Goal: Task Accomplishment & Management: Manage account settings

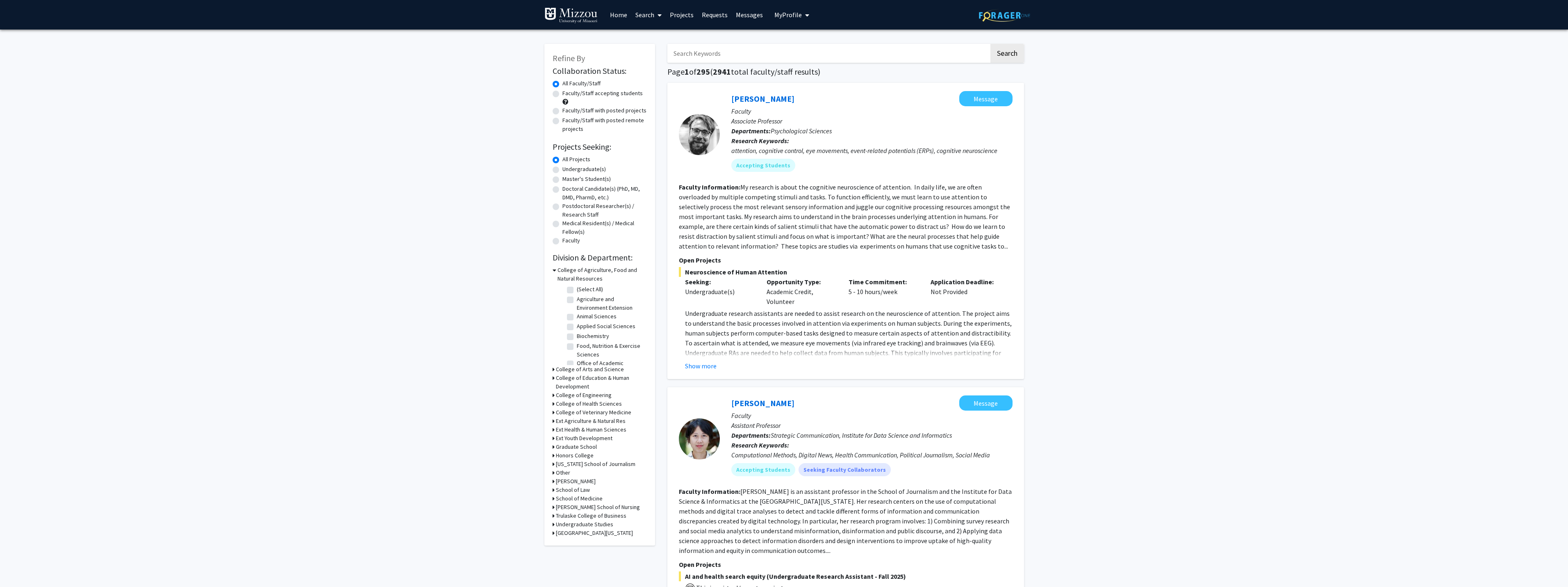
click at [691, 51] on input "Search Keywords" at bounding box center [828, 53] width 322 height 19
type input "[PERSON_NAME]"
click at [990, 44] on button "Search" at bounding box center [1007, 53] width 34 height 19
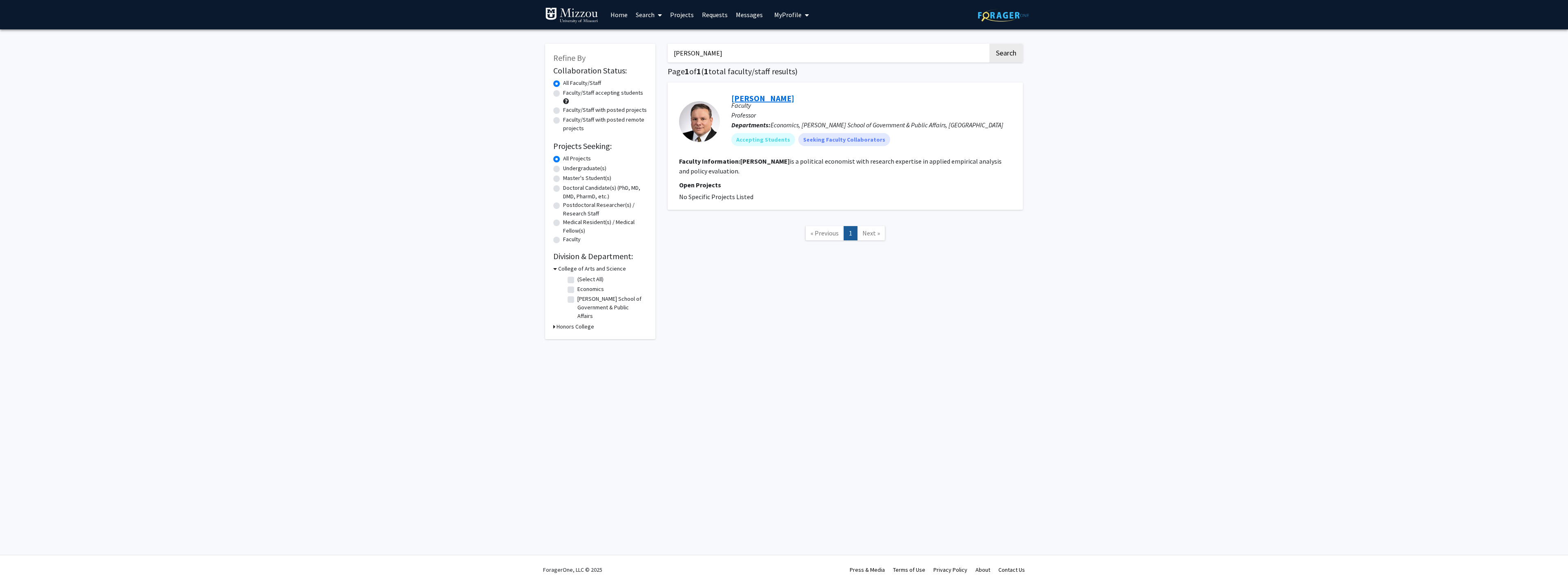
click at [750, 98] on link "[PERSON_NAME]" at bounding box center [763, 98] width 63 height 10
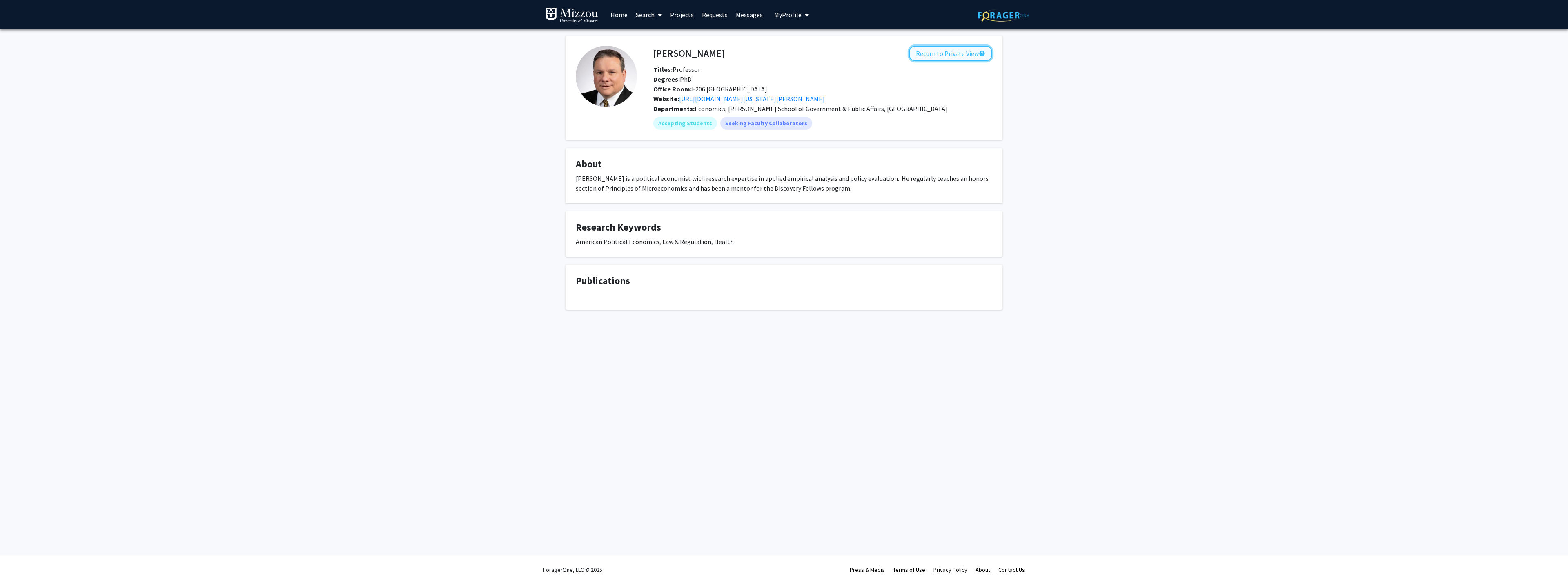
click at [936, 52] on button "Return to Private View help" at bounding box center [951, 54] width 84 height 16
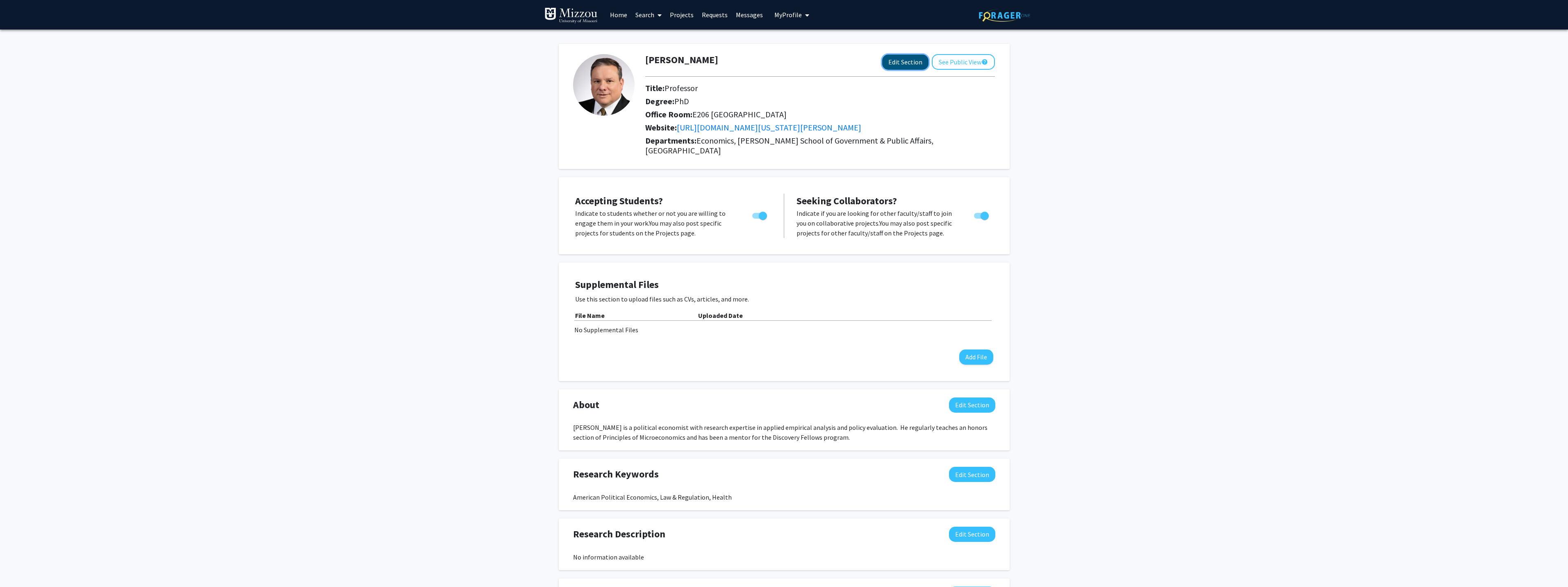
click at [898, 61] on button "Edit Section" at bounding box center [905, 62] width 46 height 15
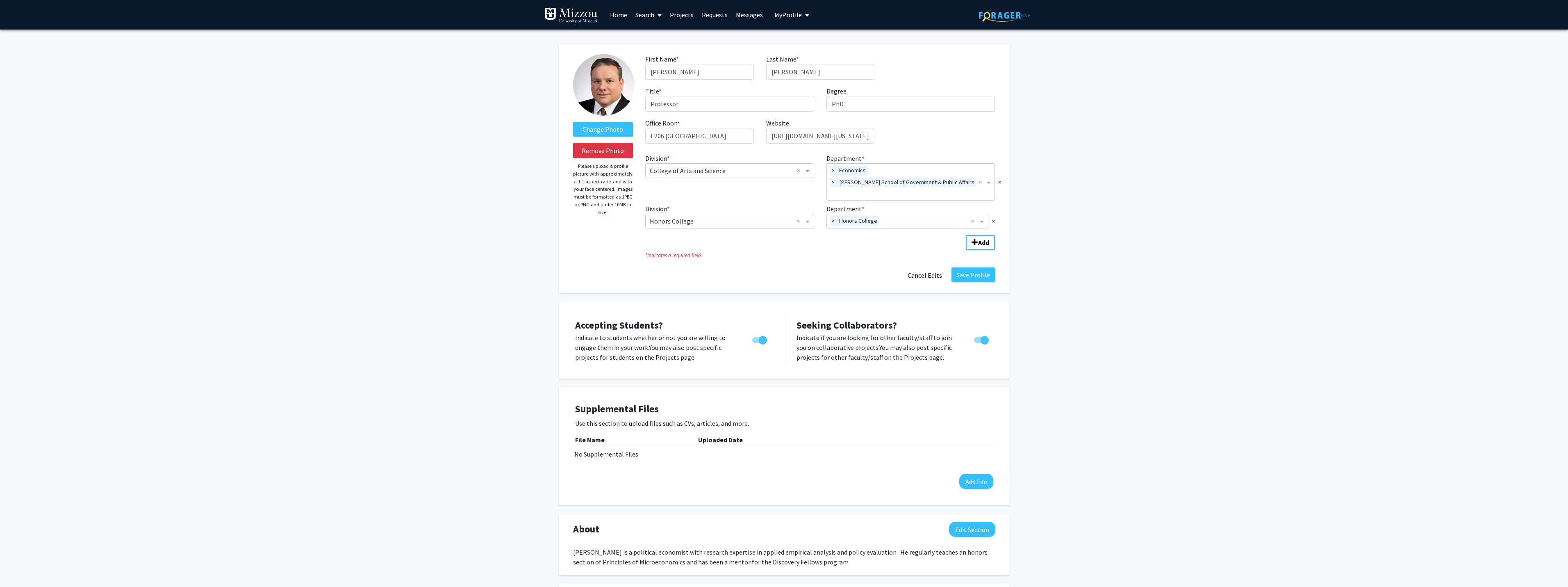
click at [678, 10] on link "Projects" at bounding box center [681, 15] width 32 height 29
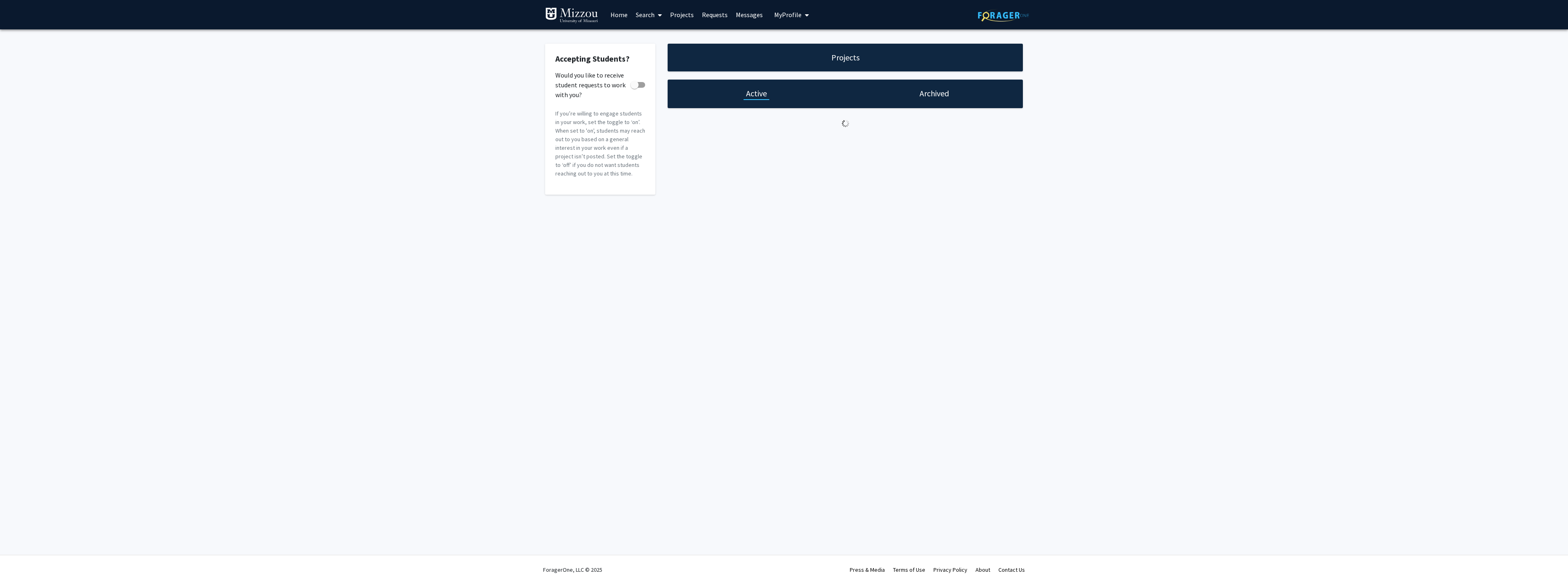
checkbox input "true"
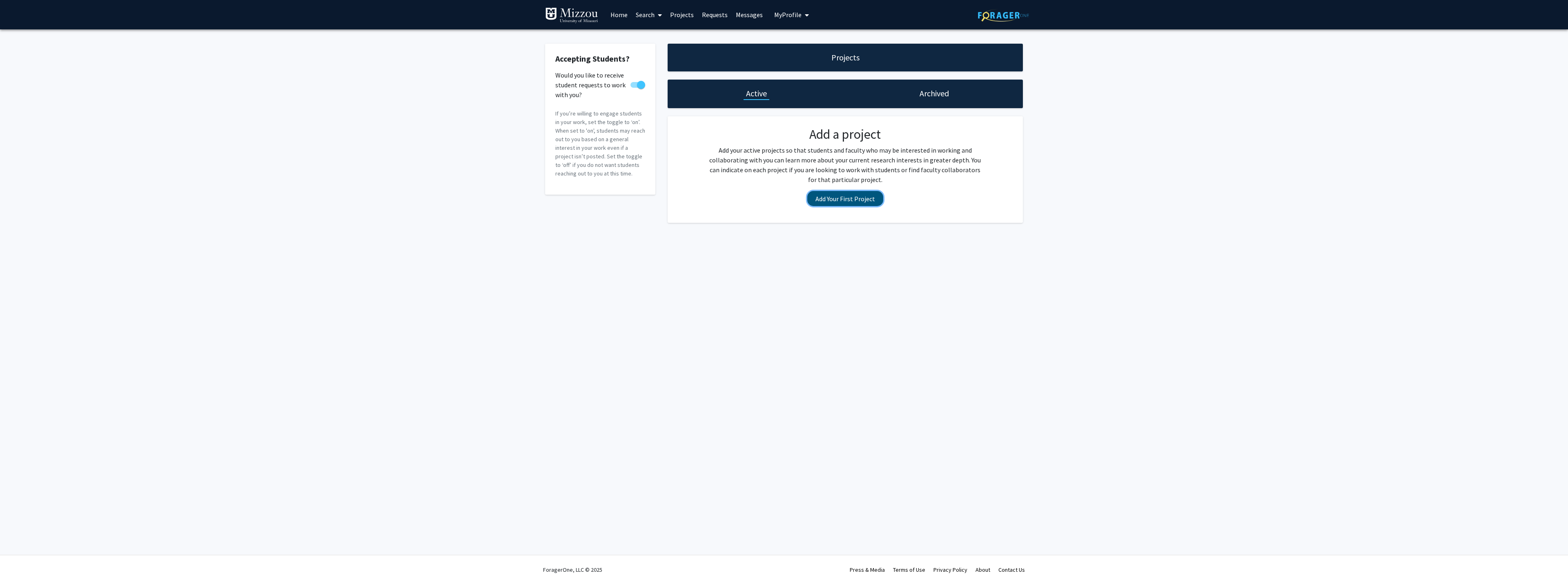
click at [843, 199] on button "Add Your First Project" at bounding box center [845, 198] width 76 height 15
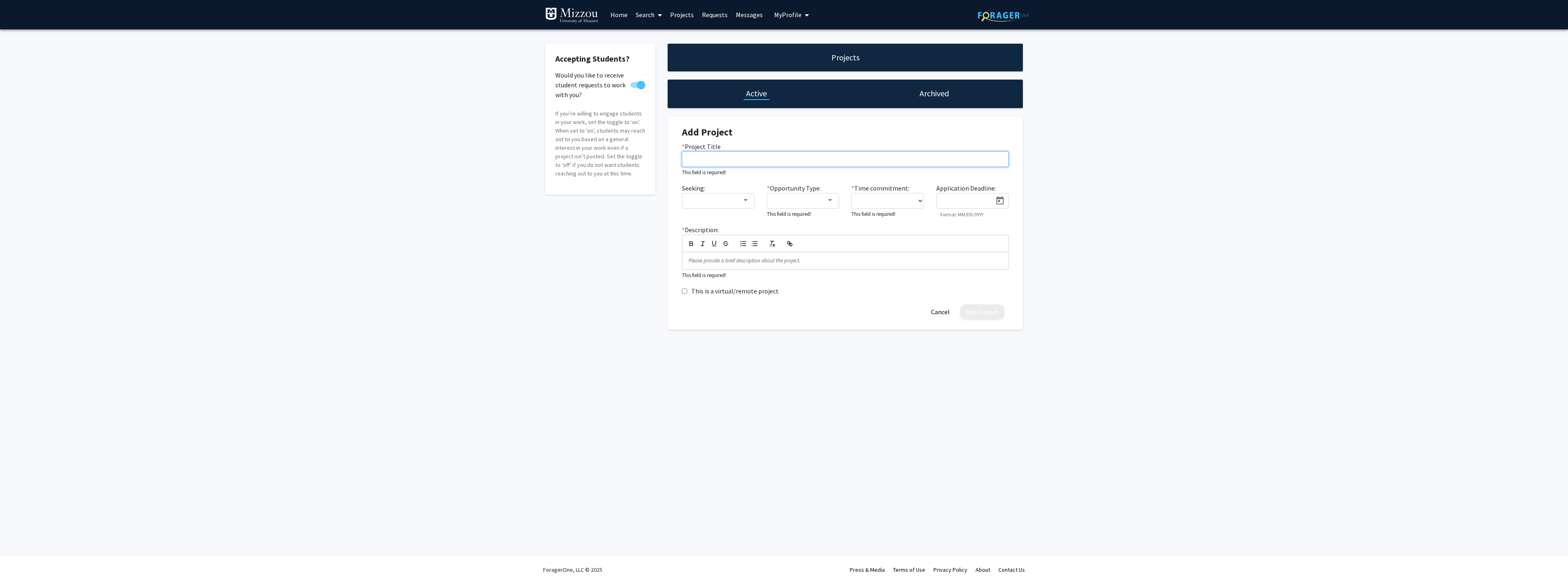
click at [714, 157] on input "* Project Title" at bounding box center [845, 159] width 327 height 16
type input "Political Corruption"
click at [831, 190] on div at bounding box center [830, 190] width 4 height 2
click at [766, 229] on mat-pseudo-checkbox at bounding box center [766, 230] width 6 height 6
click at [765, 209] on mat-pseudo-checkbox at bounding box center [766, 210] width 6 height 6
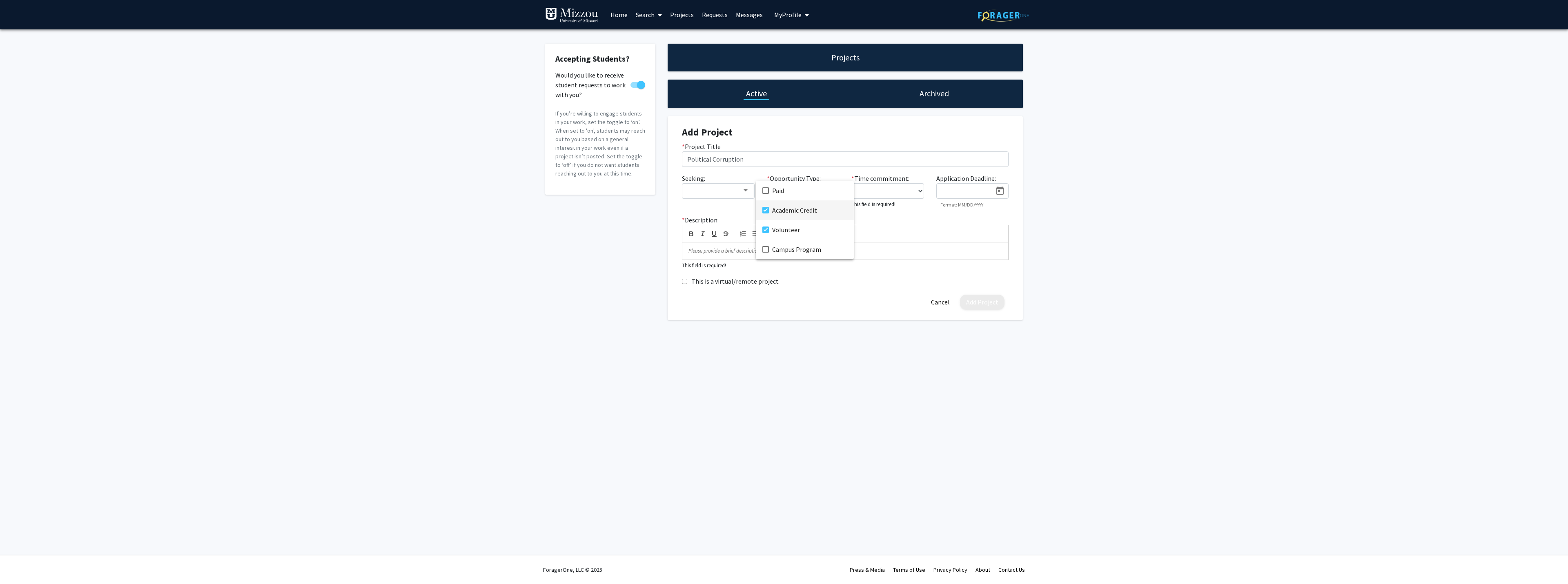
click at [746, 187] on div at bounding box center [784, 292] width 1568 height 584
click at [746, 188] on div at bounding box center [745, 190] width 7 height 6
click at [1200, 173] on div at bounding box center [784, 292] width 1568 height 584
click at [919, 190] on select "0 - 5 hours/week 5 - 10 hours/week 10 - 15 hours/week 15 - 20 hours/week 20 - 3…" at bounding box center [888, 191] width 73 height 16
select select "5 - 10"
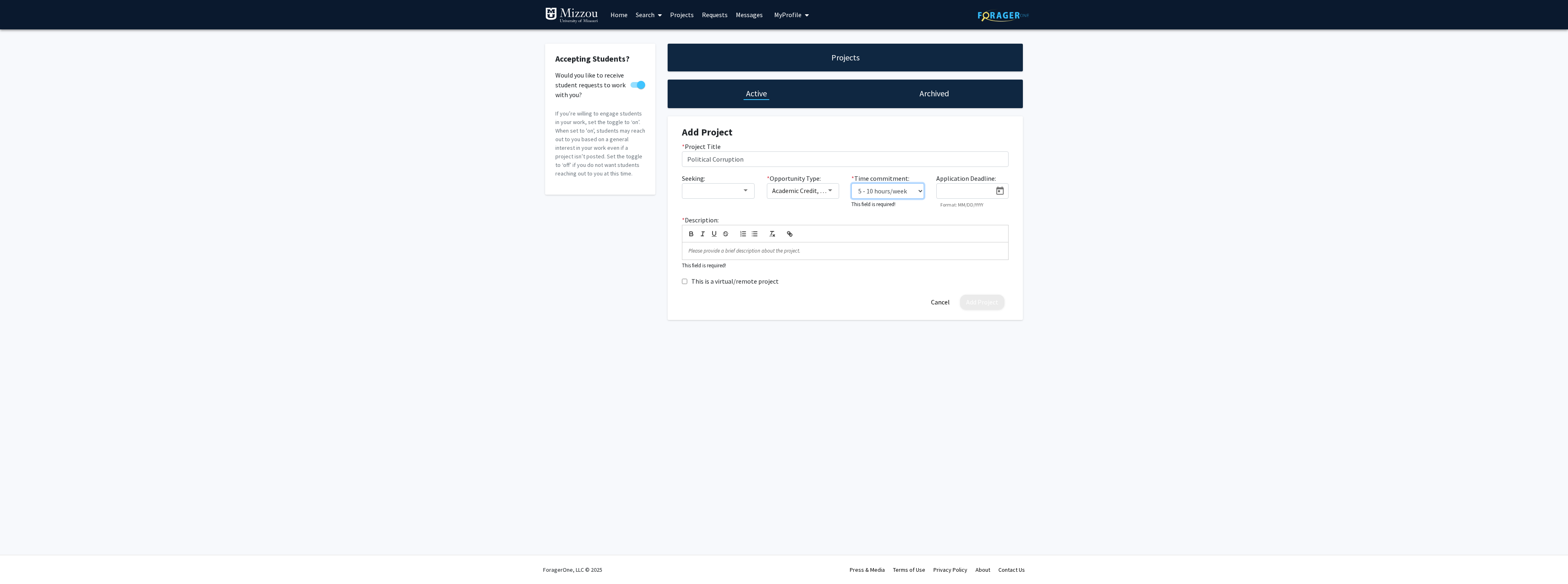
click at [851, 183] on select "0 - 5 hours/week 5 - 10 hours/week 10 - 15 hours/week 15 - 20 hours/week 20 - 3…" at bounding box center [888, 191] width 73 height 16
click at [691, 247] on p at bounding box center [846, 249] width 314 height 7
click at [752, 92] on h1 "Active" at bounding box center [756, 93] width 21 height 12
select select "5 - 10"
click at [847, 251] on p "Assist with collecting and cataloguing incidents of political corruption" at bounding box center [846, 249] width 314 height 7
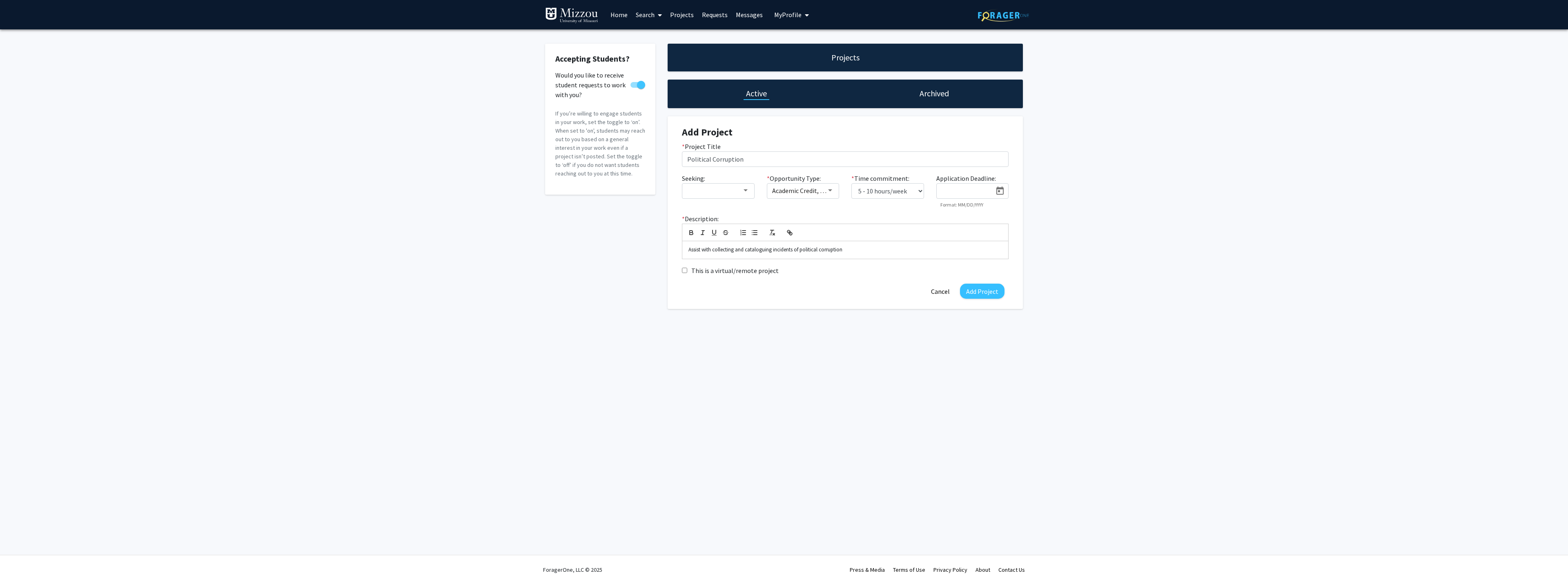
click at [684, 272] on input "This is a virtual/remote project" at bounding box center [684, 270] width 5 height 5
checkbox input "true"
click at [739, 156] on input "Political Corruption" at bounding box center [845, 159] width 327 height 16
type input "Political Corruption in the [GEOGRAPHIC_DATA]"
click at [842, 249] on p "Assist with collecting and cataloguing incidents of political corruption" at bounding box center [846, 249] width 314 height 7
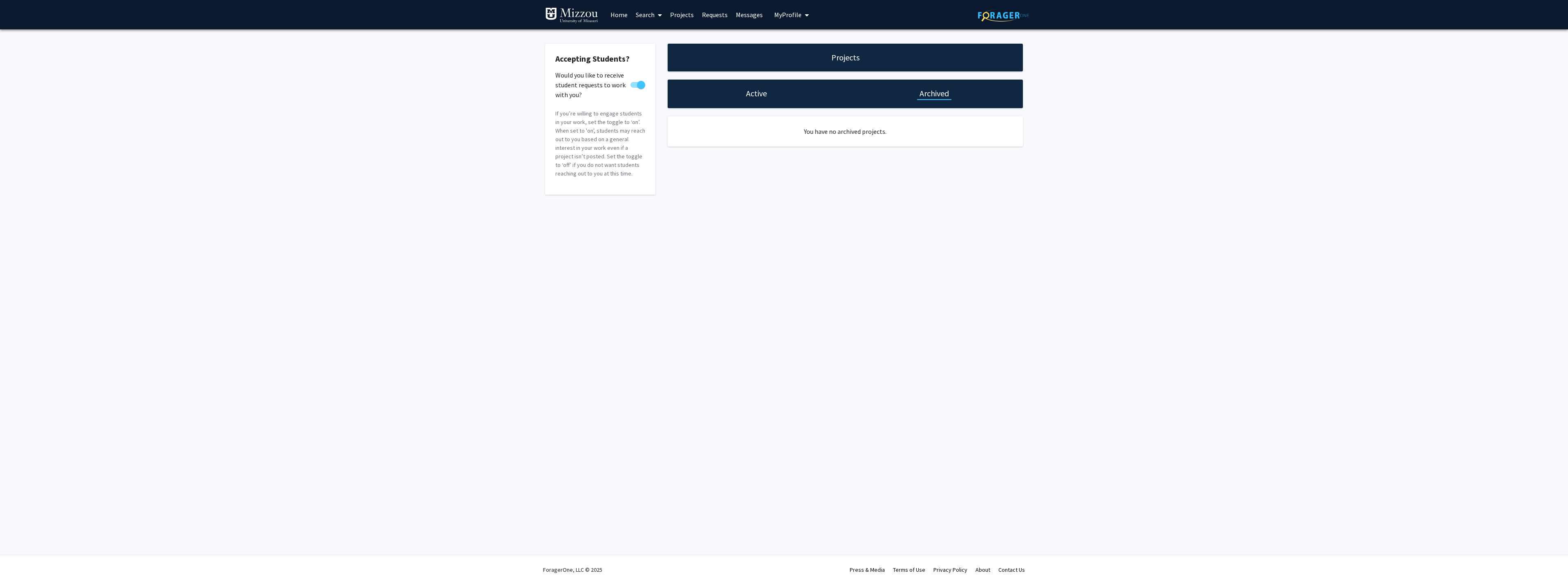
click at [741, 96] on div "Active" at bounding box center [756, 94] width 178 height 28
click at [752, 92] on h1 "Active" at bounding box center [756, 93] width 21 height 12
select select "5 - 10"
click at [843, 250] on p "Assist with collecting and cataloguing incidents of political corruption from m…" at bounding box center [846, 249] width 314 height 7
click at [984, 289] on button "Add Project" at bounding box center [982, 291] width 45 height 15
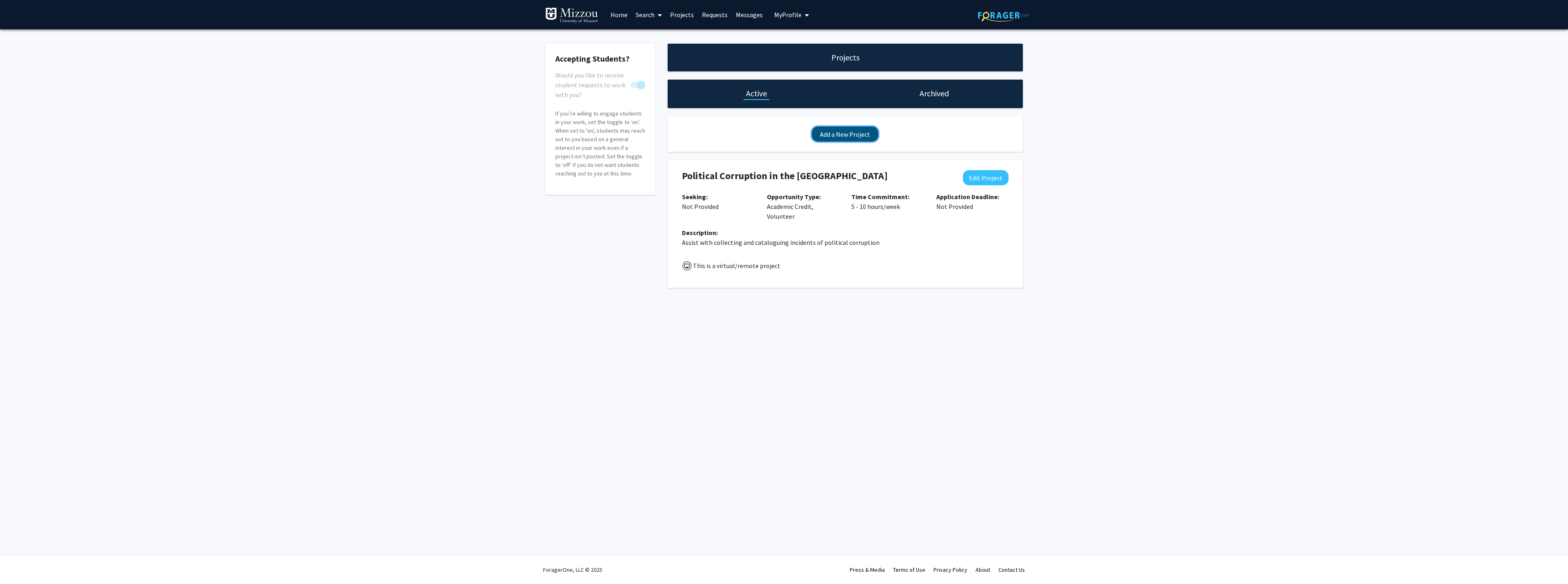
click at [838, 136] on button "Add a New Project" at bounding box center [845, 133] width 67 height 15
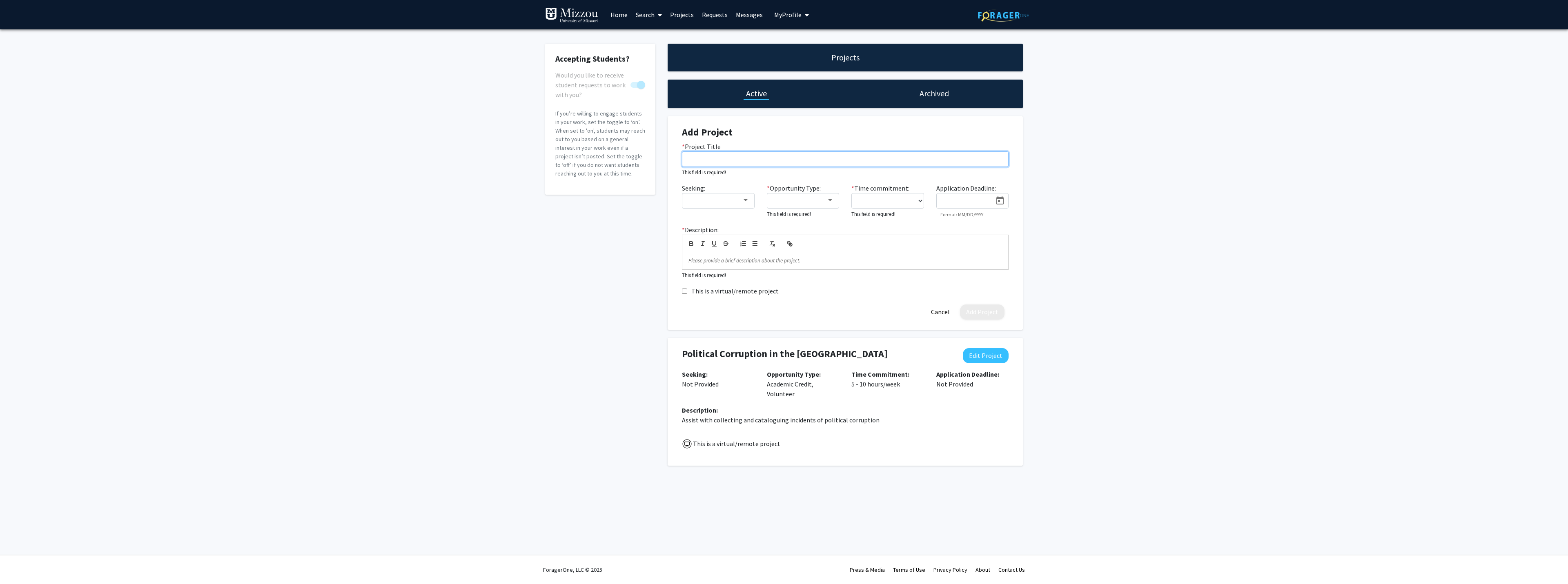
click at [693, 159] on input "* Project Title" at bounding box center [845, 159] width 327 height 16
type input "Economic Literacy"
click at [830, 192] on div at bounding box center [830, 190] width 7 height 6
click at [766, 210] on mat-pseudo-checkbox at bounding box center [766, 210] width 6 height 6
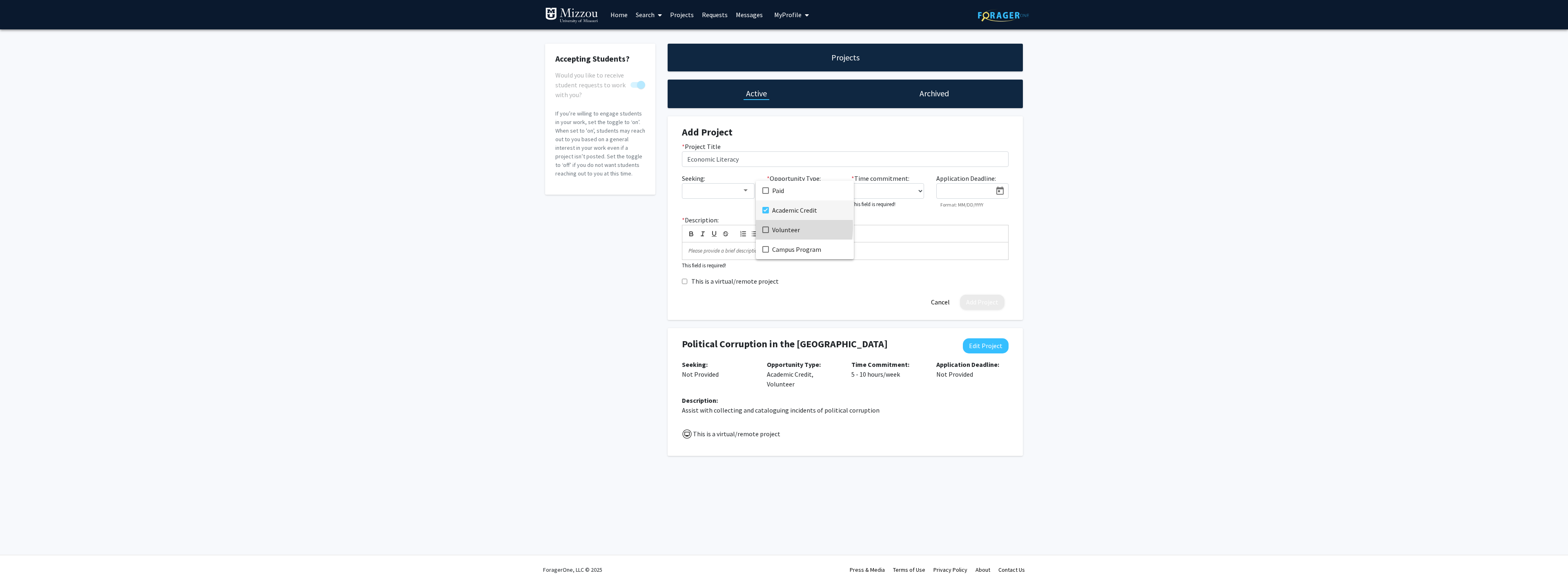
drag, startPoint x: 765, startPoint y: 226, endPoint x: 767, endPoint y: 232, distance: 6.3
click at [765, 227] on mat-pseudo-checkbox at bounding box center [766, 230] width 6 height 6
click at [917, 192] on div at bounding box center [784, 292] width 1568 height 584
click at [917, 189] on select "0 - 5 hours/week 5 - 10 hours/week 10 - 15 hours/week 15 - 20 hours/week 20 - 3…" at bounding box center [888, 191] width 73 height 16
select select "0 - 5"
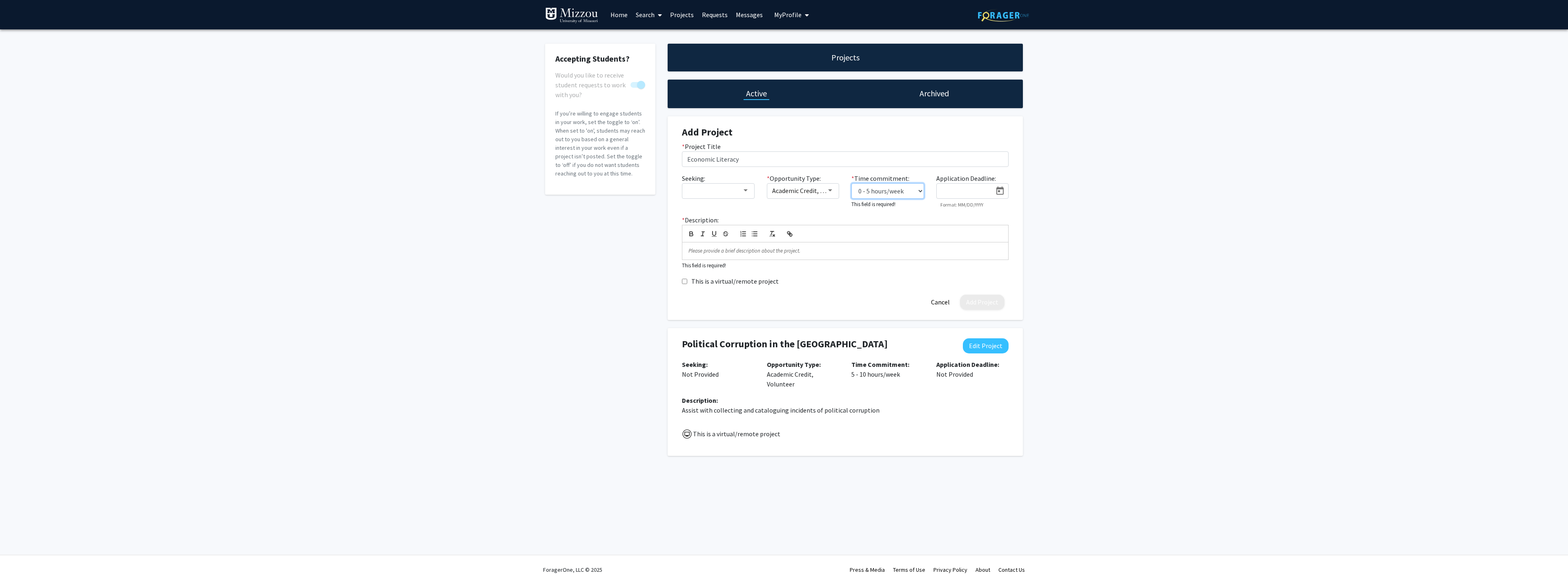
click at [851, 183] on select "0 - 5 hours/week 5 - 10 hours/week 10 - 15 hours/week 15 - 20 hours/week 20 - 3…" at bounding box center [888, 191] width 73 height 16
click at [700, 248] on p at bounding box center [846, 249] width 314 height 7
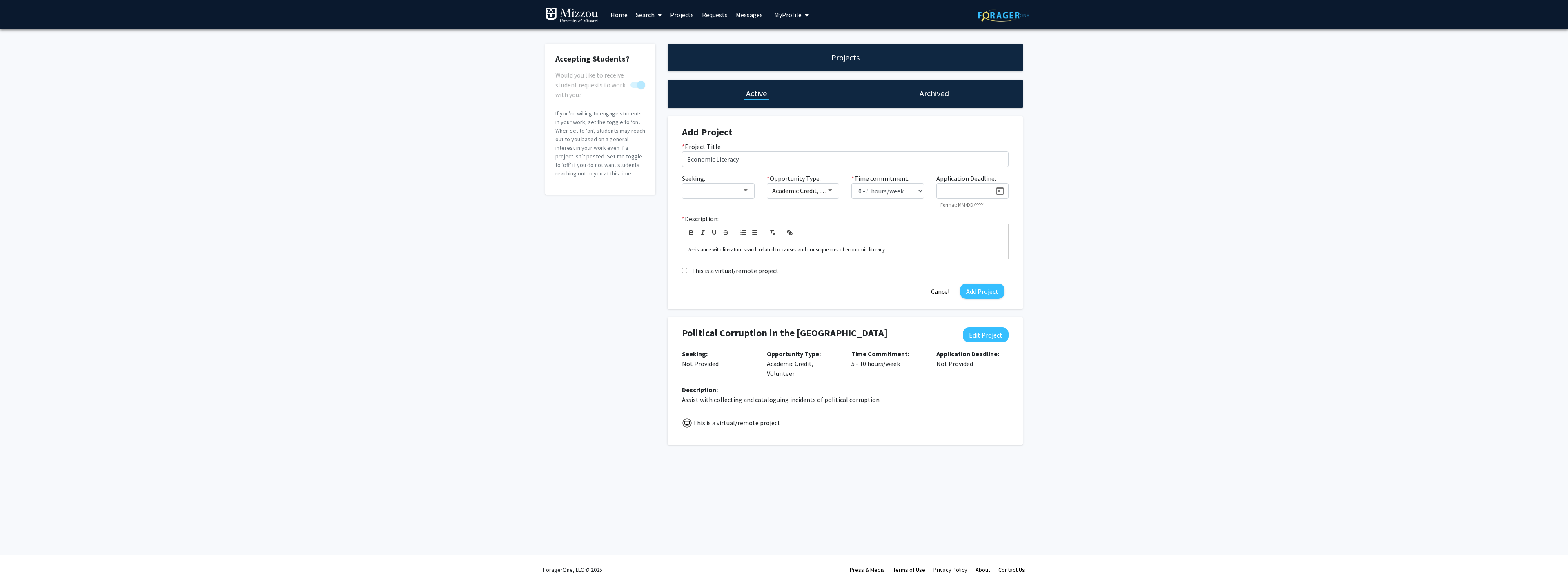
click at [684, 271] on input "This is a virtual/remote project" at bounding box center [684, 270] width 5 height 5
checkbox input "true"
click at [984, 289] on button "Add Project" at bounding box center [982, 291] width 45 height 15
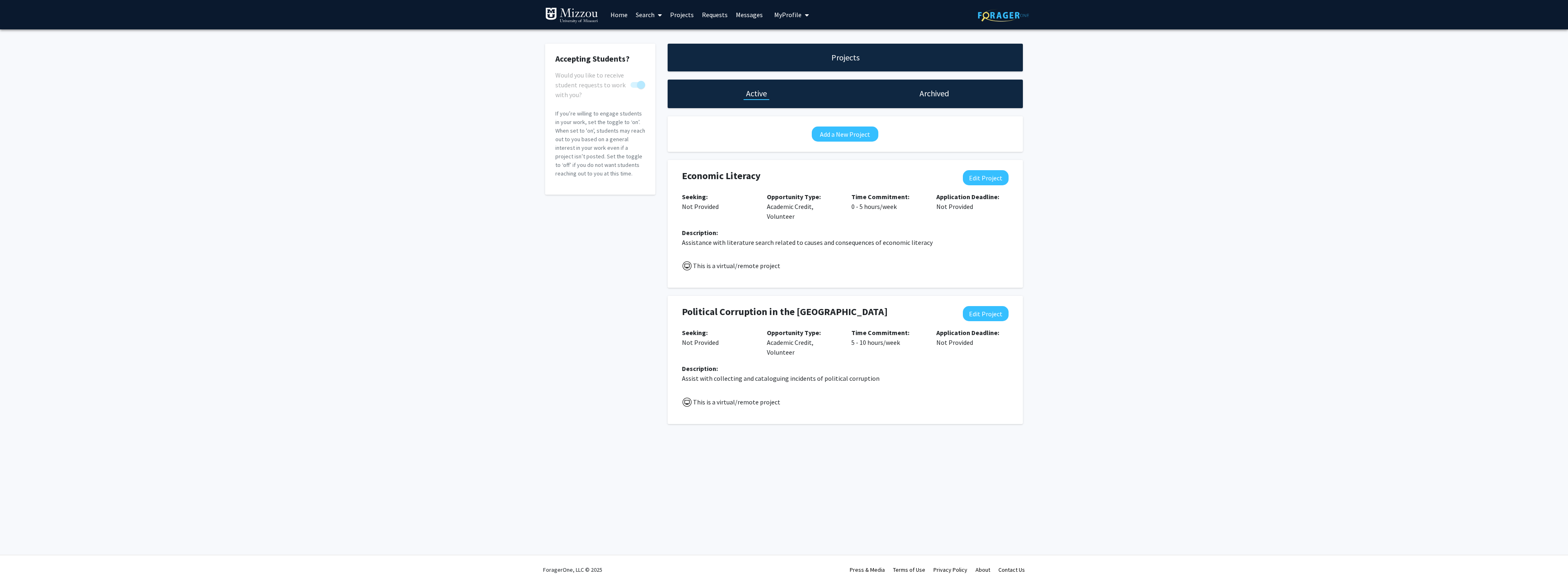
click at [616, 13] on link "Home" at bounding box center [619, 15] width 25 height 28
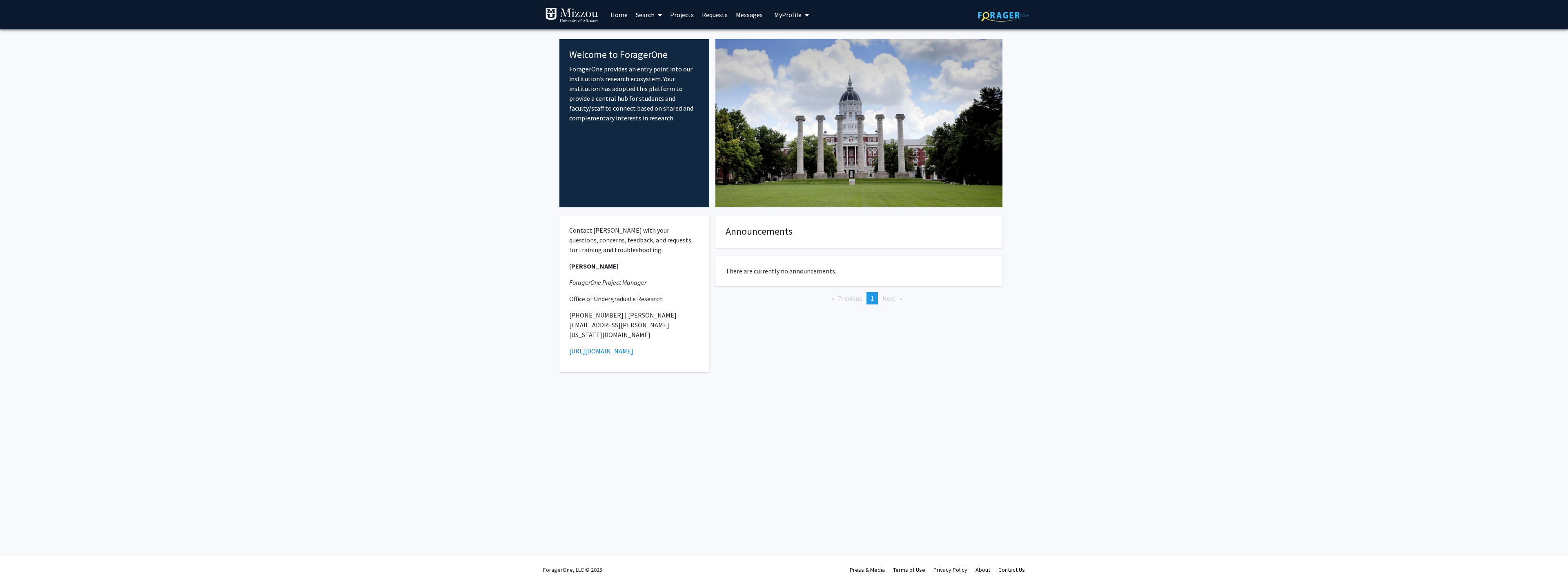
click at [643, 12] on link "Search" at bounding box center [649, 15] width 34 height 28
click at [656, 37] on span "Faculty/Staff" at bounding box center [662, 37] width 60 height 16
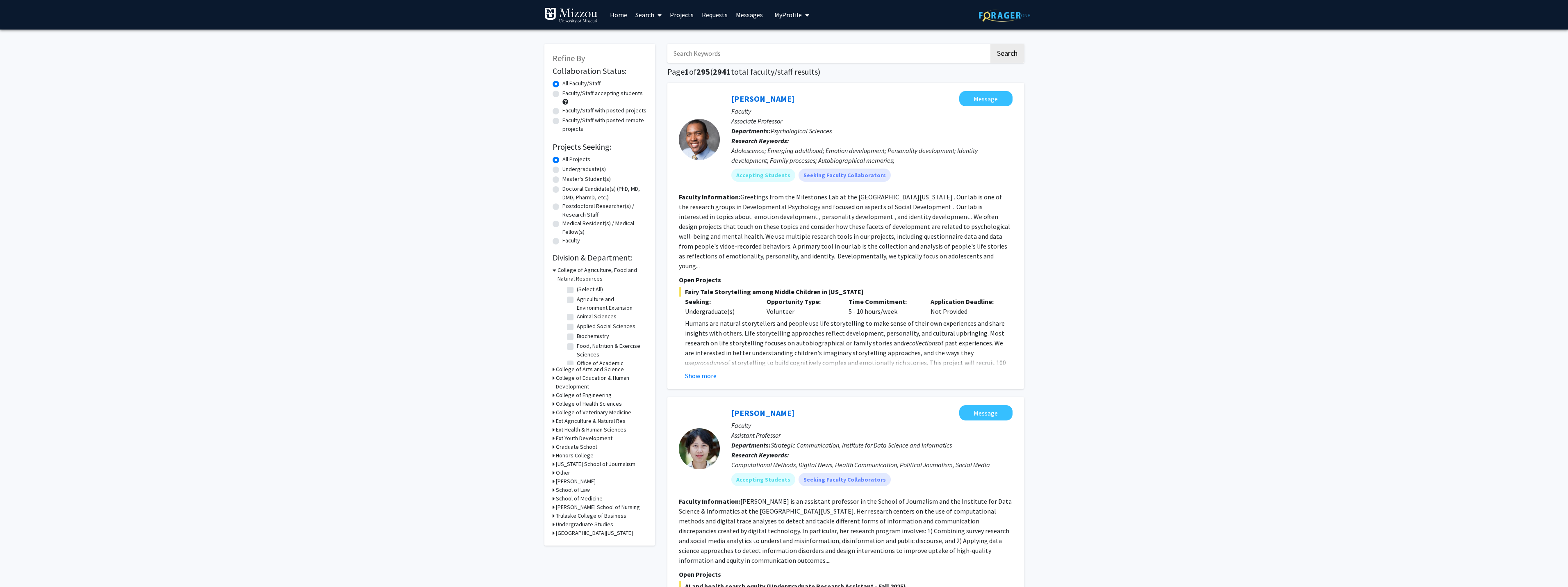
click at [744, 57] on input "Search Keywords" at bounding box center [828, 53] width 322 height 19
click at [990, 44] on button "Search" at bounding box center [1007, 53] width 34 height 19
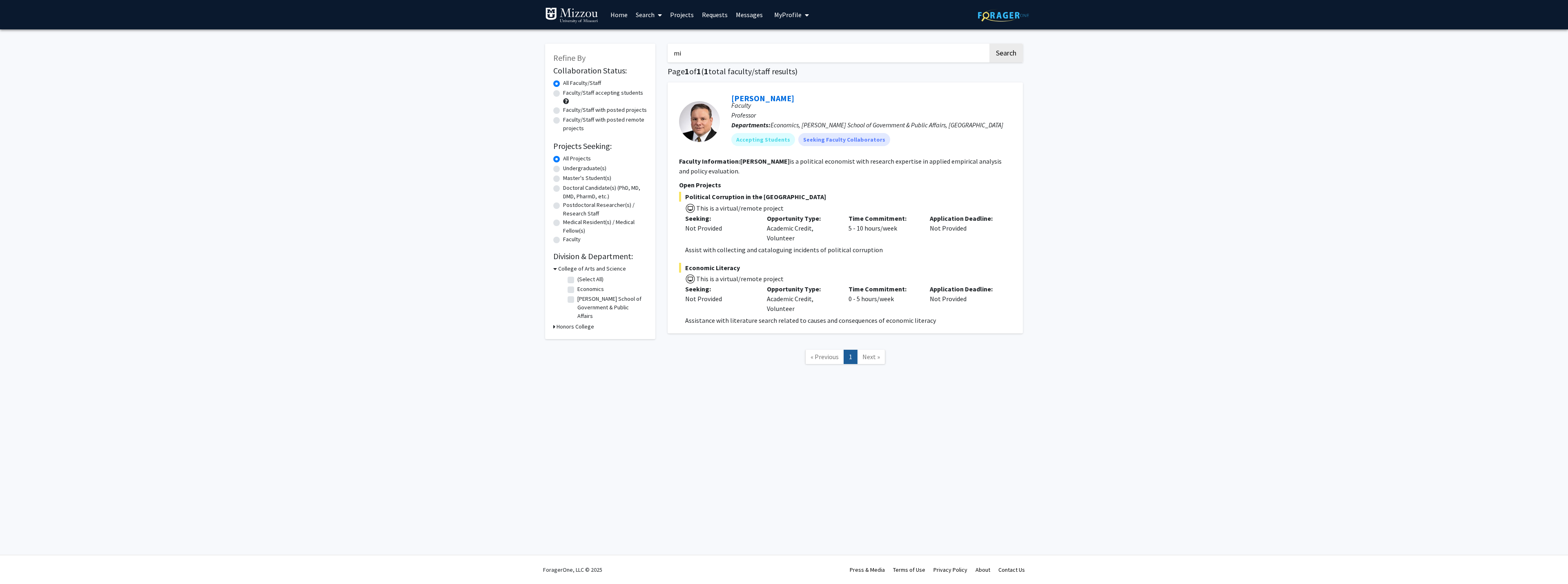
type input "m"
click at [989, 43] on button "Search" at bounding box center [1006, 52] width 34 height 19
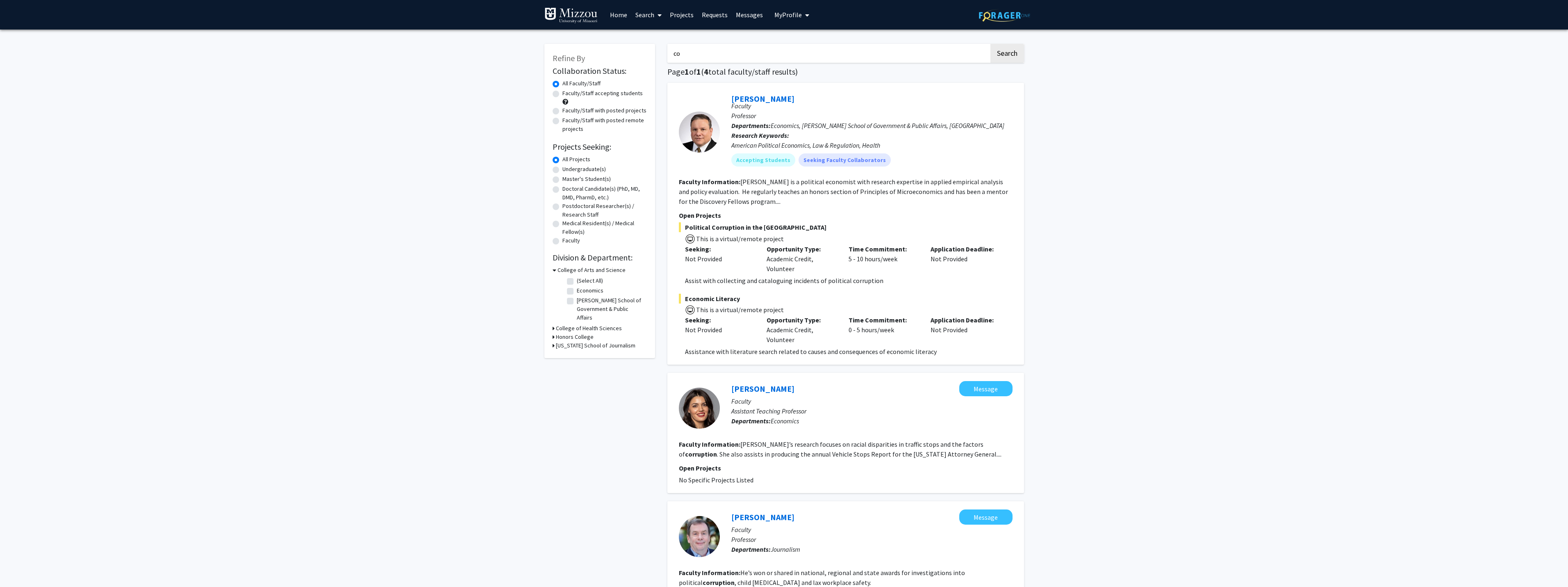
type input "c"
type input "economics"
click at [990, 44] on button "Search" at bounding box center [1007, 53] width 34 height 19
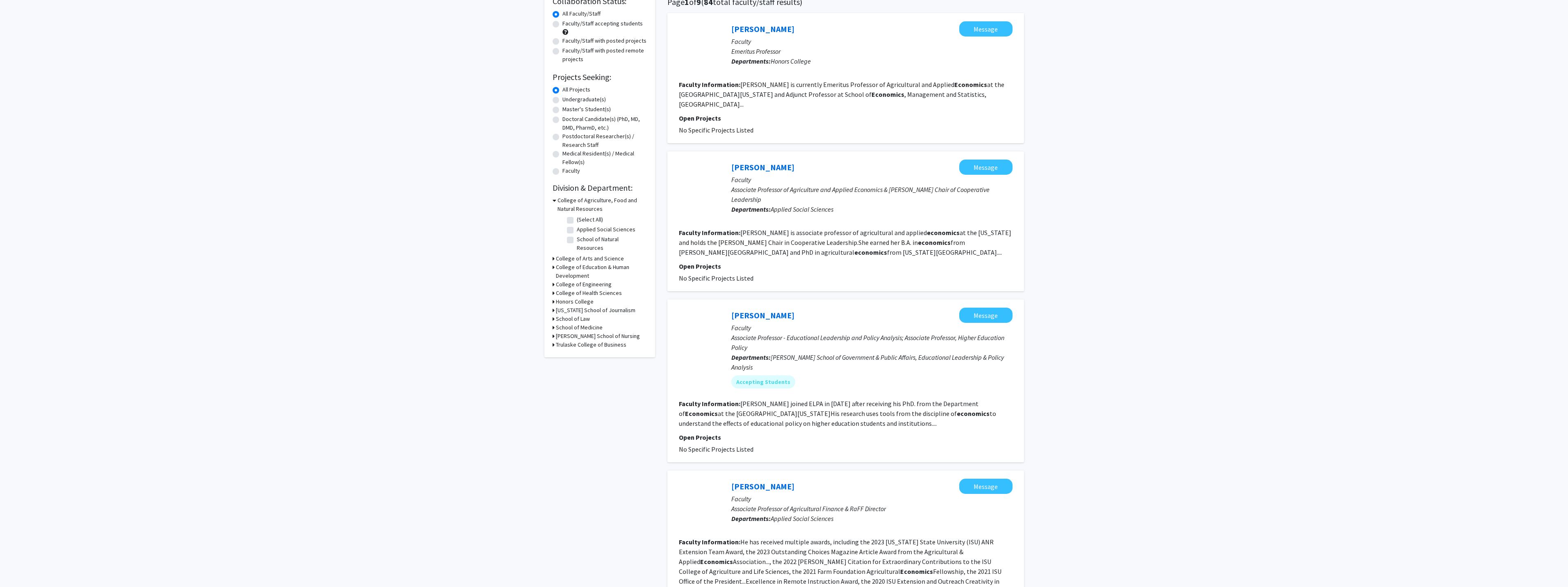
scroll to position [65, 0]
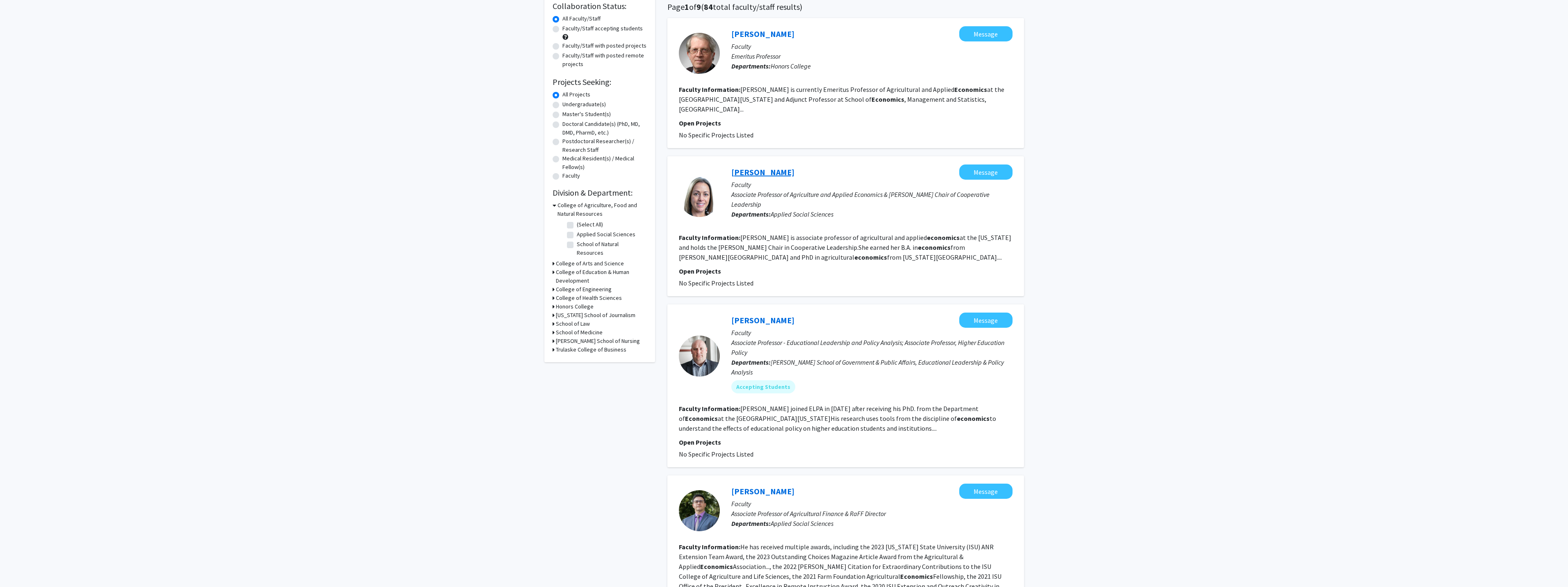
click at [743, 167] on link "[PERSON_NAME]" at bounding box center [762, 172] width 63 height 10
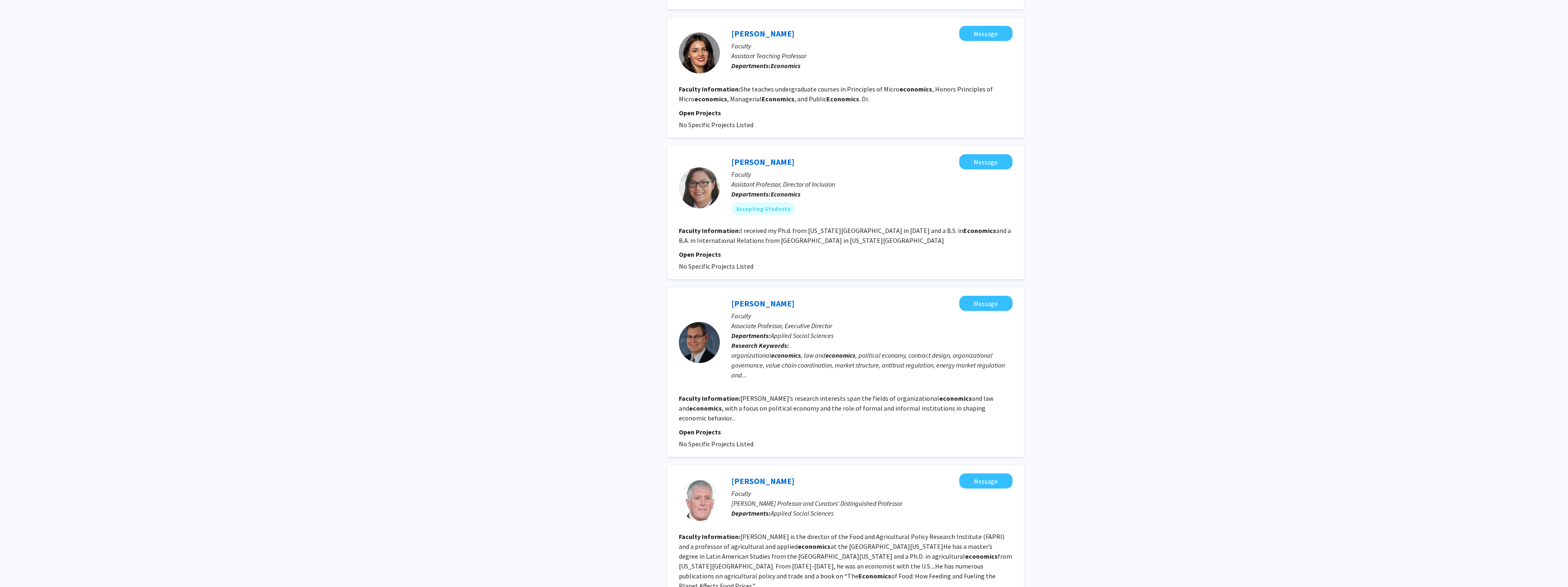
scroll to position [1049, 0]
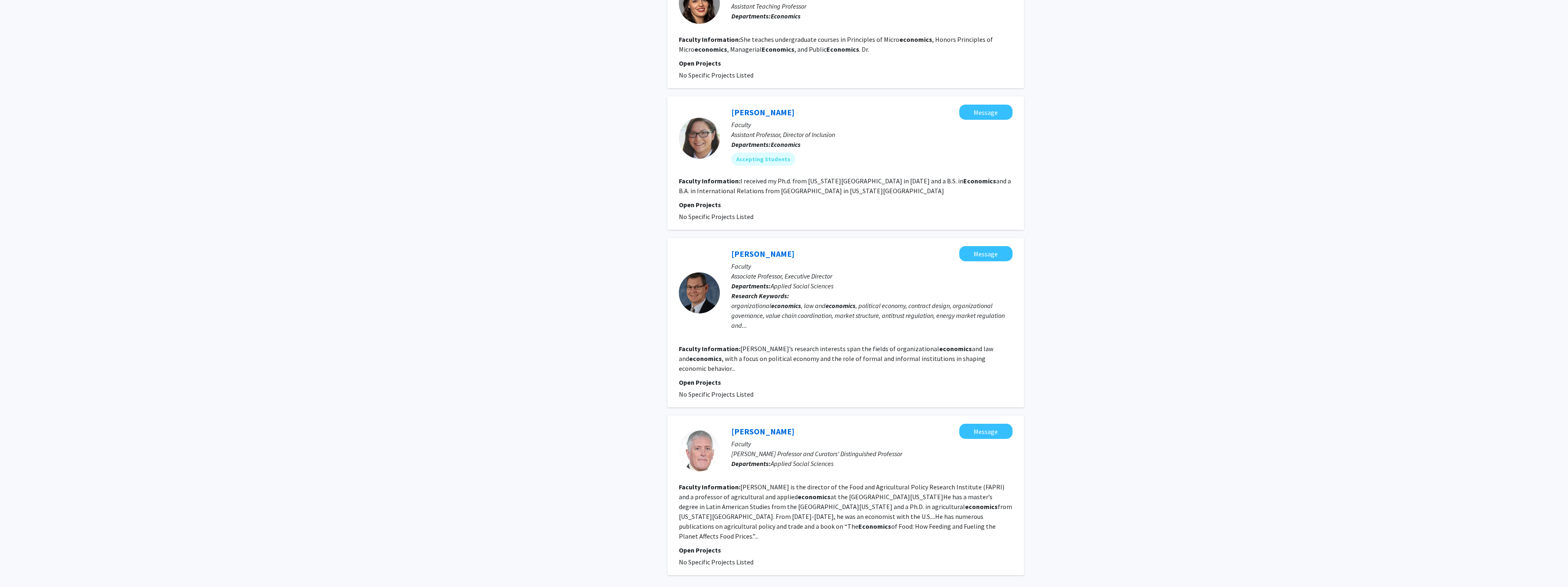
click at [821, 586] on link "2" at bounding box center [823, 599] width 14 height 14
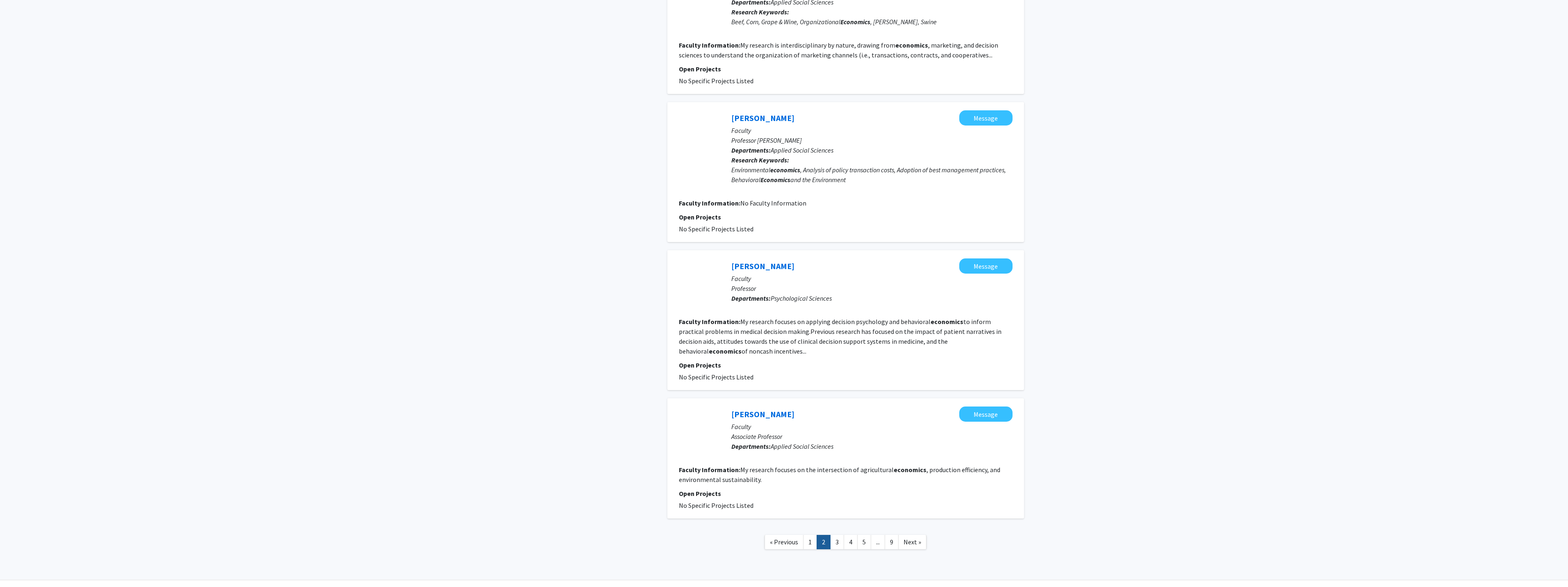
scroll to position [1067, 0]
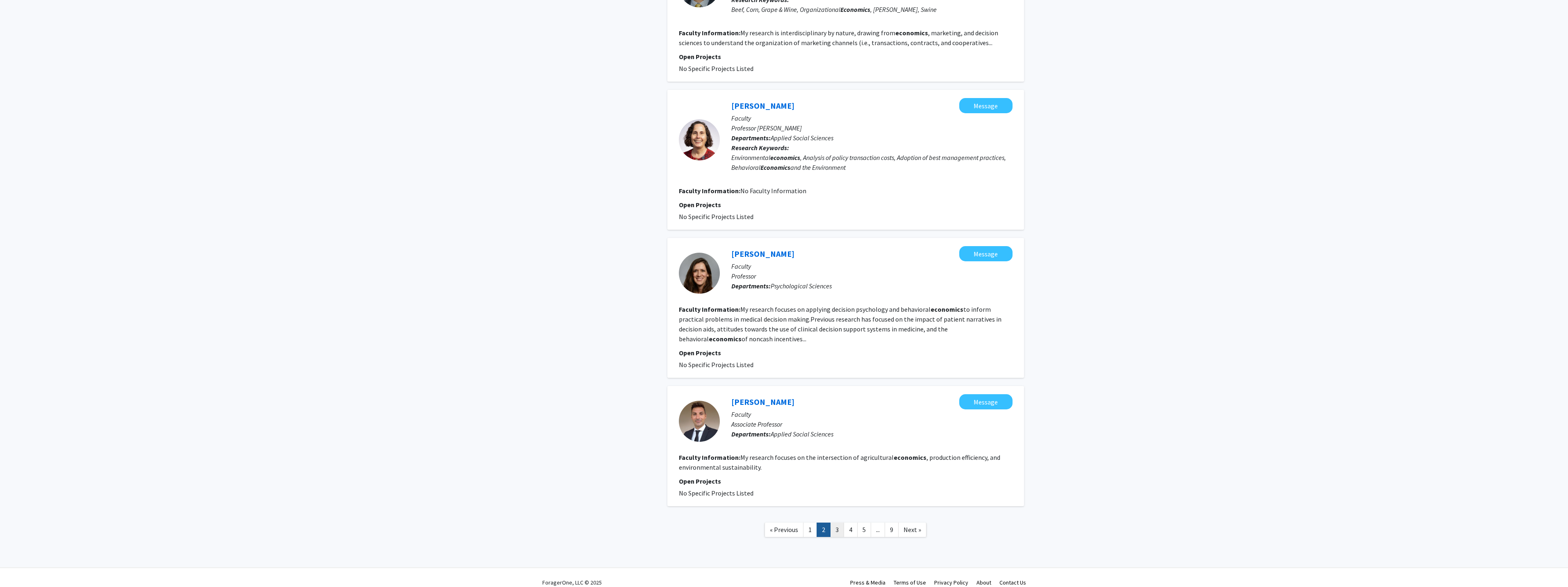
click at [837, 523] on link "3" at bounding box center [836, 530] width 14 height 14
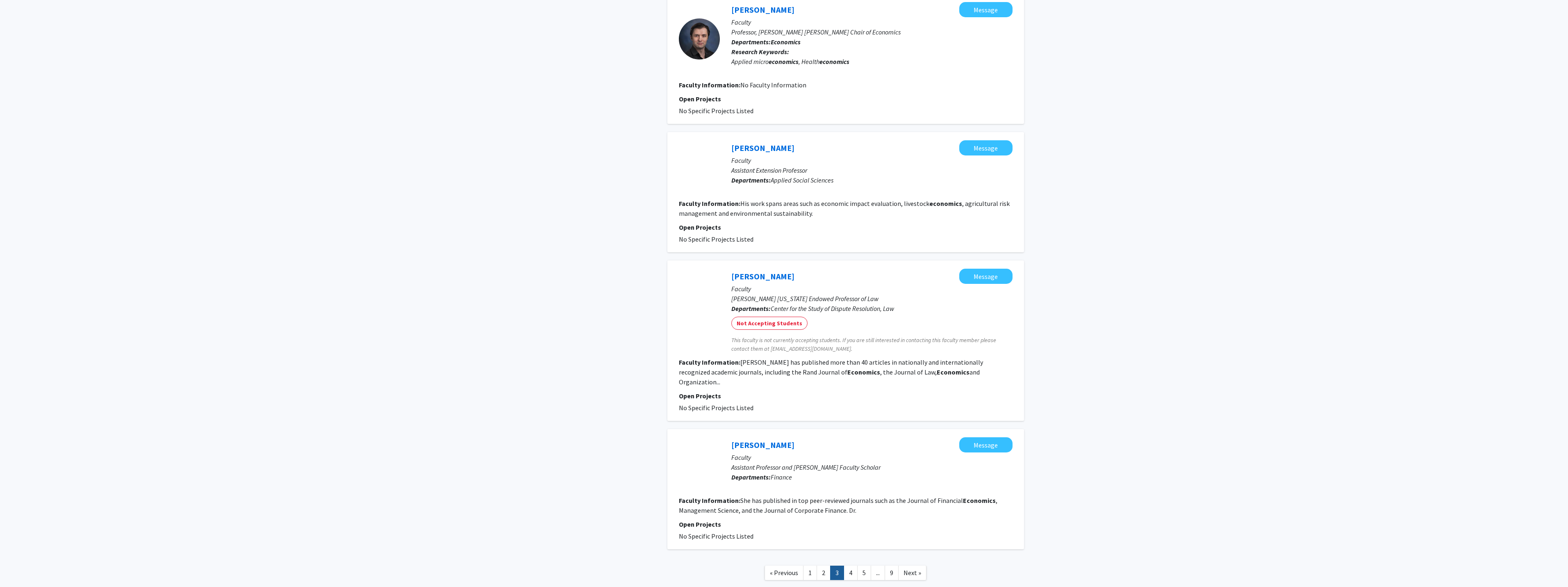
scroll to position [971, 0]
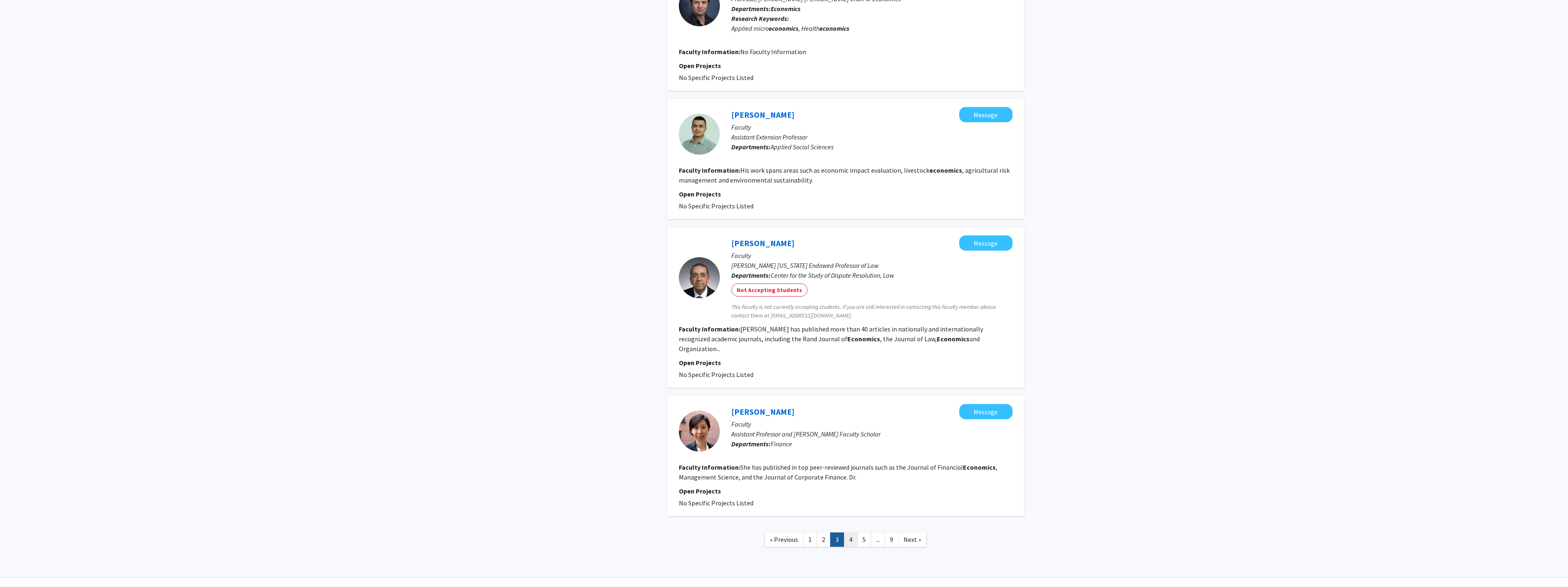
click at [849, 532] on link "4" at bounding box center [850, 539] width 14 height 14
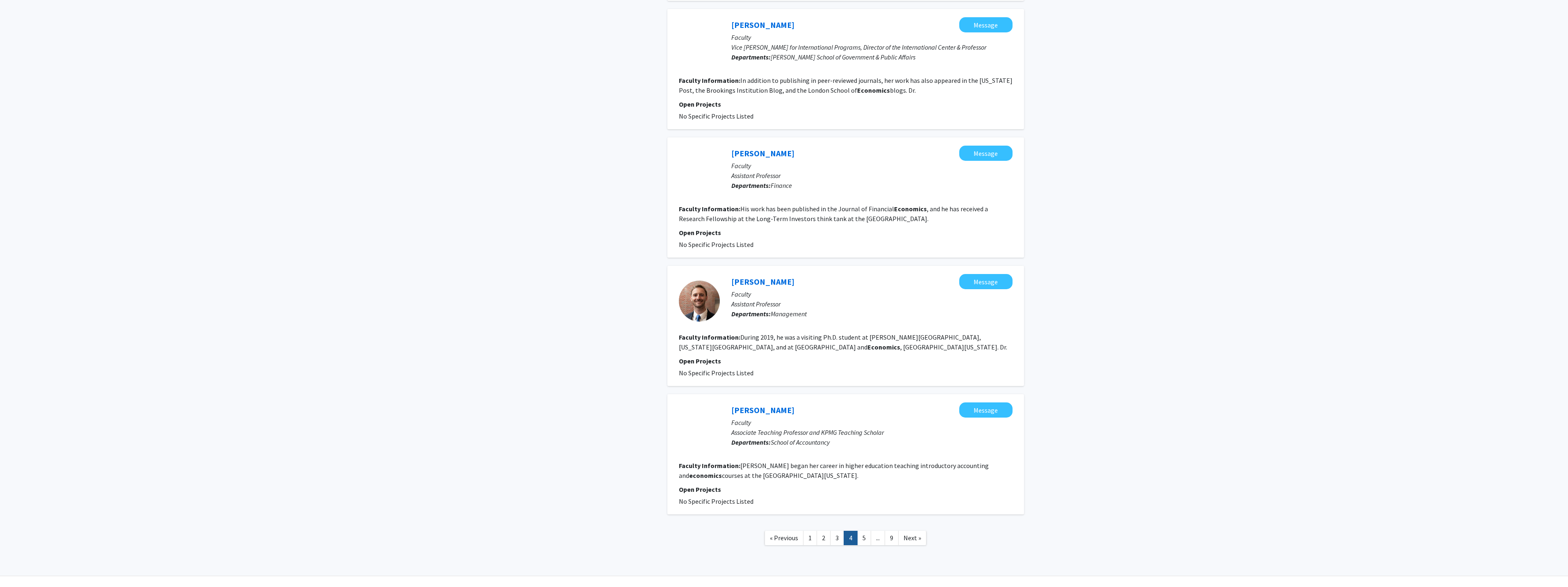
scroll to position [885, 0]
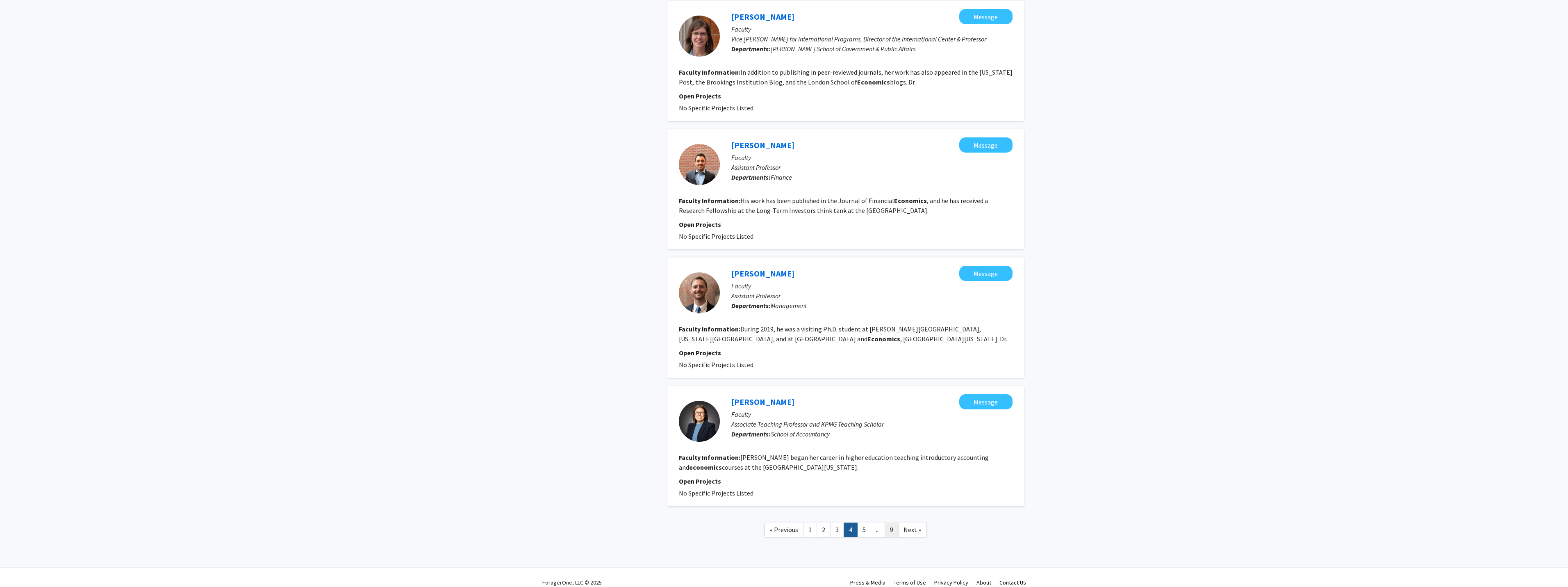
click at [893, 523] on link "9" at bounding box center [891, 530] width 14 height 14
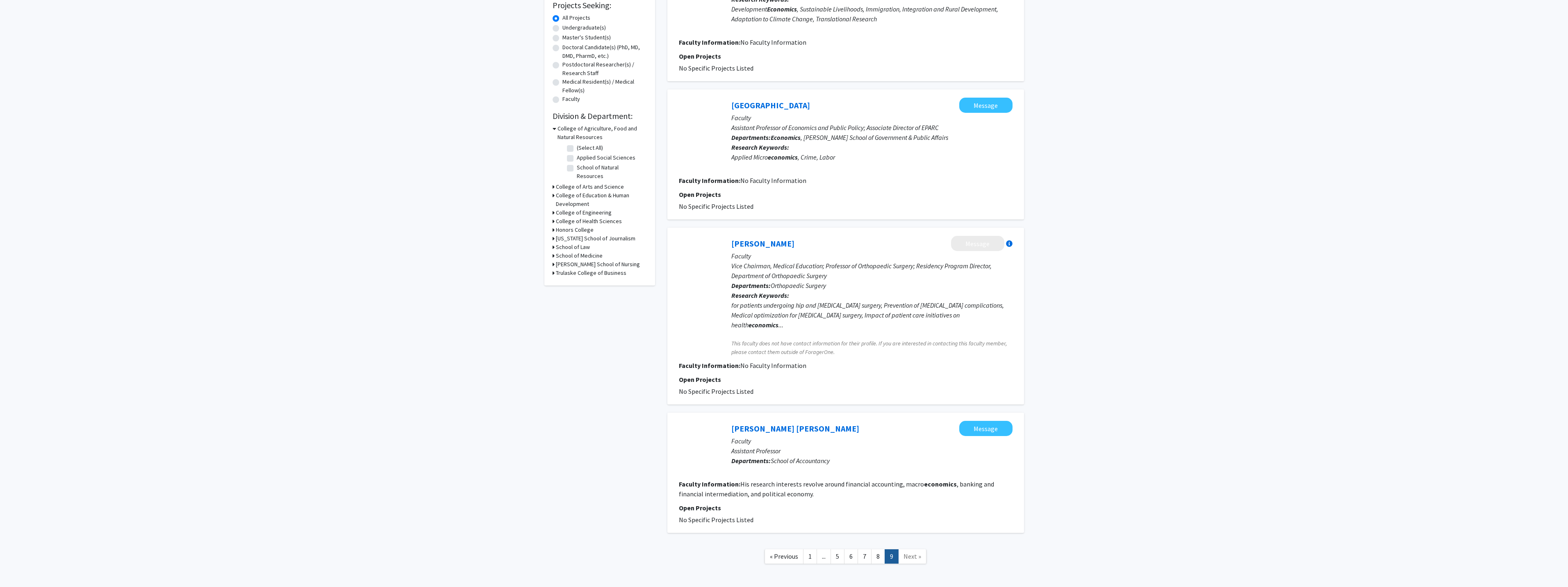
scroll to position [178, 0]
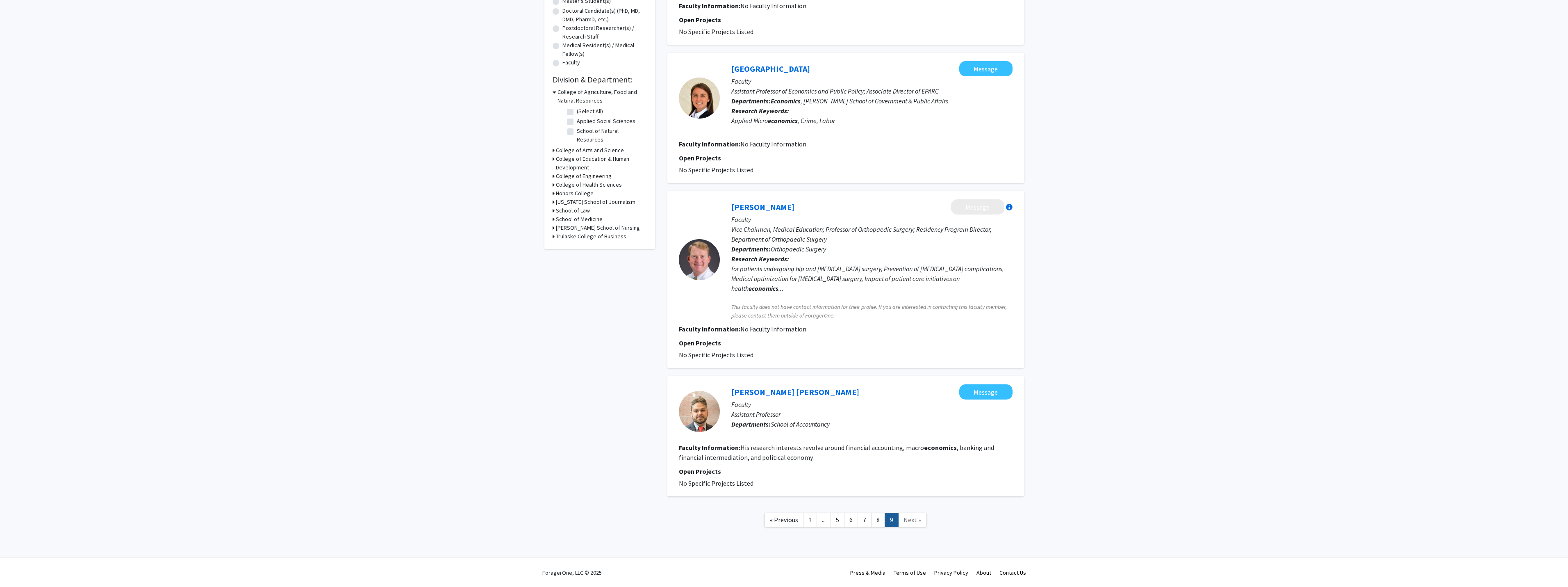
click at [910, 519] on span "Next »" at bounding box center [912, 519] width 18 height 8
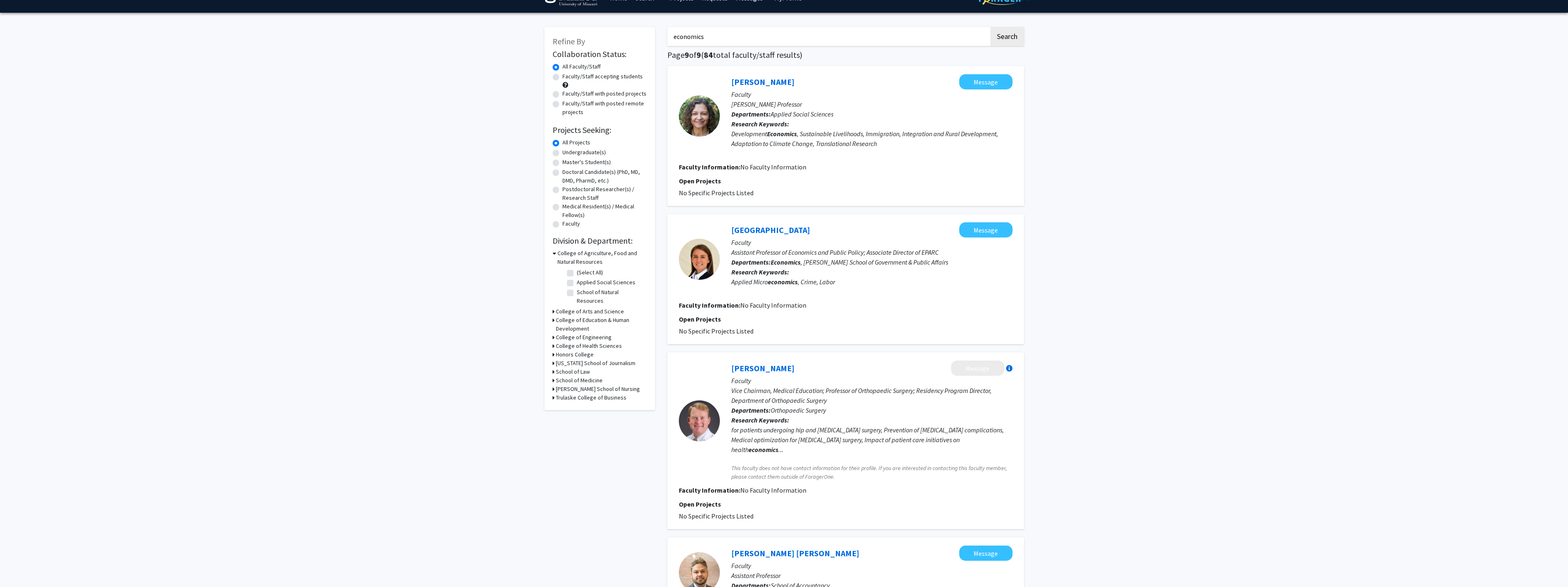
scroll to position [0, 0]
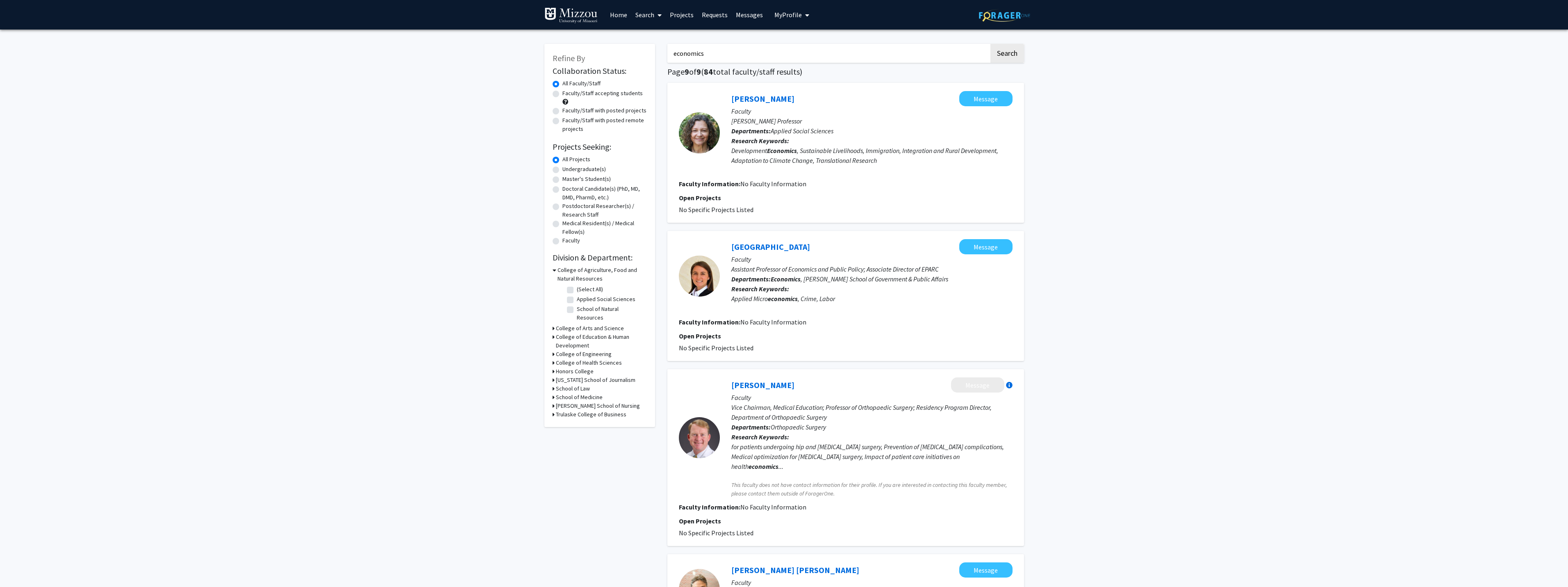
click at [736, 50] on input "economics" at bounding box center [828, 53] width 322 height 19
type input "e"
type input "[PERSON_NAME]"
click at [990, 44] on button "Search" at bounding box center [1007, 53] width 34 height 19
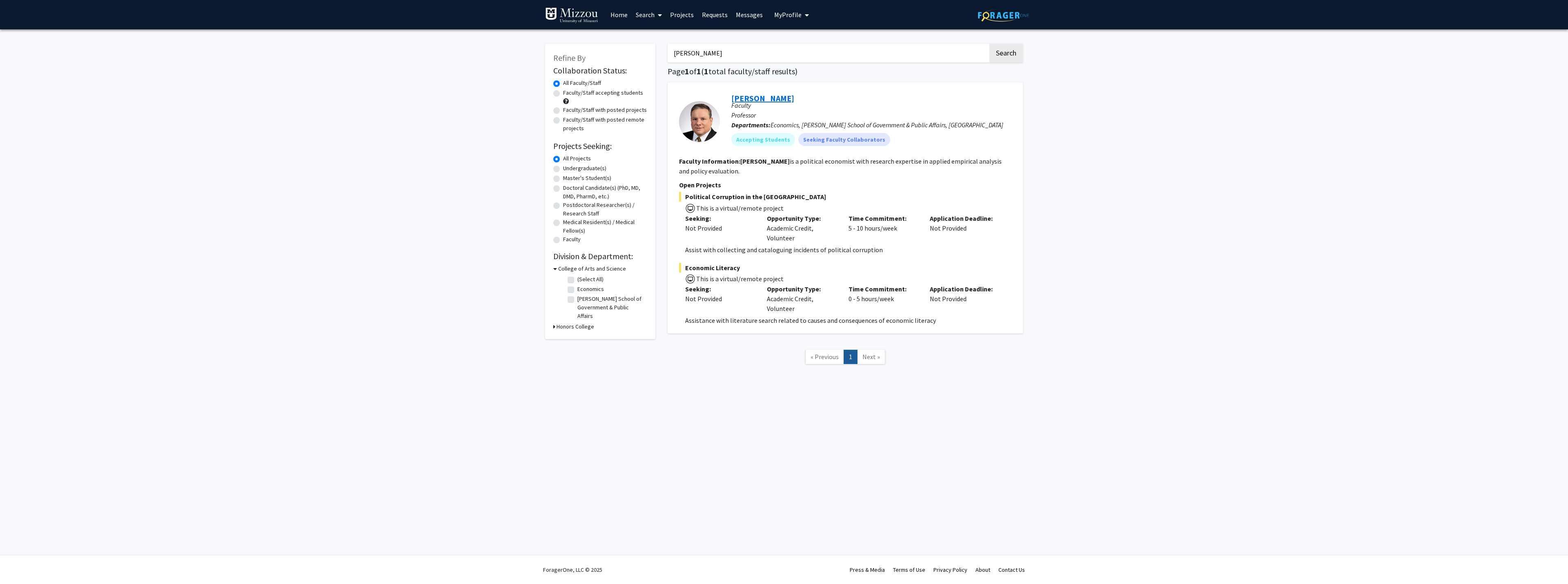
click at [743, 98] on link "[PERSON_NAME]" at bounding box center [763, 98] width 63 height 10
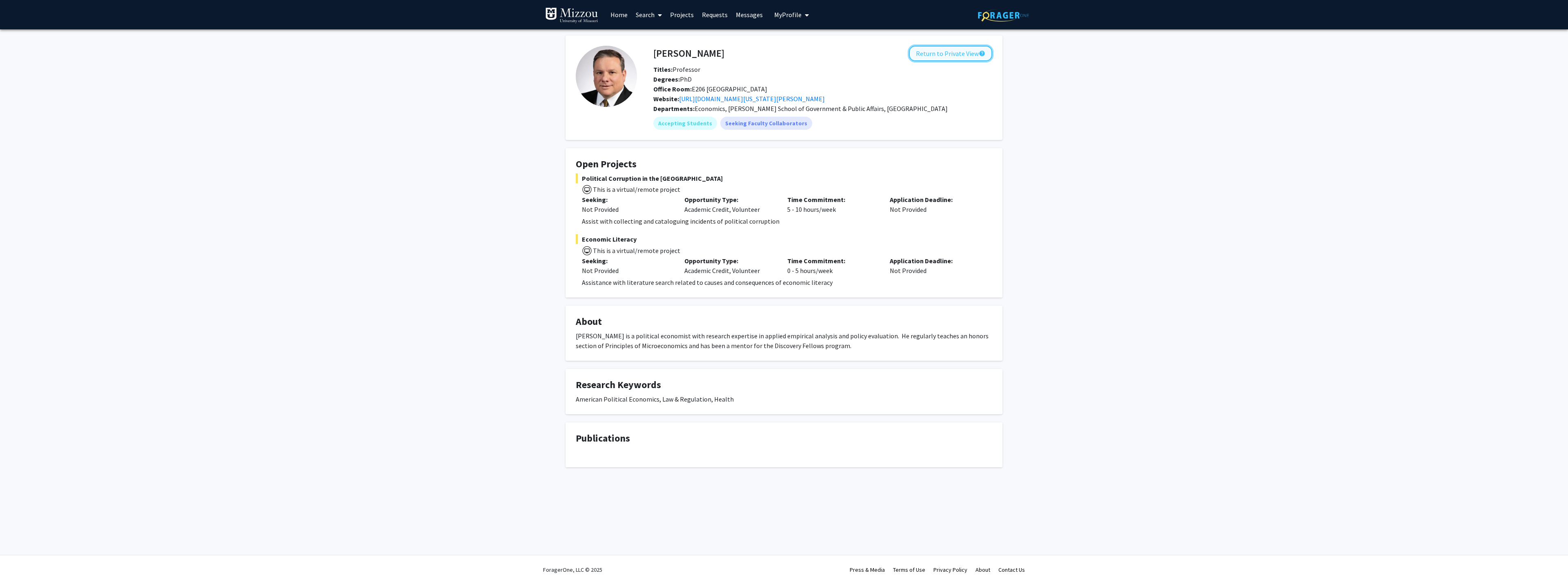
click at [934, 54] on button "Return to Private View help" at bounding box center [951, 54] width 84 height 16
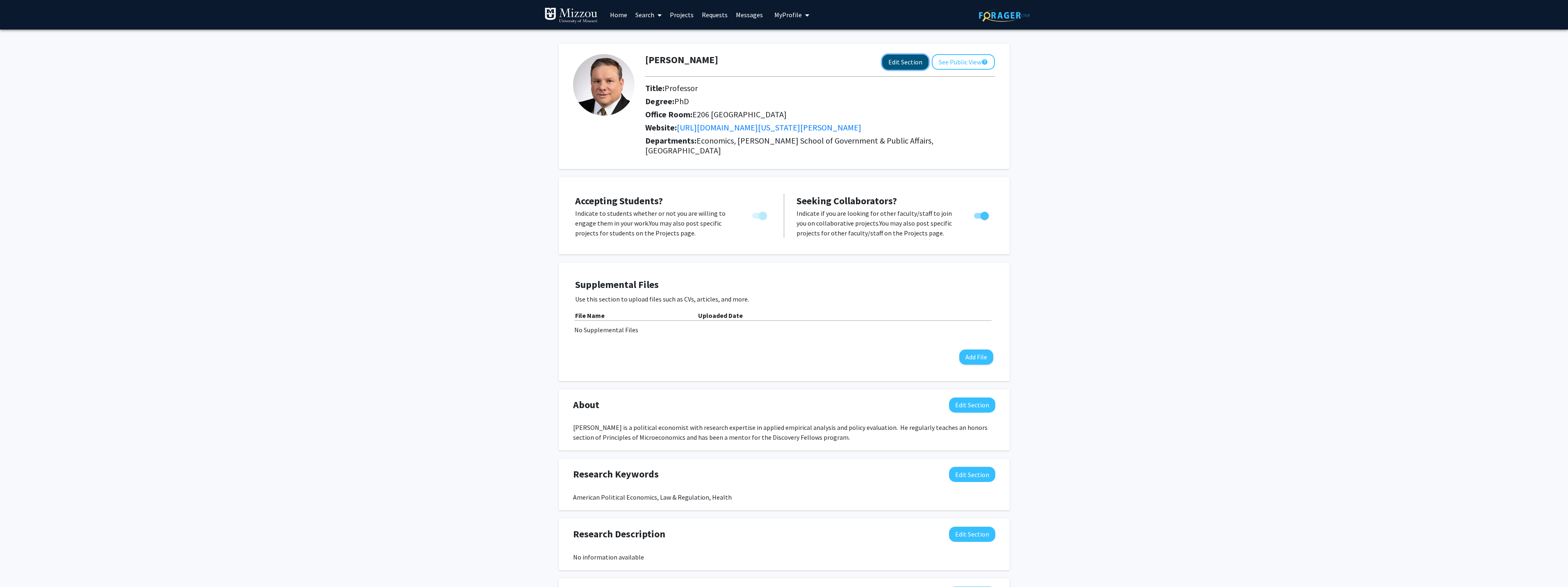
click at [903, 60] on button "Edit Section" at bounding box center [905, 62] width 46 height 15
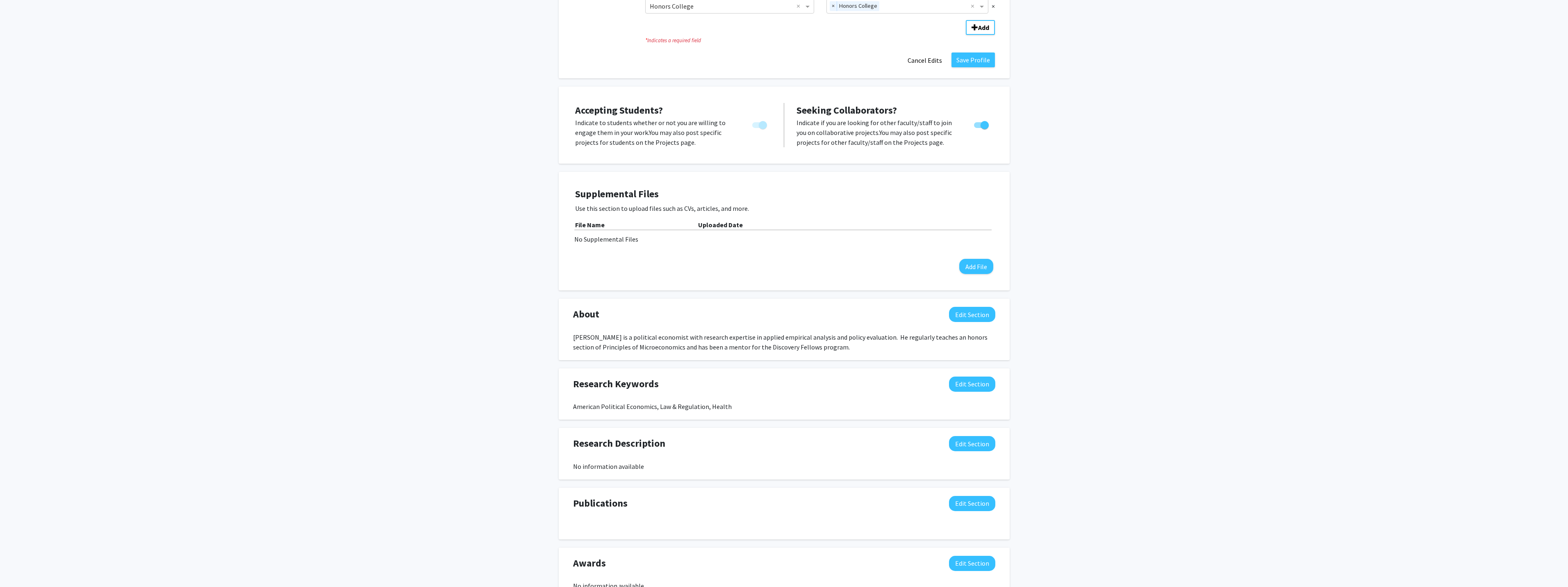
scroll to position [246, 0]
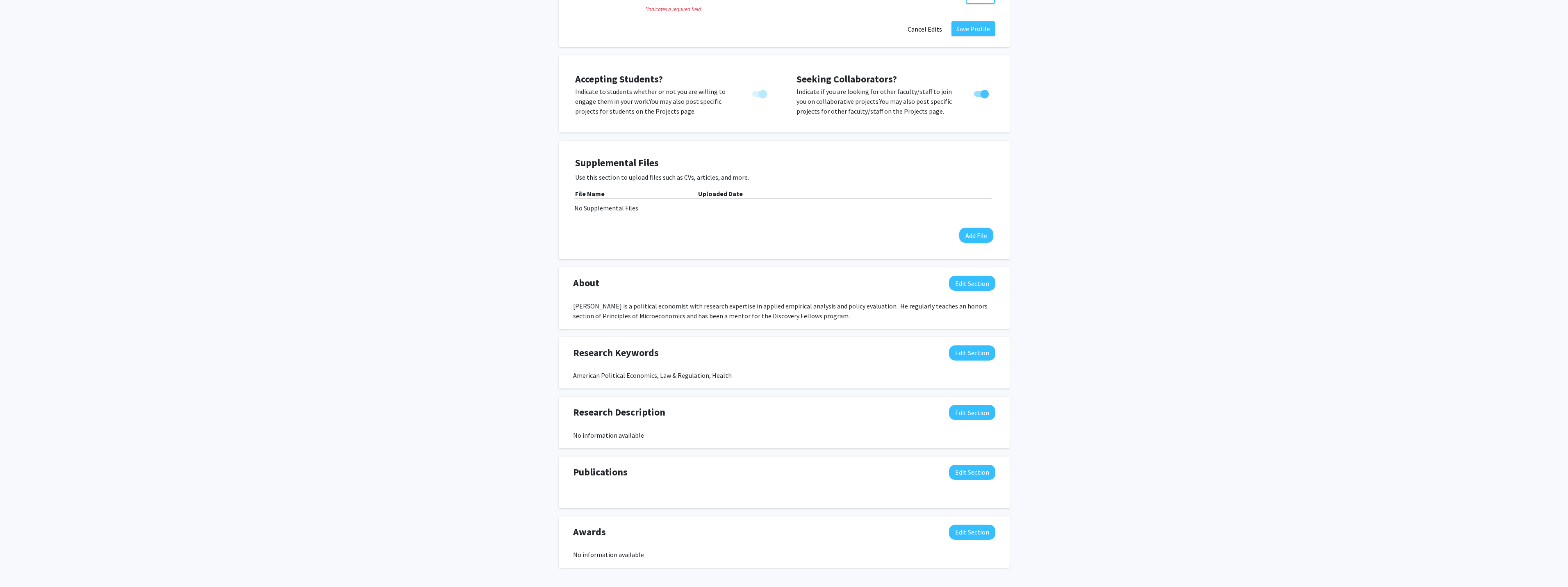
click at [814, 305] on div "[PERSON_NAME] is a political economist with research expertise in applied empir…" at bounding box center [784, 311] width 422 height 20
click at [840, 305] on div "[PERSON_NAME] is a political economist with research expertise in applied empir…" at bounding box center [784, 311] width 422 height 20
click at [966, 275] on button "Edit Section" at bounding box center [972, 282] width 46 height 15
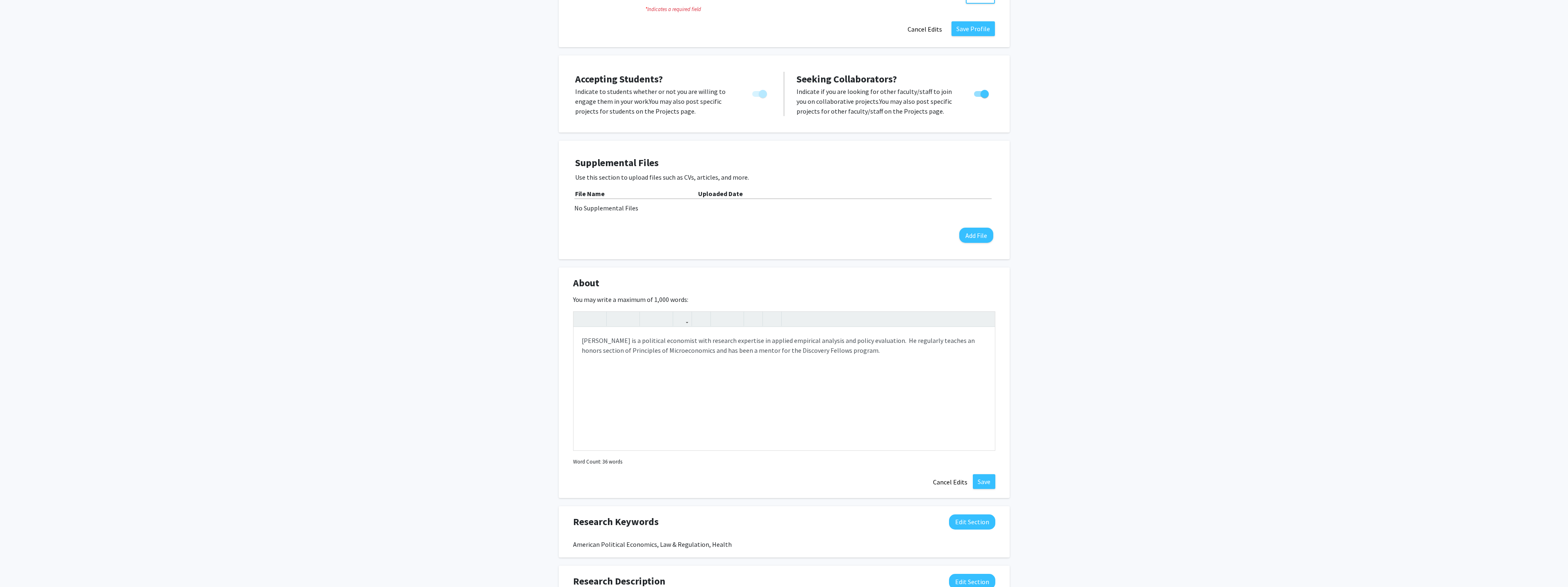
click at [1250, 74] on div "Change Photo Remove Photo Please upload a profile picture with approximately a …" at bounding box center [784, 273] width 1568 height 980
click at [830, 339] on div "[PERSON_NAME] is a political economist with research expertise in applied empir…" at bounding box center [784, 389] width 421 height 123
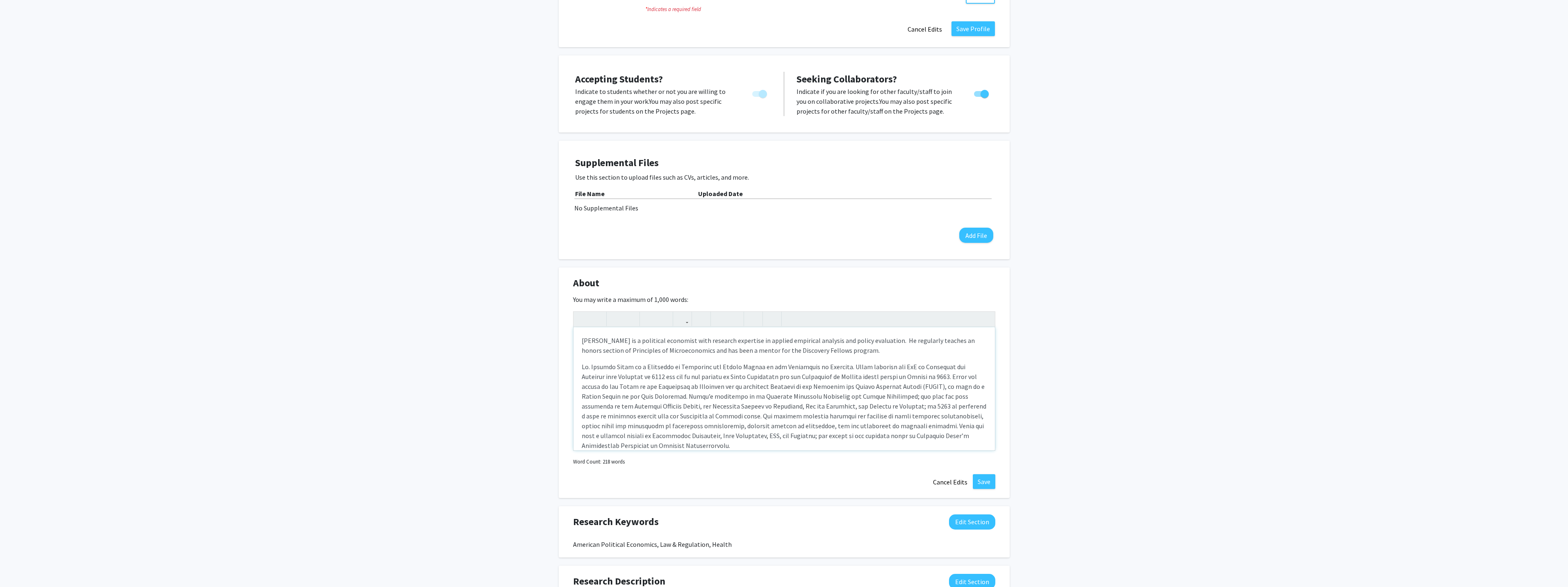
click at [591, 336] on p "[PERSON_NAME] is a political economist with research expertise in applied empir…" at bounding box center [784, 346] width 405 height 20
click at [580, 329] on div "[PERSON_NAME] is a political economist with research expertise in applied empir…" at bounding box center [784, 389] width 421 height 123
drag, startPoint x: 581, startPoint y: 329, endPoint x: 587, endPoint y: 333, distance: 7.2
click at [587, 336] on p "[PERSON_NAME] is a political economist with research expertise in applied empir…" at bounding box center [784, 346] width 405 height 20
click at [633, 384] on p "Note to users with screen readers: Please deactivate our accessibility plugin f…" at bounding box center [784, 406] width 405 height 89
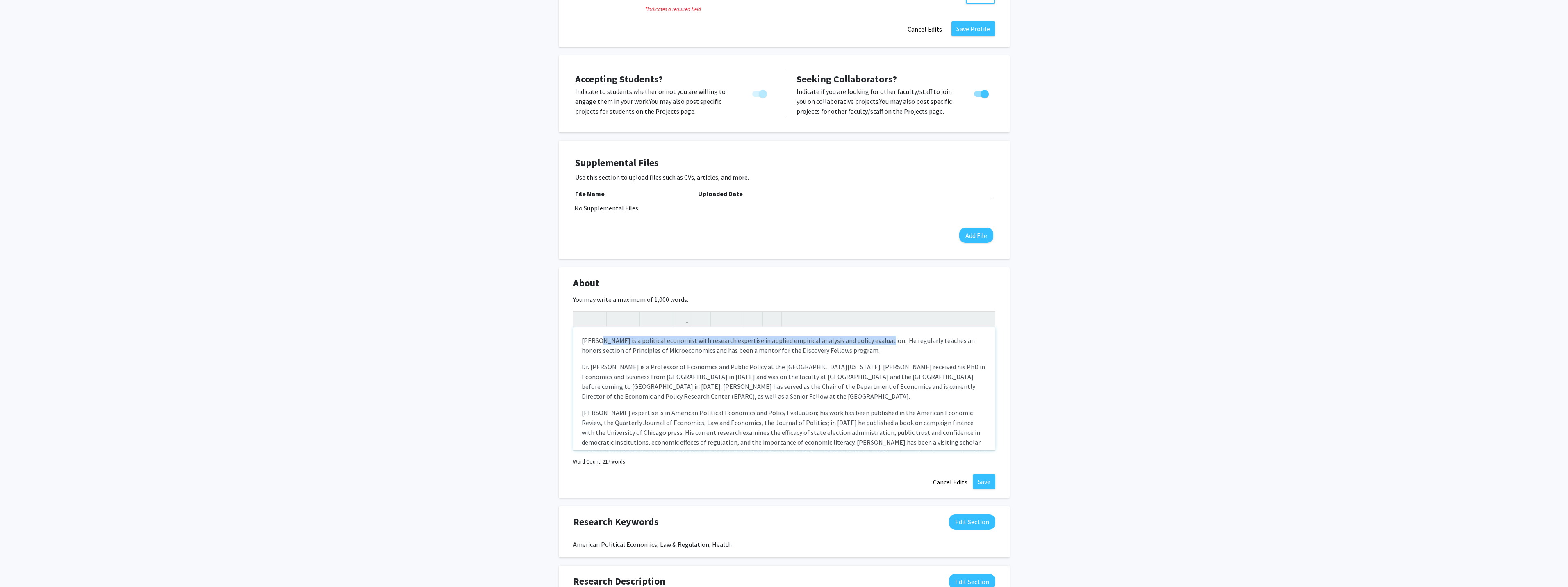
drag, startPoint x: 598, startPoint y: 328, endPoint x: 876, endPoint y: 322, distance: 278.1
click at [876, 327] on div "[PERSON_NAME] is a political economist with research expertise in applied empir…" at bounding box center [784, 389] width 421 height 123
drag, startPoint x: 581, startPoint y: 330, endPoint x: 679, endPoint y: 323, distance: 98.2
click at [679, 327] on div "[PERSON_NAME] regularly teaches an honors section of Principles of Microeconomi…" at bounding box center [784, 389] width 421 height 123
click at [635, 375] on p "Dr. [PERSON_NAME] is a Professor of Economics and Public Policy at the [GEOGRAP…" at bounding box center [784, 381] width 405 height 39
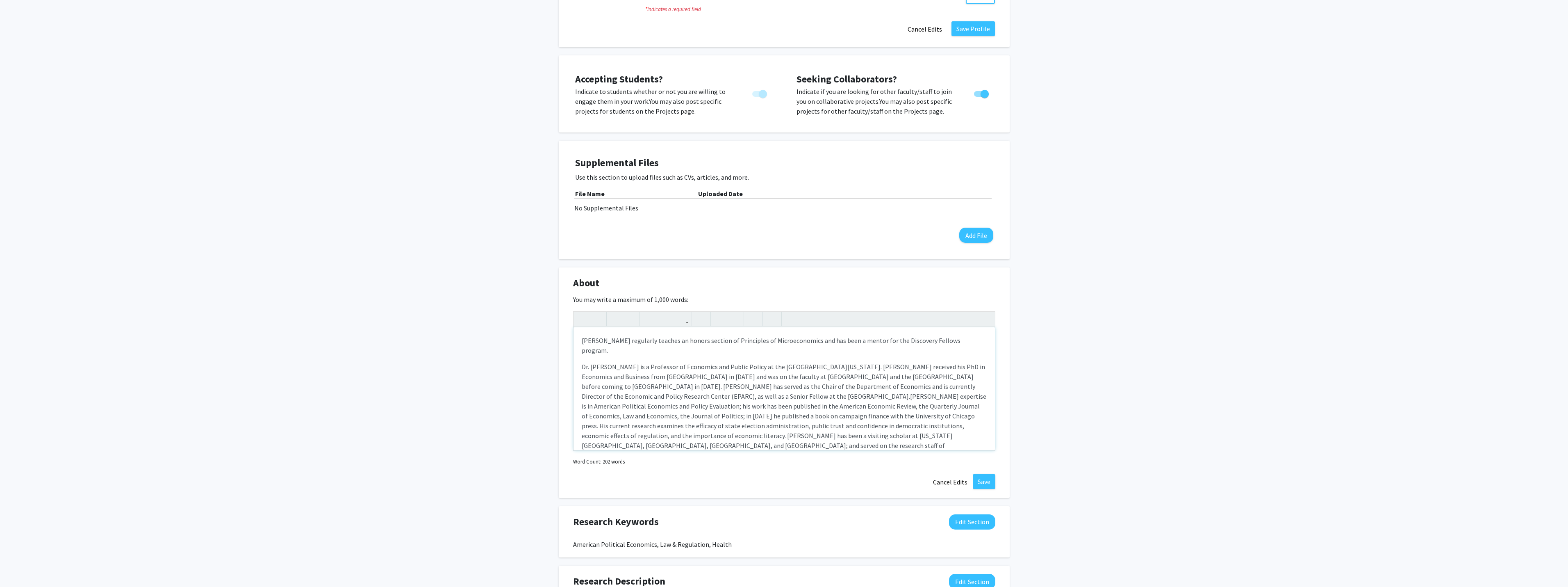
click at [956, 415] on p "Dr. [PERSON_NAME] is a Professor of Economics and Public Policy at the [GEOGRAP…" at bounding box center [784, 411] width 405 height 98
drag, startPoint x: 582, startPoint y: 323, endPoint x: 959, endPoint y: 322, distance: 377.0
click at [959, 327] on div "[PERSON_NAME] regularly teaches an honors section of Principles of Microeconomi…" at bounding box center [784, 389] width 421 height 123
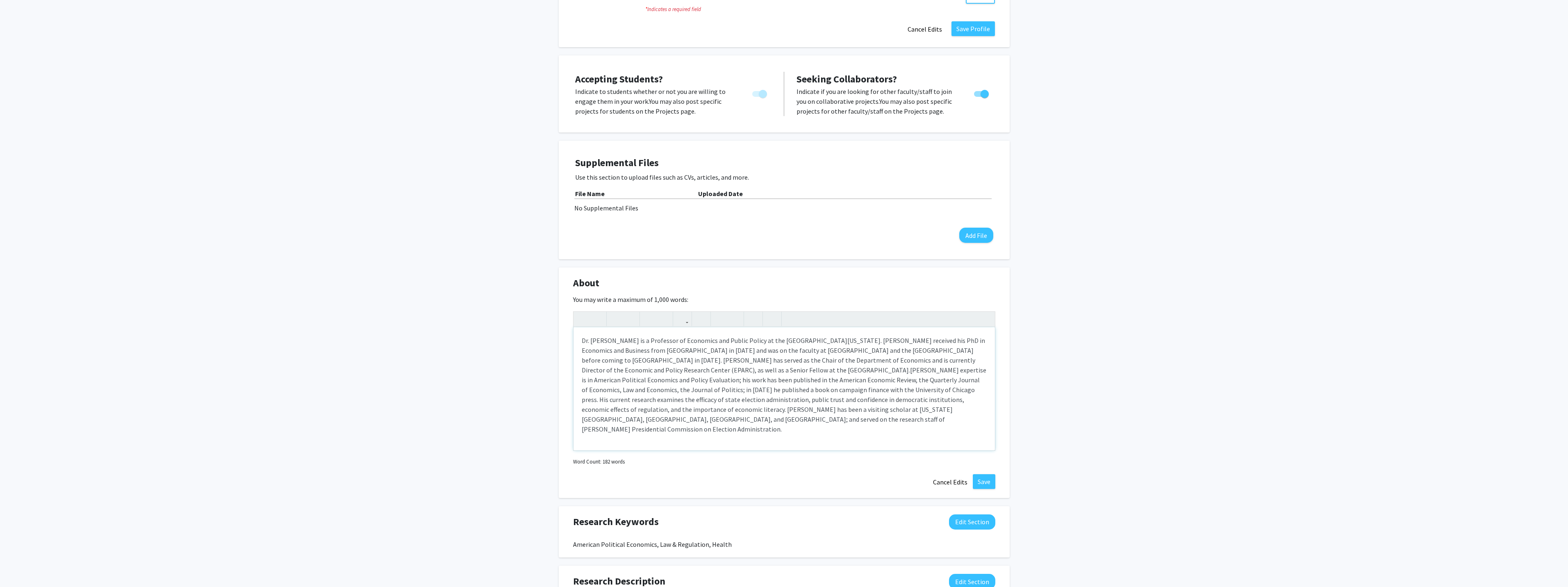
click at [621, 366] on span "[PERSON_NAME] expertise is in American Political Economics and Policy Evaluatio…" at bounding box center [784, 399] width 405 height 67
click at [583, 430] on div "Dr. [PERSON_NAME] is a Professor of Economics and Public Policy at the [GEOGRAP…" at bounding box center [784, 389] width 421 height 123
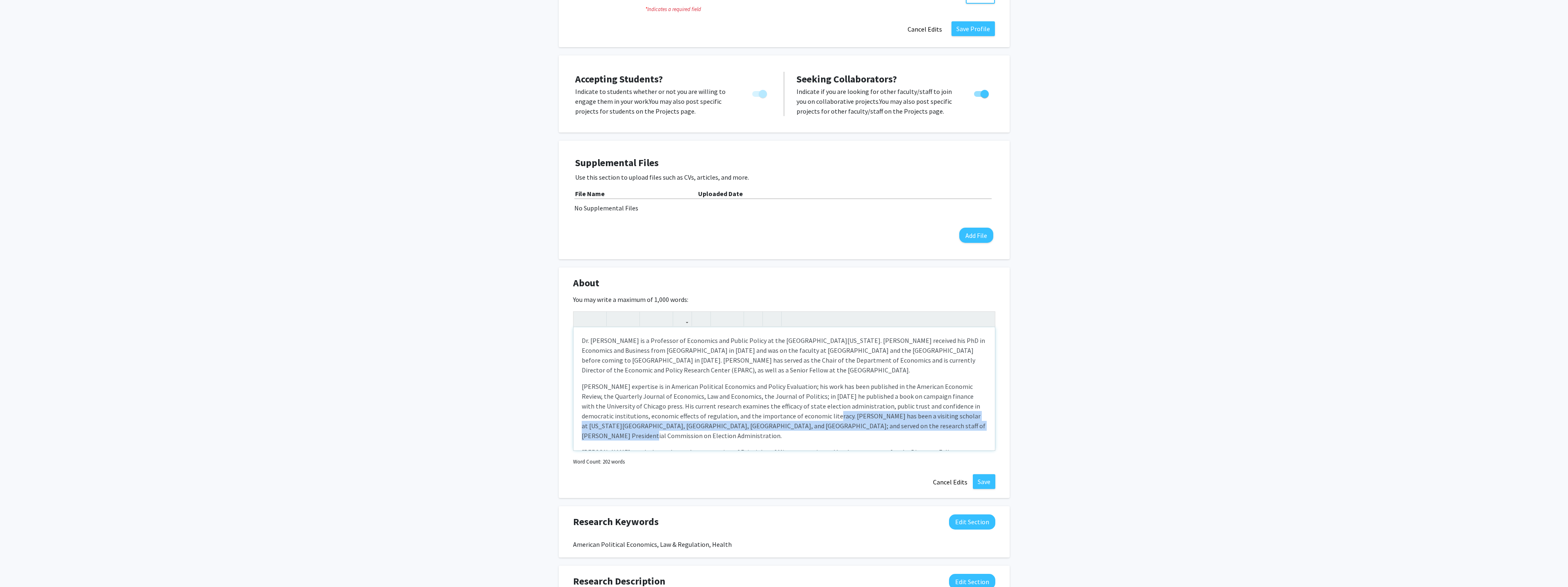
drag, startPoint x: 814, startPoint y: 403, endPoint x: 958, endPoint y: 416, distance: 144.6
click at [967, 414] on span "[PERSON_NAME] expertise is in American Political Economics and Policy Evaluatio…" at bounding box center [783, 411] width 404 height 57
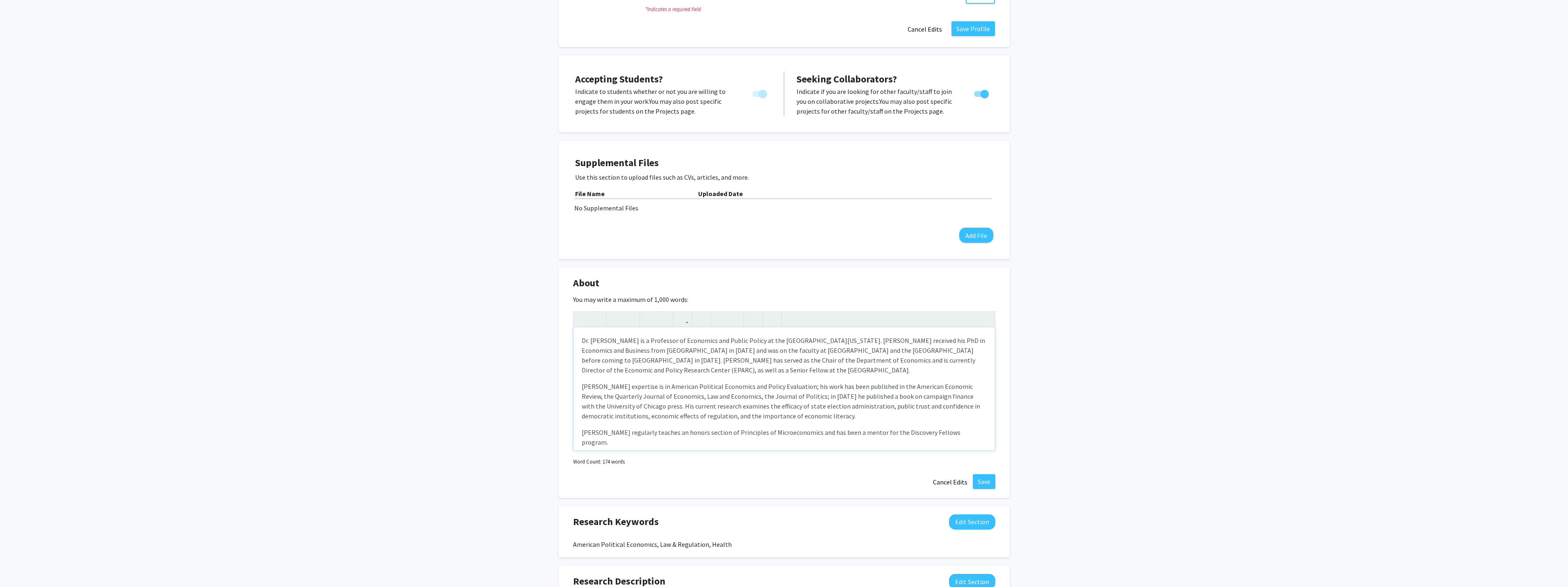
click at [633, 358] on p "Dr. [PERSON_NAME] is a Professor of Economics and Public Policy at the [GEOGRAP…" at bounding box center [784, 355] width 405 height 39
click at [633, 358] on span "Dr. [PERSON_NAME] is a Professor of Economics and Public Policy at the [GEOGRAP…" at bounding box center [784, 365] width 405 height 57
click at [685, 349] on span "Dr. [PERSON_NAME] is a Professor of Economics and Public Policy at the [GEOGRAP…" at bounding box center [784, 365] width 405 height 57
drag, startPoint x: 879, startPoint y: 385, endPoint x: 955, endPoint y: 385, distance: 76.0
click at [955, 402] on span "[PERSON_NAME] expertise is in American Political Economics and Policy Evaluatio…" at bounding box center [780, 421] width 399 height 38
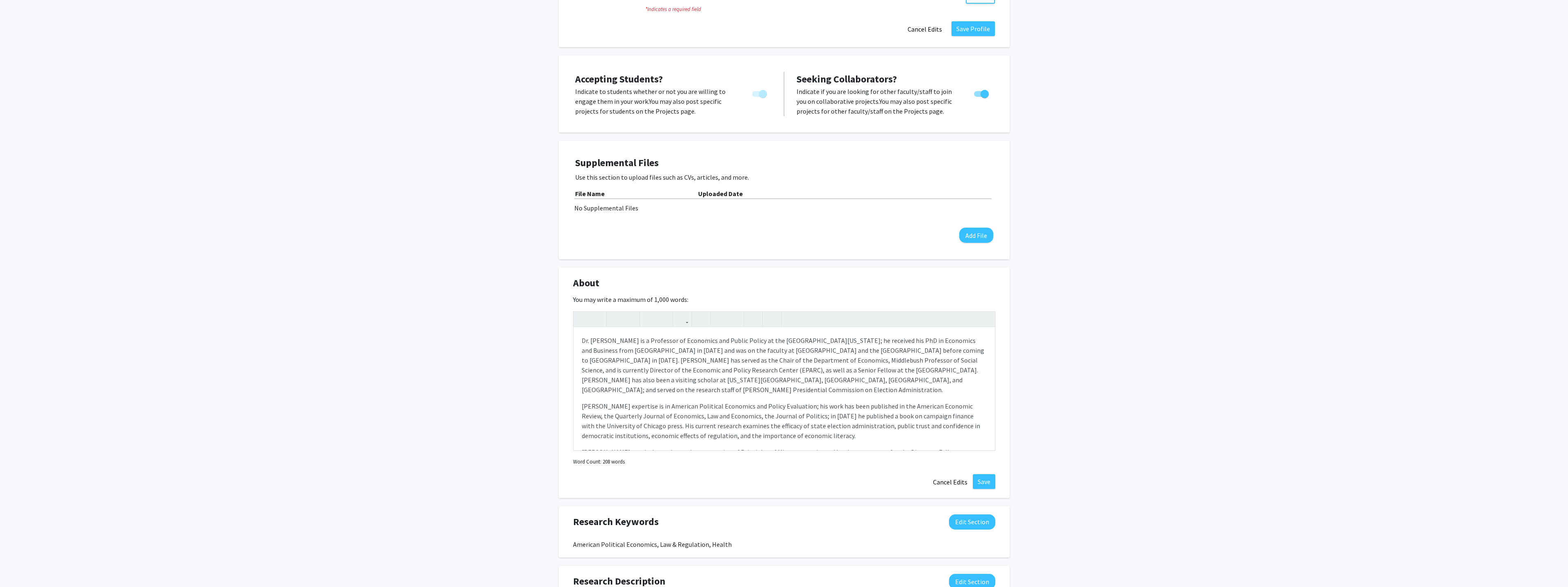
drag, startPoint x: 940, startPoint y: 384, endPoint x: 1131, endPoint y: 332, distance: 198.0
click at [1131, 332] on div "Change Photo Remove Photo Please upload a profile picture with approximately a …" at bounding box center [784, 273] width 1568 height 980
drag, startPoint x: 880, startPoint y: 385, endPoint x: 954, endPoint y: 384, distance: 74.0
click at [954, 402] on span "[PERSON_NAME] expertise is in American Political Economics and Policy Evaluatio…" at bounding box center [780, 421] width 399 height 38
click at [628, 312] on icon "button" at bounding box center [630, 319] width 7 height 14
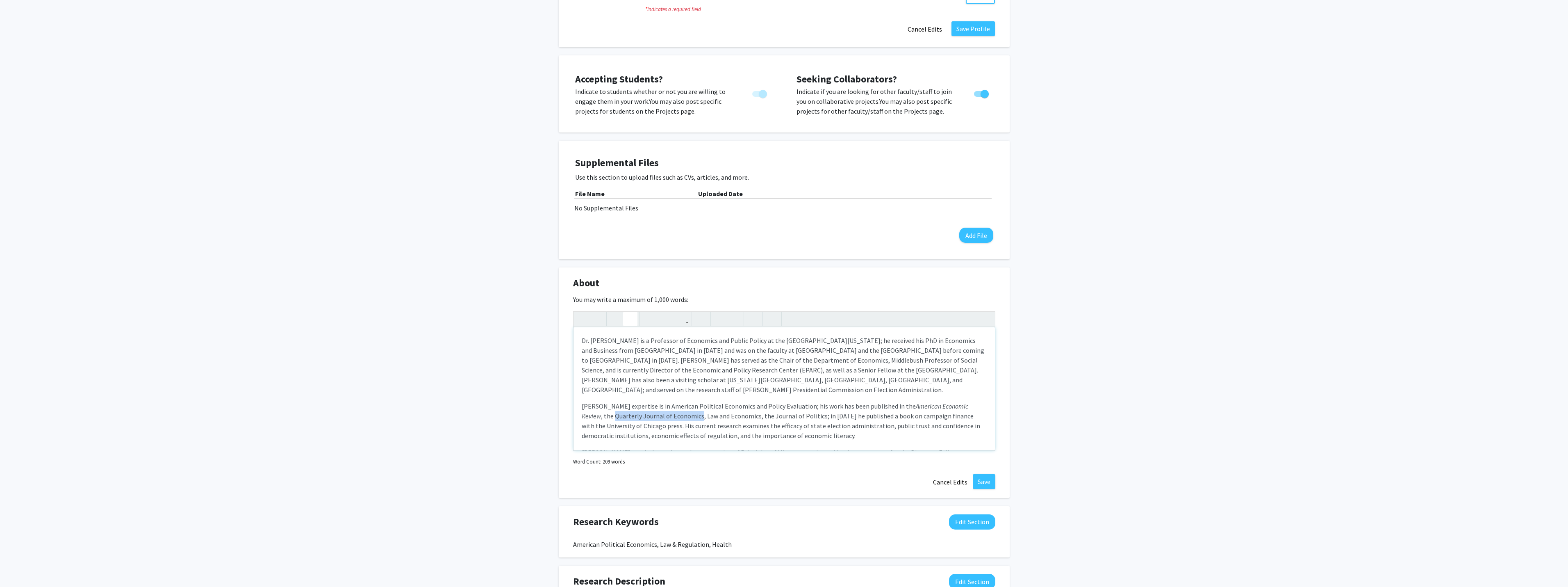
drag, startPoint x: 581, startPoint y: 396, endPoint x: 667, endPoint y: 395, distance: 86.0
click at [667, 395] on div "Dr. [PERSON_NAME] is a Professor of Economics and Public Policy at the [GEOGRAP…" at bounding box center [784, 389] width 421 height 123
click at [631, 312] on icon "button" at bounding box center [630, 319] width 7 height 14
drag, startPoint x: 667, startPoint y: 396, endPoint x: 722, endPoint y: 394, distance: 55.0
click at [722, 402] on span "[PERSON_NAME] expertise is in American Political Economics and Policy Evaluatio…" at bounding box center [780, 421] width 397 height 38
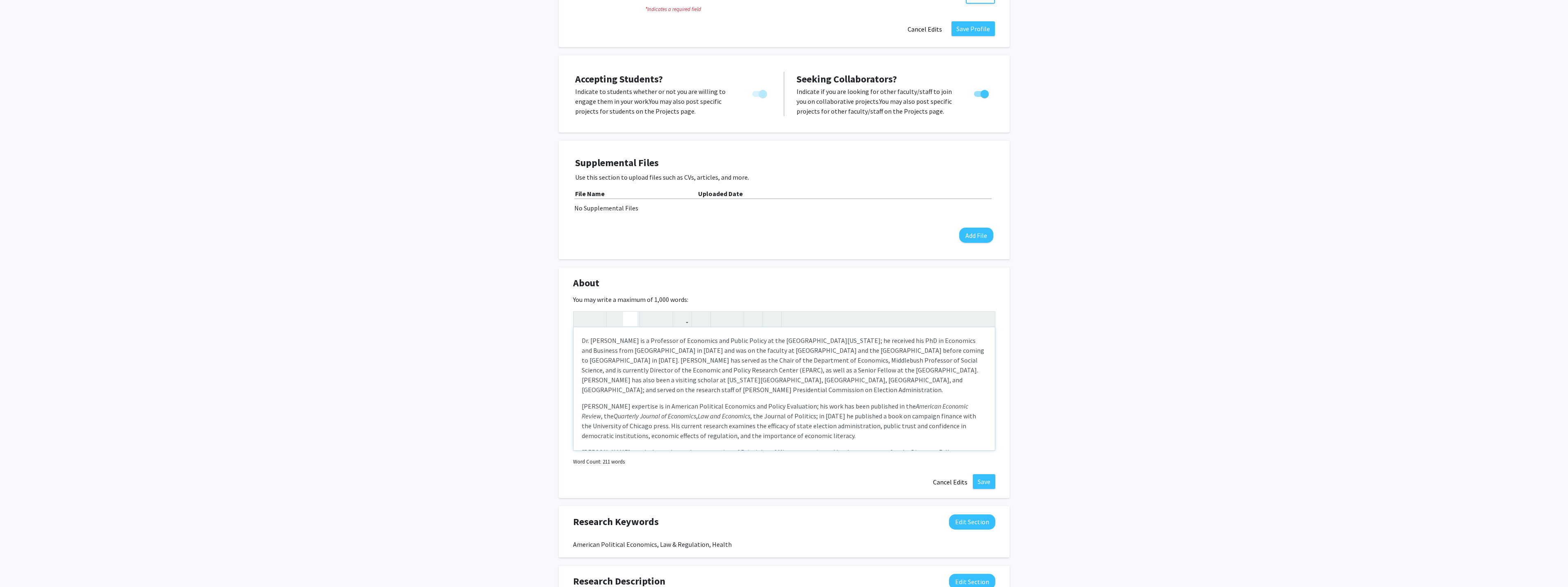
click at [627, 312] on use "button" at bounding box center [627, 312] width 0 height 0
drag, startPoint x: 736, startPoint y: 394, endPoint x: 783, endPoint y: 396, distance: 47.0
click at [783, 402] on span "[PERSON_NAME] expertise is in American Political Economics and Policy Evaluatio…" at bounding box center [778, 421] width 394 height 38
click at [632, 312] on icon "button" at bounding box center [630, 319] width 7 height 14
drag, startPoint x: 786, startPoint y: 394, endPoint x: 798, endPoint y: 394, distance: 12.0
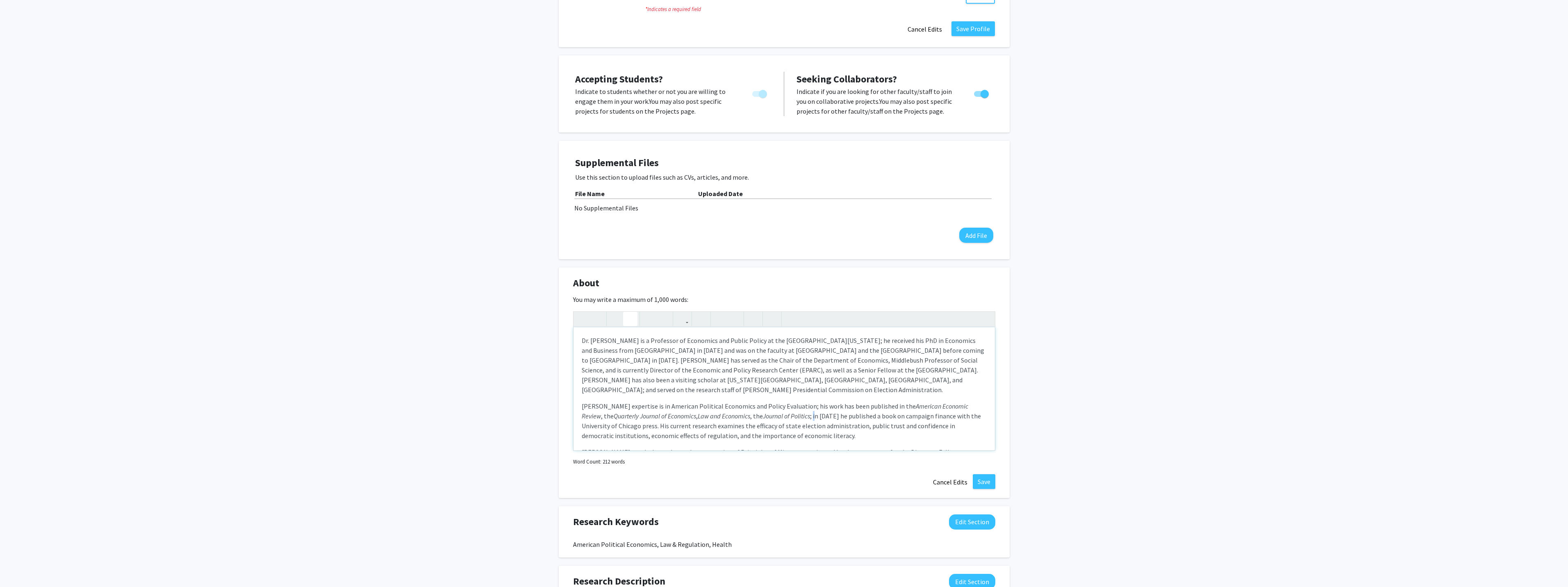
click at [785, 402] on span "[PERSON_NAME] expertise is in American Political Economics and Policy Evaluatio…" at bounding box center [781, 421] width 399 height 38
drag, startPoint x: 784, startPoint y: 394, endPoint x: 796, endPoint y: 395, distance: 12.0
click at [796, 412] on em "Journal of Politics, and Election Law Journal" at bounding box center [821, 416] width 117 height 8
click at [632, 312] on icon "button" at bounding box center [630, 319] width 7 height 14
drag, startPoint x: 683, startPoint y: 389, endPoint x: 803, endPoint y: 394, distance: 120.1
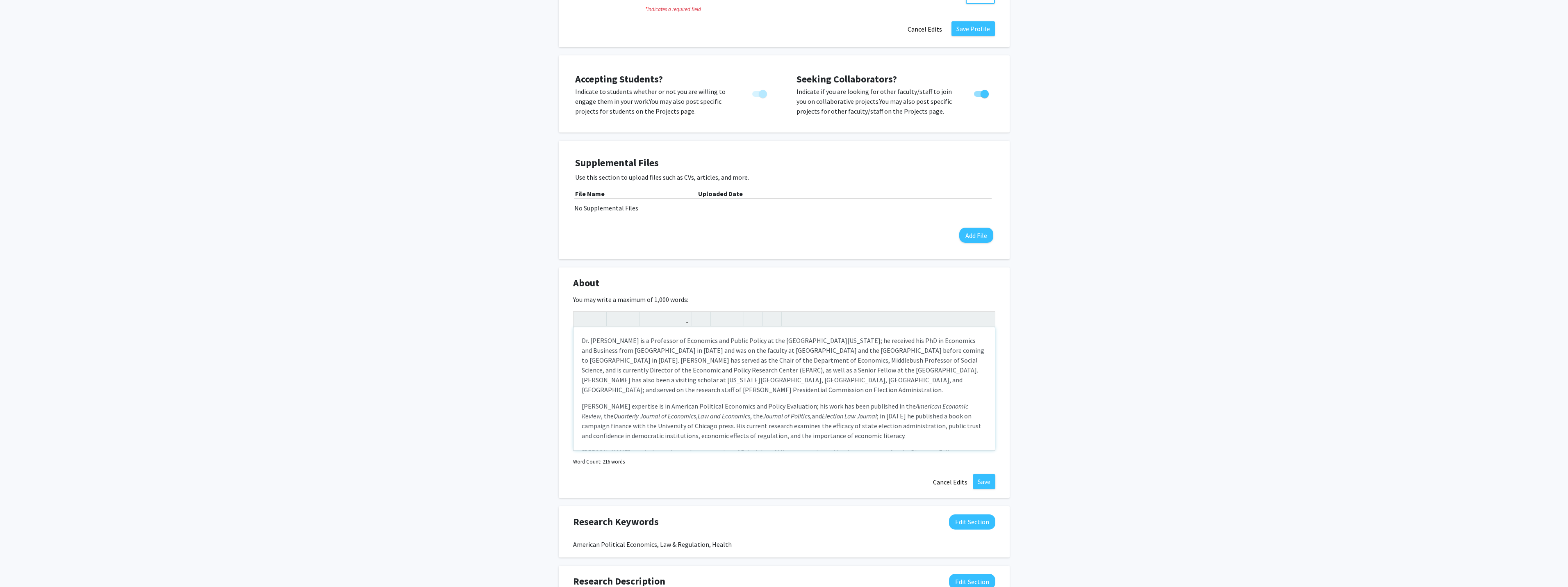
click at [685, 402] on span "[PERSON_NAME] expertise is in American Political Economics and Policy Evaluatio…" at bounding box center [781, 421] width 399 height 38
drag, startPoint x: 685, startPoint y: 414, endPoint x: 882, endPoint y: 411, distance: 197.0
click at [882, 411] on span "[PERSON_NAME] expertise is in American Political Economics and Policy Evaluatio…" at bounding box center [781, 421] width 399 height 38
click at [788, 403] on span "[PERSON_NAME] expertise is in American Political Economics and Policy Evaluatio…" at bounding box center [781, 421] width 399 height 38
click at [872, 405] on span "[PERSON_NAME] expertise is in American Political Economics and Policy Evaluatio…" at bounding box center [777, 421] width 392 height 38
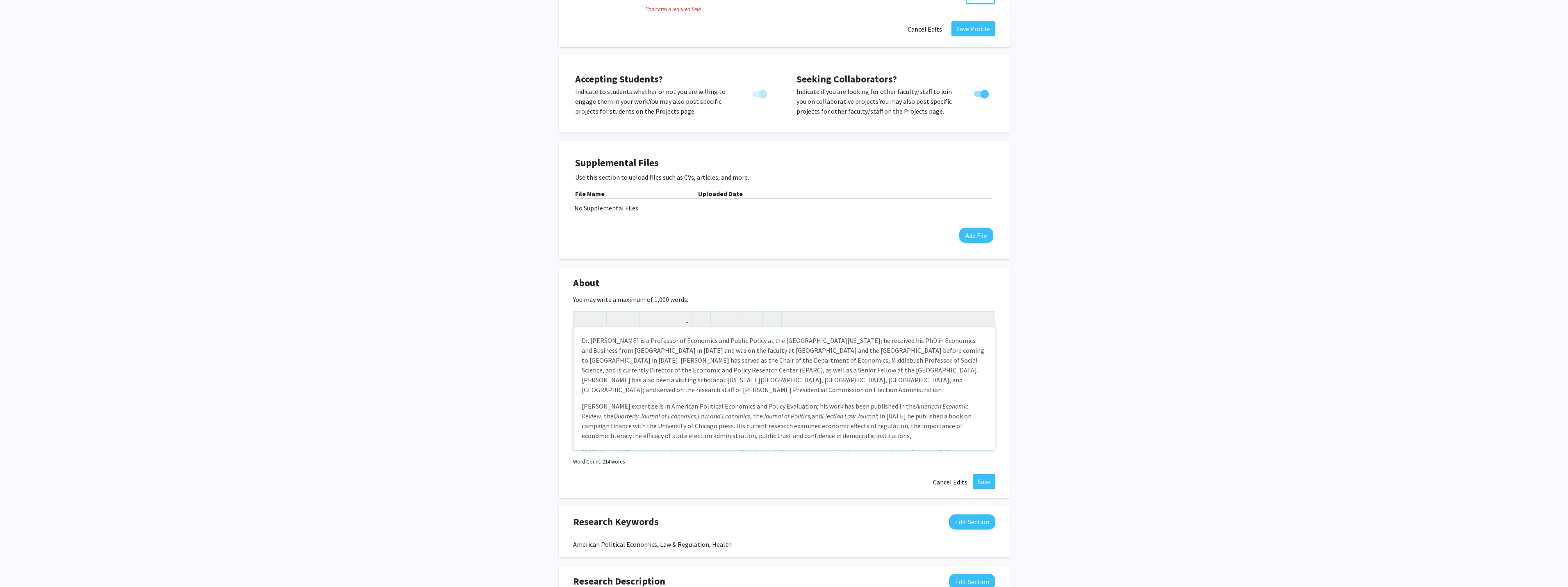
click at [601, 414] on span "[PERSON_NAME] expertise is in American Political Economics and Policy Evaluatio…" at bounding box center [776, 421] width 390 height 38
click at [872, 404] on span "[PERSON_NAME] expertise is in American Political Economics and Policy Evaluatio…" at bounding box center [776, 421] width 390 height 38
drag, startPoint x: 583, startPoint y: 415, endPoint x: 698, endPoint y: 418, distance: 115.0
click at [698, 418] on span "[PERSON_NAME] expertise is in American Political Economics and Policy Evaluatio…" at bounding box center [776, 421] width 390 height 38
click at [871, 405] on span "[PERSON_NAME] expertise is in American Political Economics and Policy Evaluatio…" at bounding box center [776, 421] width 390 height 38
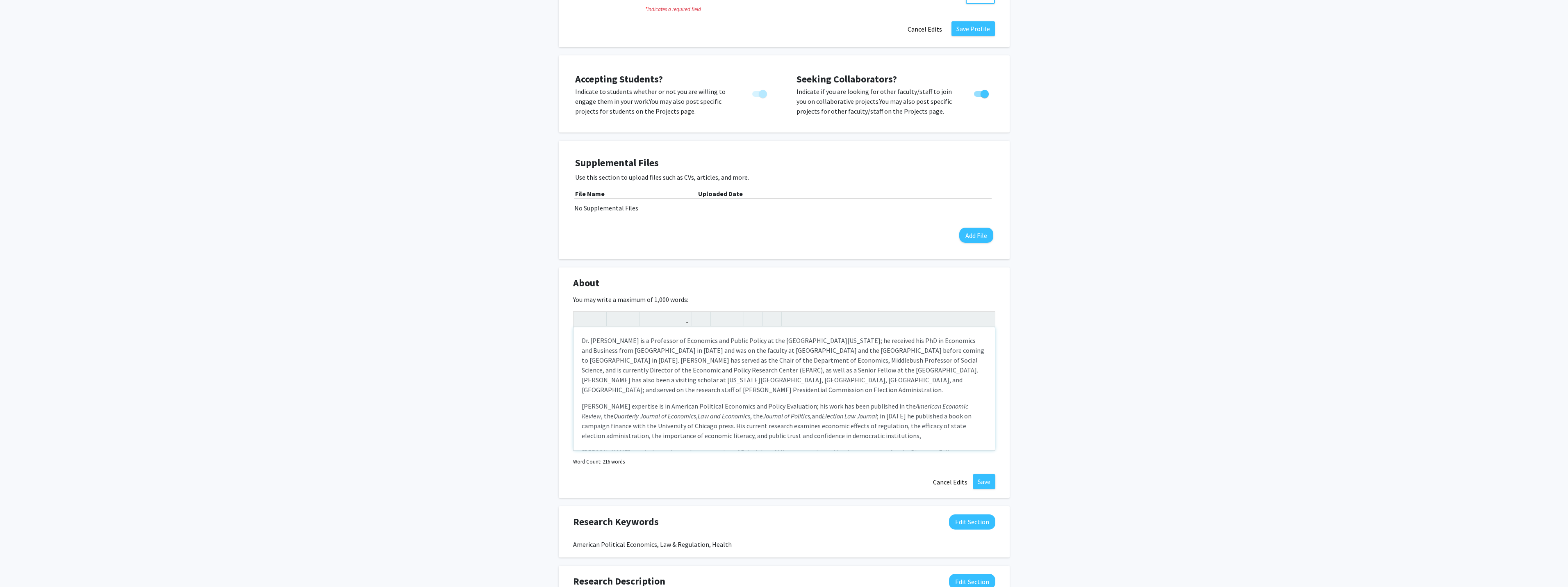
click at [883, 415] on span "[PERSON_NAME] expertise is in American Political Economics and Policy Evaluatio…" at bounding box center [776, 421] width 390 height 38
click at [782, 437] on span "[PERSON_NAME] regularly teaches an honors section of Principles of Microeconomi…" at bounding box center [771, 446] width 379 height 18
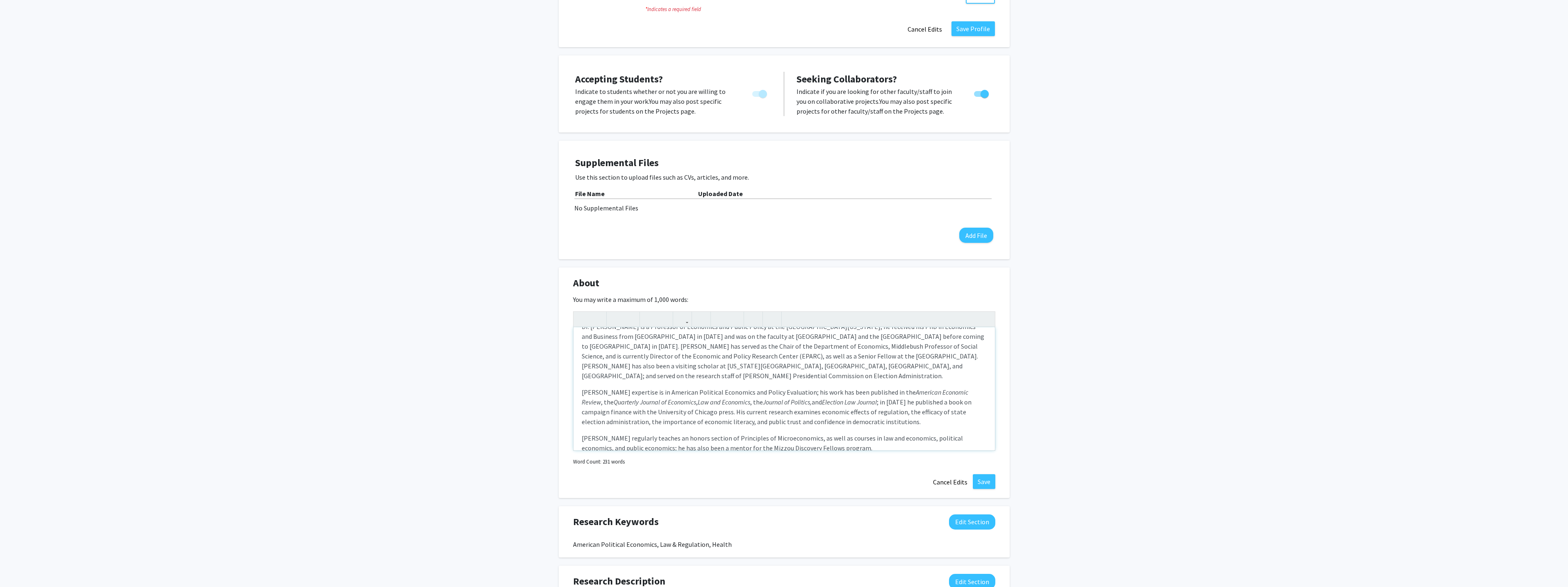
scroll to position [21, 0]
click at [583, 426] on span "[PERSON_NAME] regularly teaches an honors section of Principles of Microeconomi…" at bounding box center [772, 435] width 381 height 18
click at [641, 426] on span "[PERSON_NAME] regularly teaches an honors section of Principles of Microeconomi…" at bounding box center [772, 435] width 381 height 18
click at [750, 426] on span "[PERSON_NAME] regularly teaches an honors section of Principles of Microeconomi…" at bounding box center [772, 440] width 381 height 28
click at [715, 426] on span "[PERSON_NAME] regularly teaches an honors section of Principles of Microeconomi…" at bounding box center [781, 440] width 399 height 28
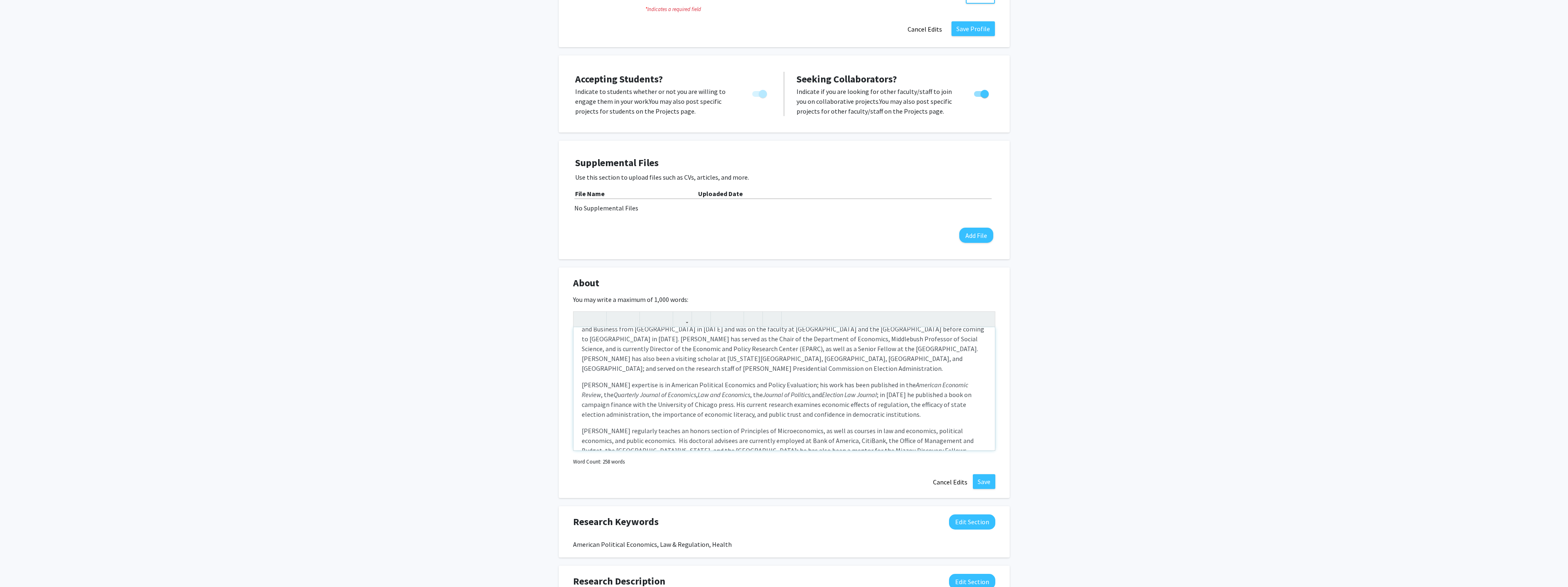
click at [777, 426] on span "[PERSON_NAME] regularly teaches an honors section of Principles of Microeconomi…" at bounding box center [777, 445] width 392 height 38
type textarea "<l><ipsu dolor="sita-cons: 7adi;">El. Seddoei Tempo in u Laboreetd ma Aliquaeni…"
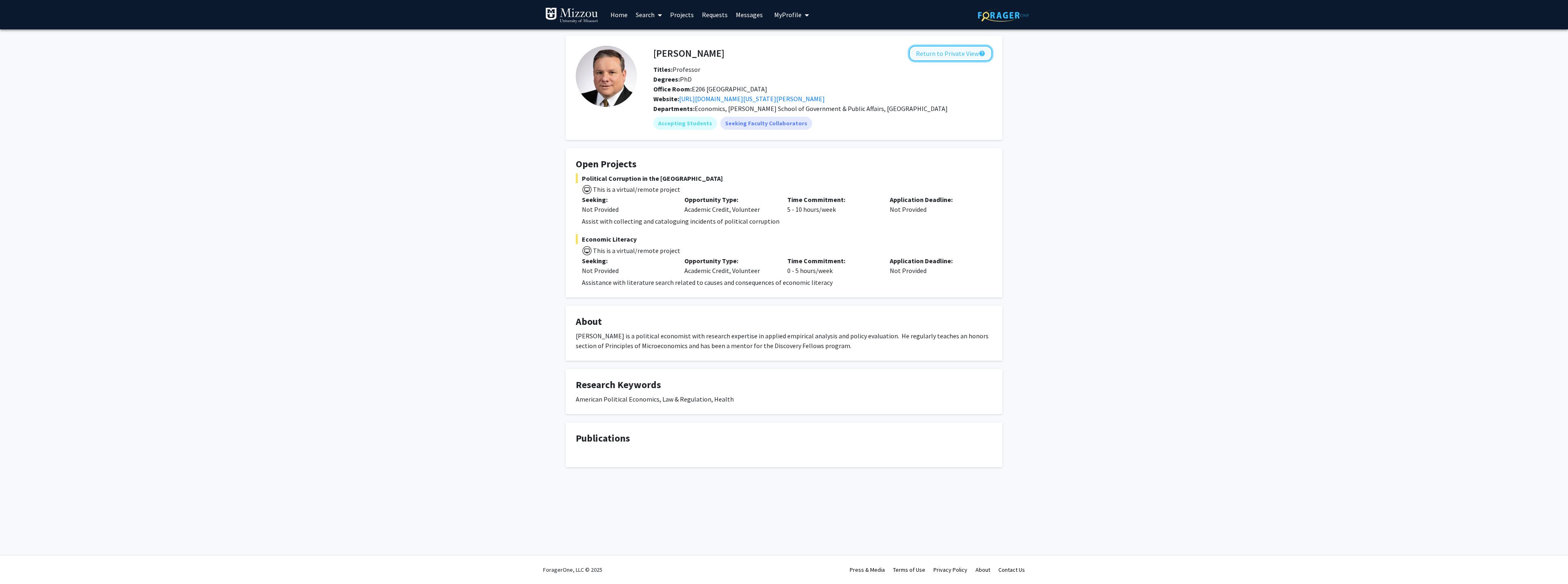
click at [959, 51] on button "Return to Private View help" at bounding box center [951, 54] width 84 height 16
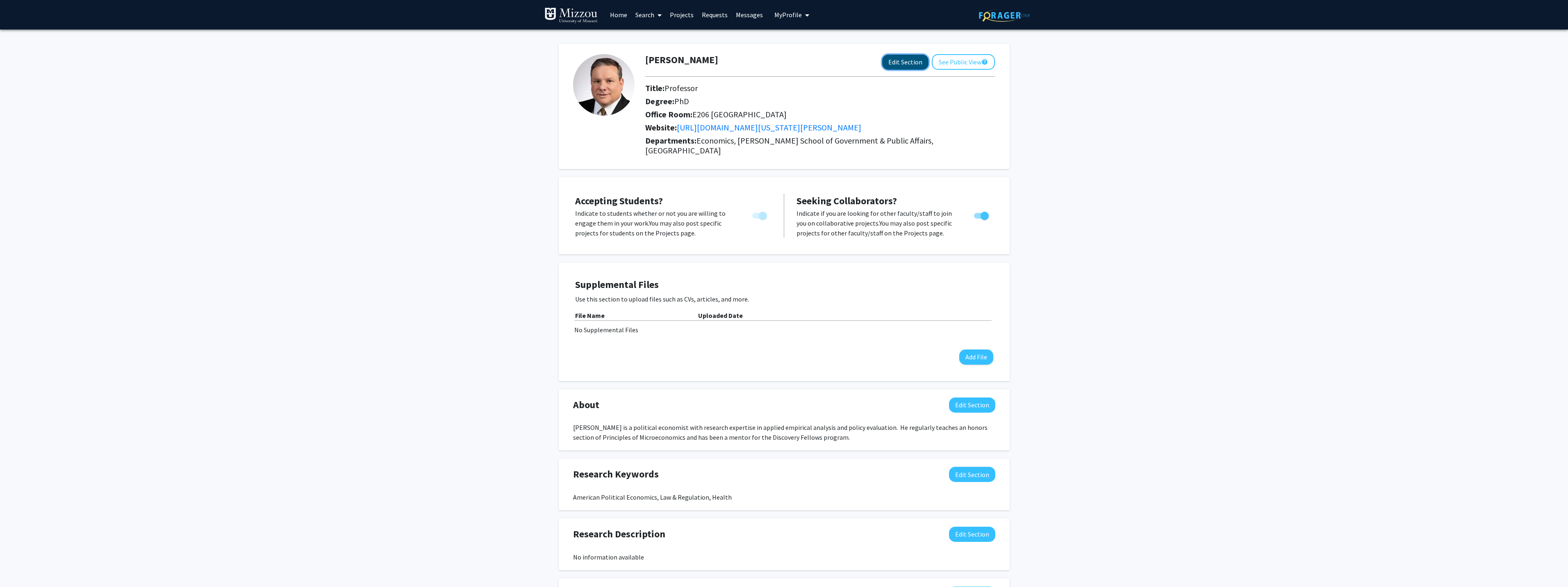
click at [903, 62] on button "Edit Section" at bounding box center [905, 62] width 46 height 15
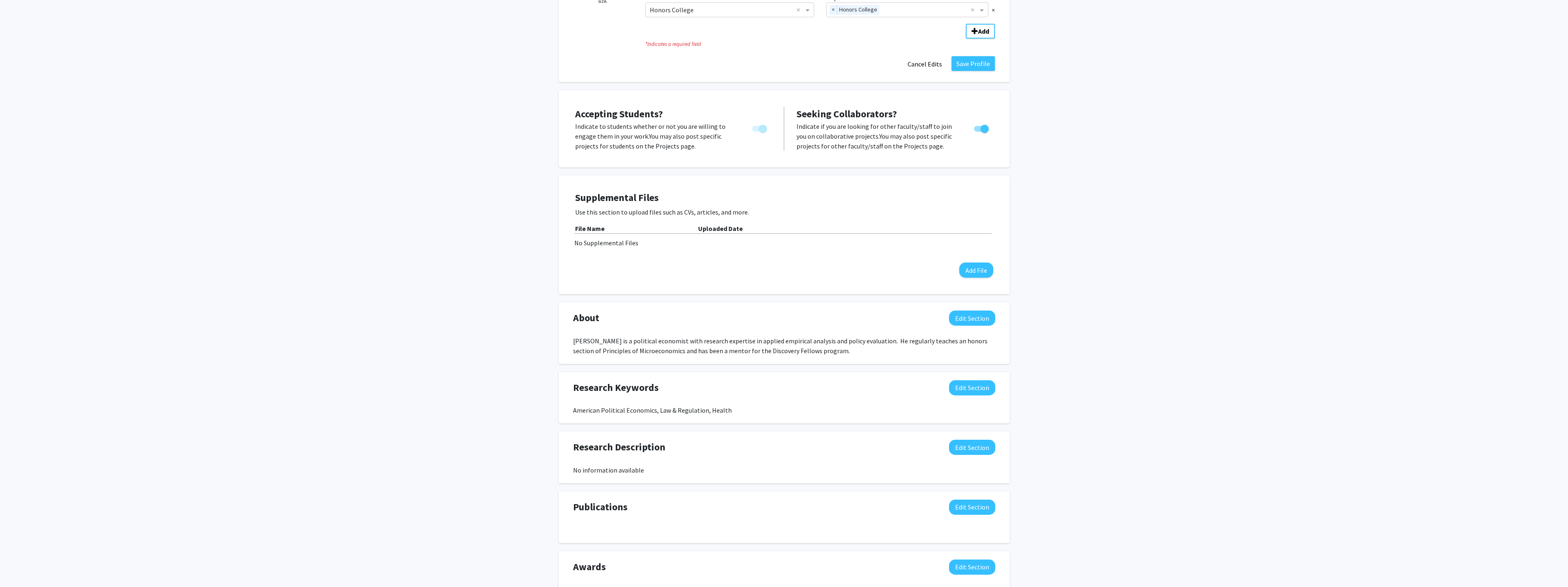
scroll to position [267, 0]
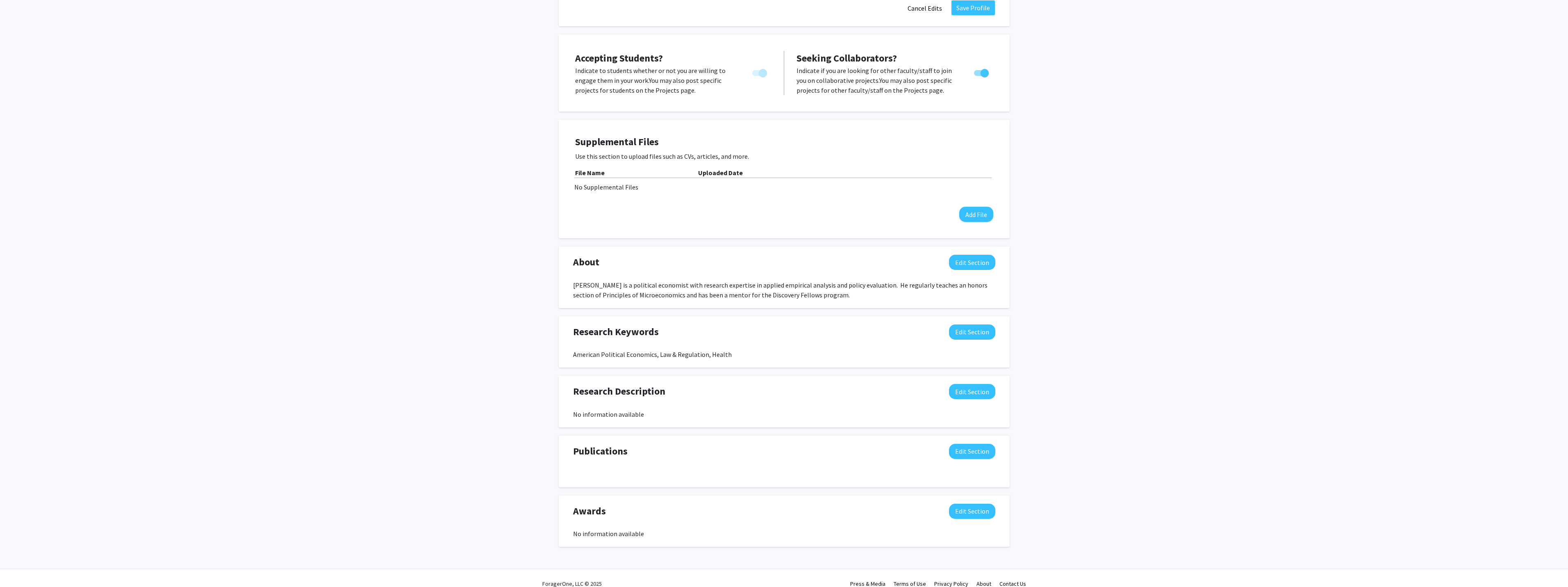
click at [818, 284] on div "[PERSON_NAME] is a political economist with research expertise in applied empir…" at bounding box center [784, 290] width 422 height 20
drag, startPoint x: 1384, startPoint y: 389, endPoint x: 1387, endPoint y: 375, distance: 14.3
click at [1385, 383] on div "Change Photo Remove Photo Please upload a profile picture with approximately a …" at bounding box center [784, 168] width 1568 height 811
click at [772, 280] on div "[PERSON_NAME] is a political economist with research expertise in applied empir…" at bounding box center [784, 290] width 422 height 20
click at [964, 254] on button "Edit Section" at bounding box center [972, 262] width 46 height 15
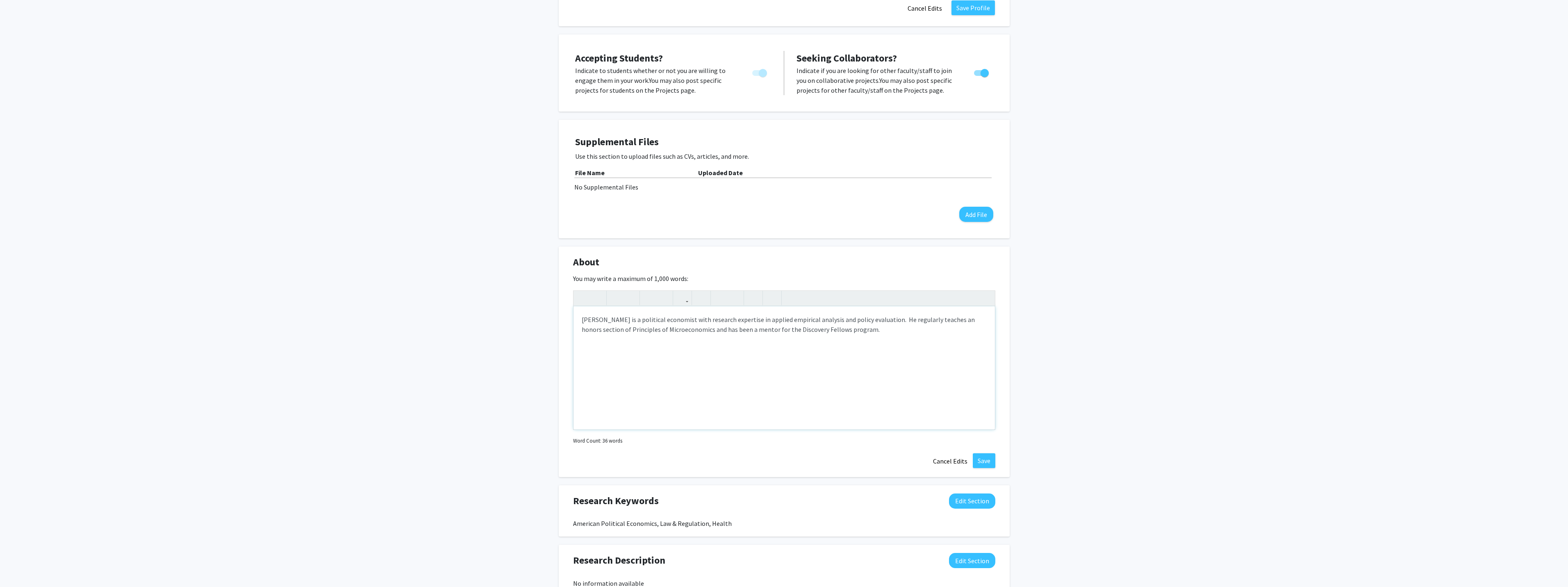
click at [580, 308] on div "[PERSON_NAME] is a political economist with research expertise in applied empir…" at bounding box center [784, 368] width 421 height 123
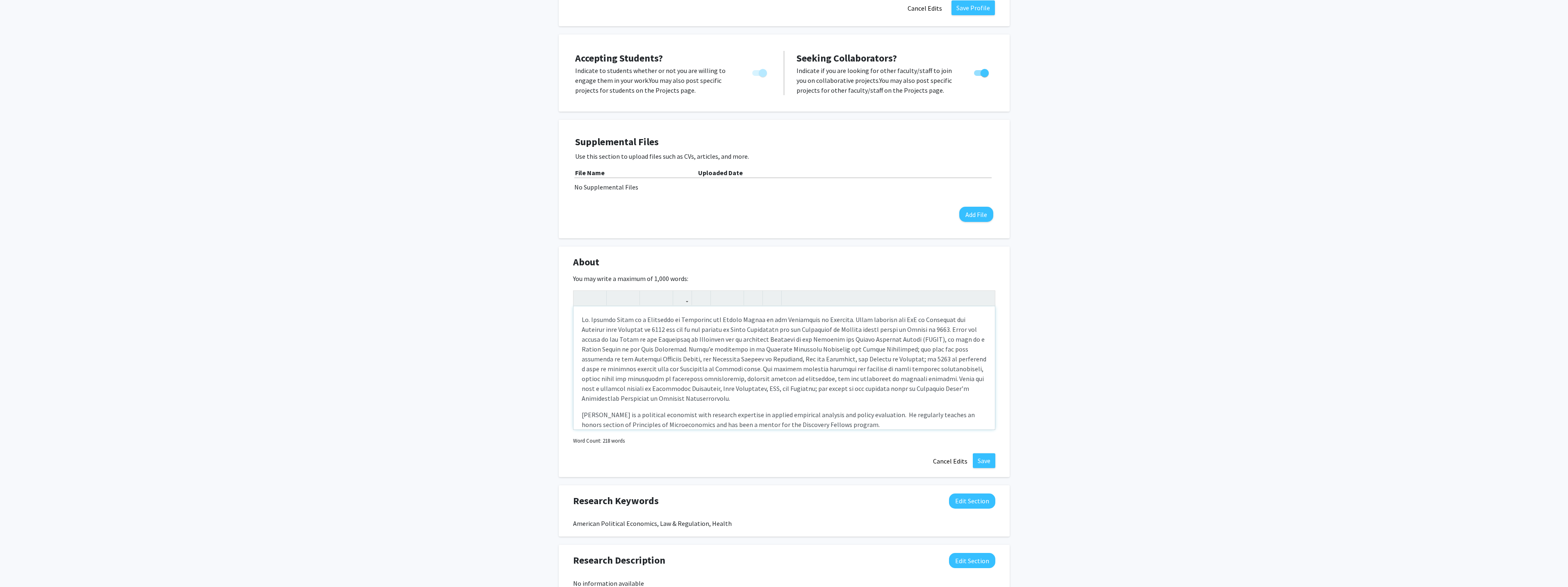
click at [825, 314] on p "Note to users with screen readers: Please deactivate our accessibility plugin f…" at bounding box center [784, 359] width 405 height 89
click at [685, 328] on p "Note to users with screen readers: Please deactivate our accessibility plugin f…" at bounding box center [784, 359] width 405 height 89
click at [753, 338] on p "Note to users with screen readers: Please deactivate our accessibility plugin f…" at bounding box center [784, 359] width 405 height 89
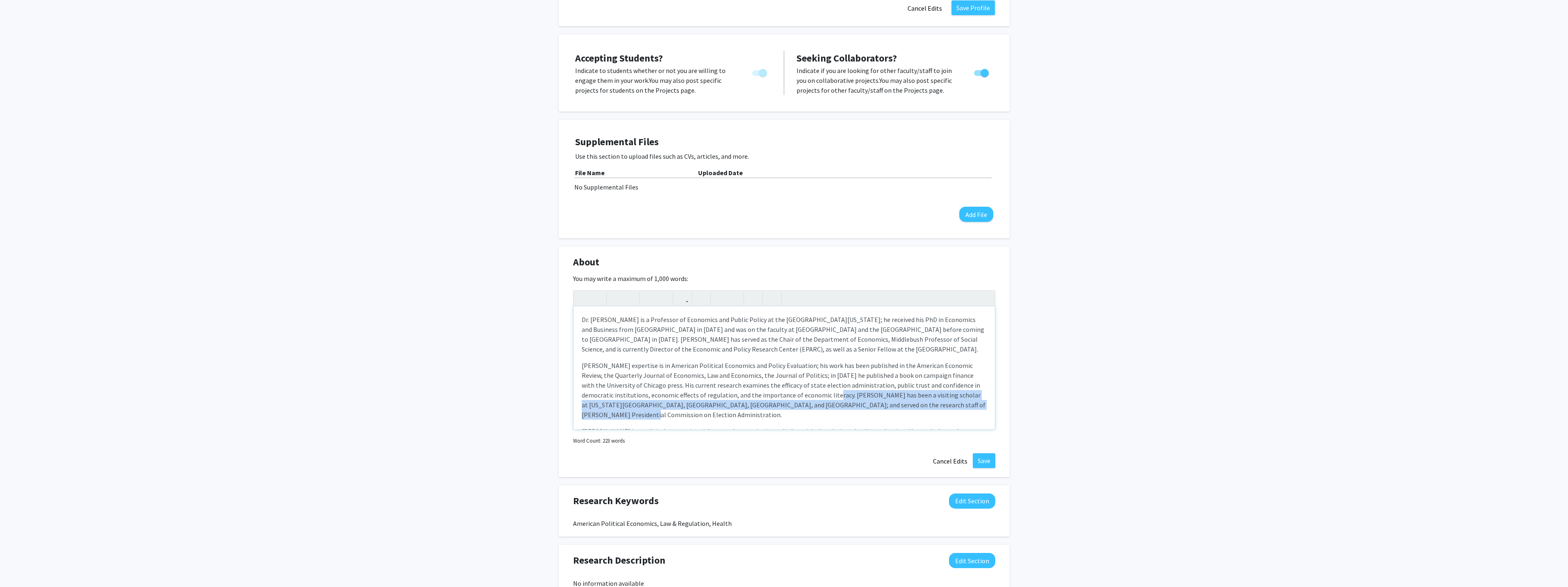
drag, startPoint x: 814, startPoint y: 384, endPoint x: 972, endPoint y: 389, distance: 158.1
click at [972, 389] on p "[PERSON_NAME] expertise is in American Political Economics and Policy Evaluatio…" at bounding box center [784, 390] width 405 height 59
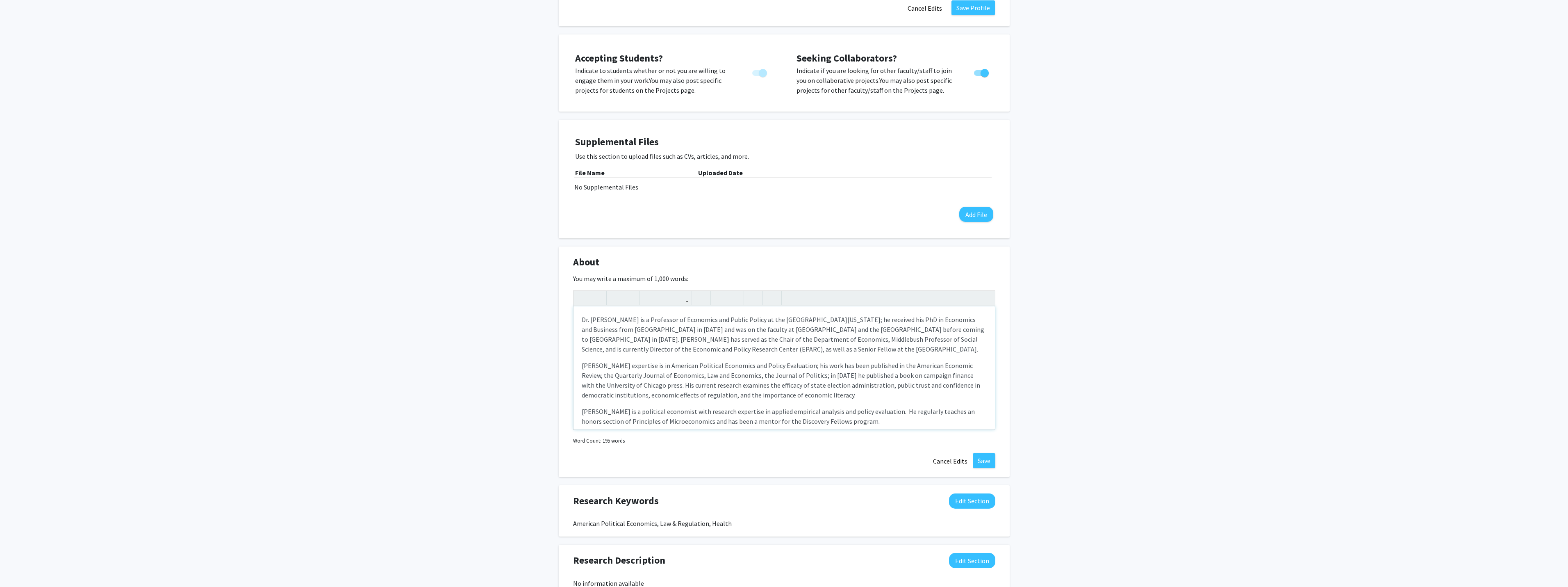
click at [757, 339] on p "Dr. [PERSON_NAME] is a Professor of Economics and Public Policy at the [GEOGRAP…" at bounding box center [784, 334] width 405 height 39
drag, startPoint x: 752, startPoint y: 338, endPoint x: 842, endPoint y: 366, distance: 94.3
click at [753, 338] on p "Dr. [PERSON_NAME] is a Professor of Economics and Public Policy at the [GEOGRAP…" at bounding box center [784, 344] width 405 height 59
click at [812, 337] on p "Dr. [PERSON_NAME] is a Professor of Economics and Public Policy at the [GEOGRAP…" at bounding box center [784, 344] width 405 height 59
click at [737, 346] on p "Dr. [PERSON_NAME] is a Professor of Economics and Public Policy at the [GEOGRAP…" at bounding box center [784, 349] width 405 height 69
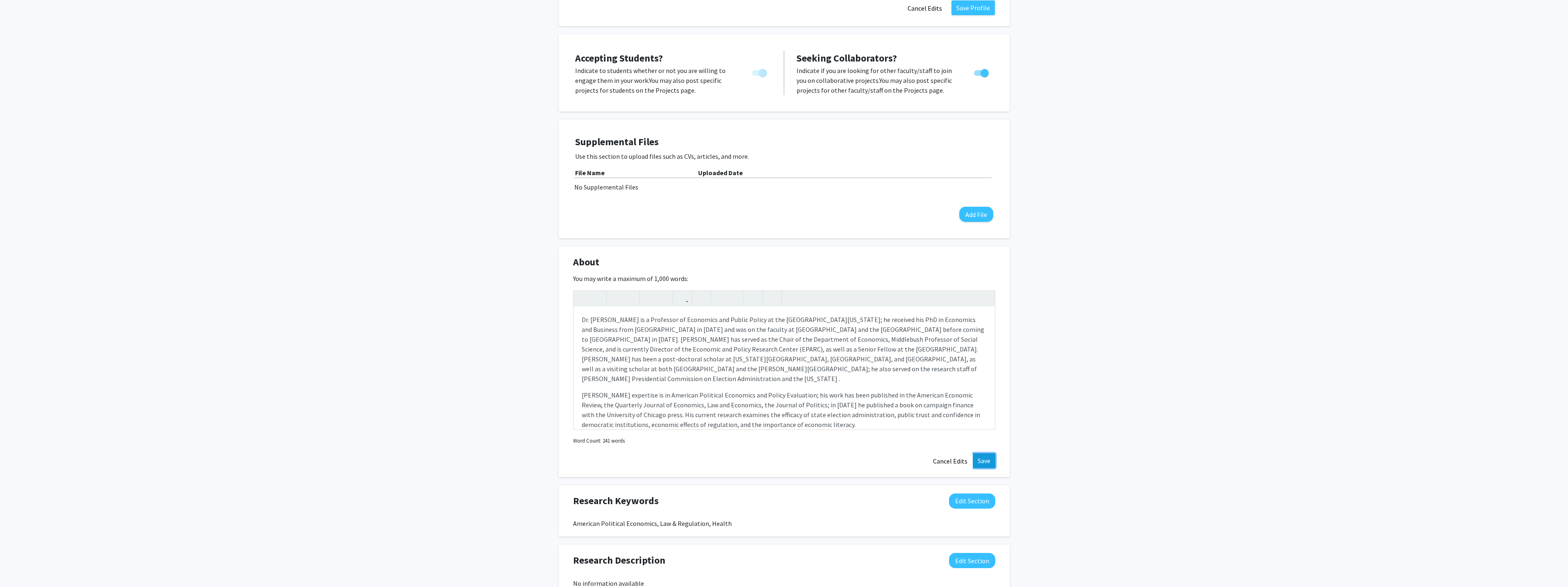
click at [987, 453] on button "Save" at bounding box center [983, 460] width 23 height 15
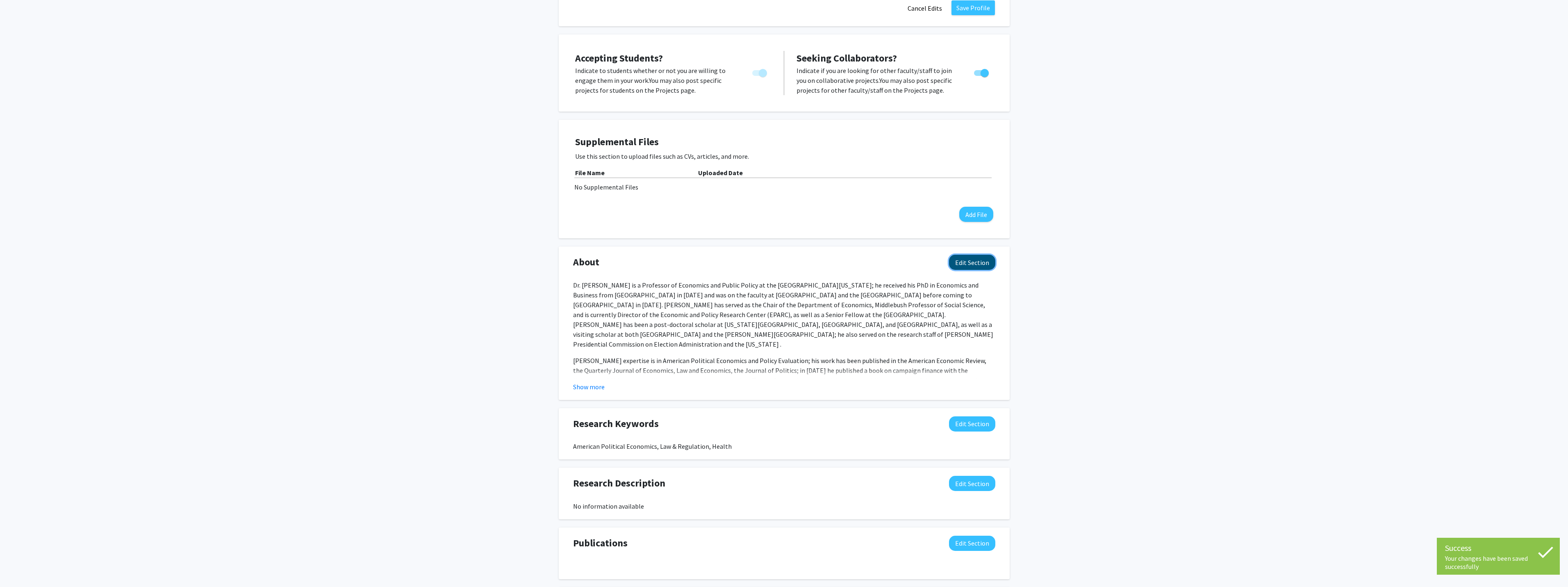
click at [963, 254] on button "Edit Section" at bounding box center [972, 262] width 46 height 15
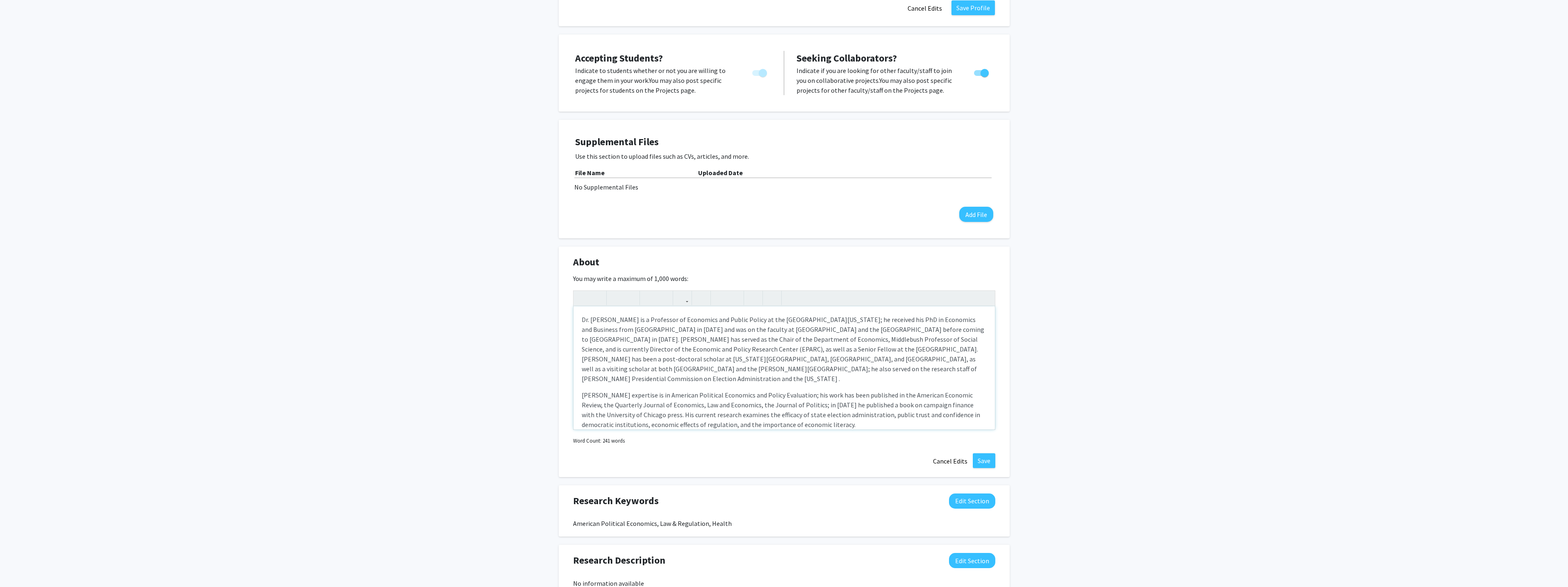
click at [772, 358] on p "Dr. [PERSON_NAME] is a Professor of Economics and Public Policy at the [GEOGRAP…" at bounding box center [784, 349] width 405 height 69
drag, startPoint x: 879, startPoint y: 373, endPoint x: 953, endPoint y: 372, distance: 74.0
click at [953, 400] on p "[PERSON_NAME] expertise is in American Political Economics and Policy Evaluatio…" at bounding box center [784, 419] width 405 height 39
click at [628, 291] on icon "button" at bounding box center [630, 297] width 7 height 14
drag, startPoint x: 581, startPoint y: 384, endPoint x: 667, endPoint y: 383, distance: 86.0
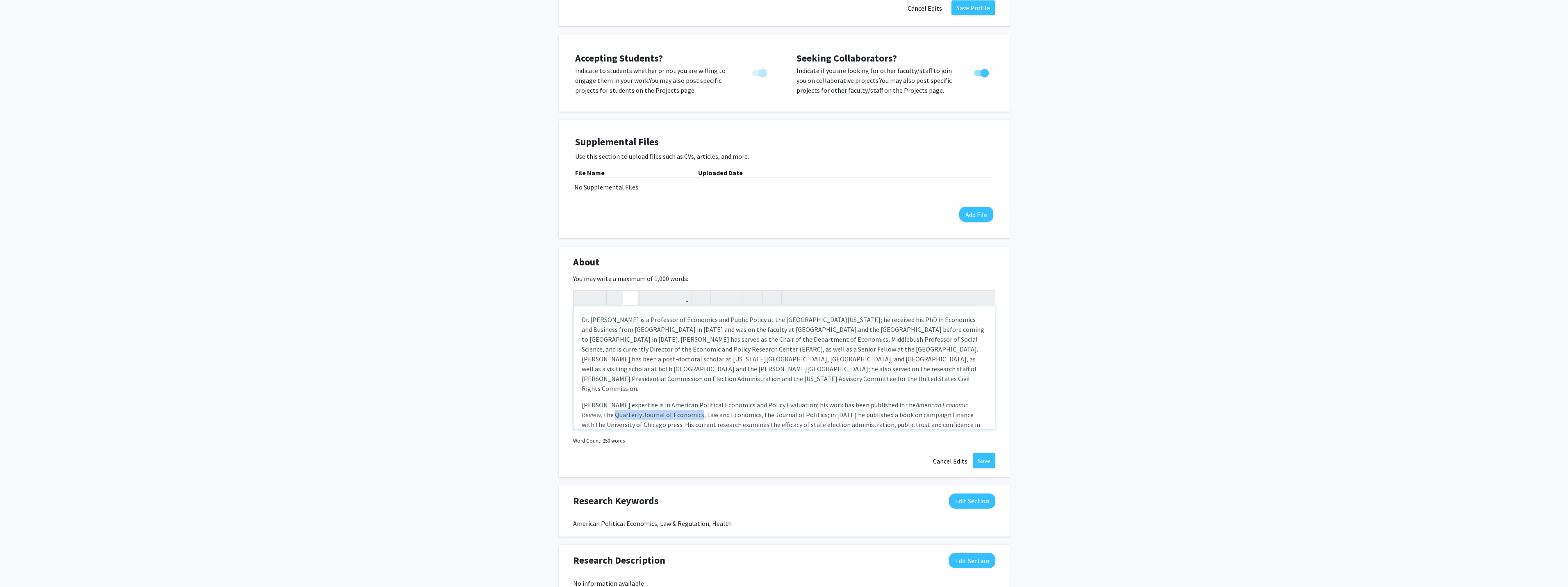
click at [667, 383] on div "Dr. [PERSON_NAME] is a Professor of Economics and Public Policy at the [GEOGRAP…" at bounding box center [784, 368] width 421 height 123
click at [629, 291] on icon "button" at bounding box center [630, 297] width 7 height 14
drag, startPoint x: 669, startPoint y: 383, endPoint x: 721, endPoint y: 384, distance: 52.0
click at [721, 400] on p "[PERSON_NAME] expertise is in American Political Economics and Policy Evaluatio…" at bounding box center [784, 419] width 405 height 39
click at [630, 291] on icon "button" at bounding box center [630, 297] width 7 height 14
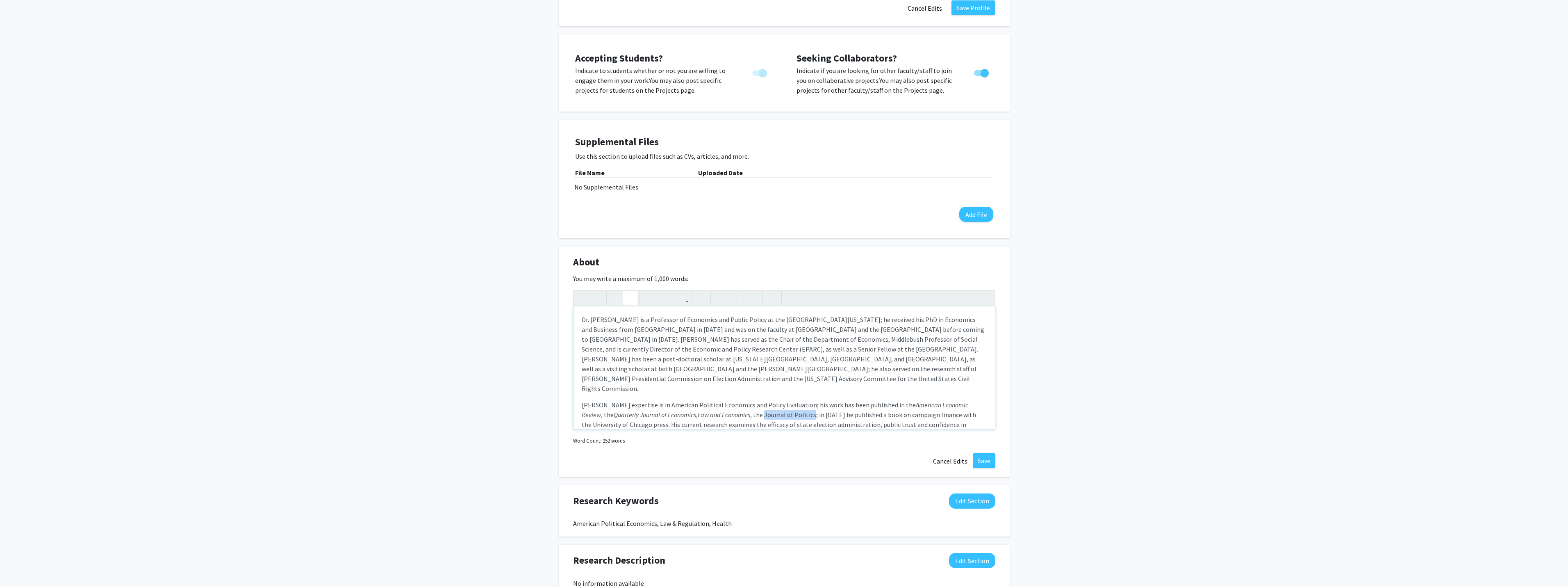
drag, startPoint x: 735, startPoint y: 383, endPoint x: 782, endPoint y: 385, distance: 47.0
click at [782, 400] on p "[PERSON_NAME] expertise is in American Political Economics and Policy Evaluatio…" at bounding box center [784, 419] width 405 height 39
click at [631, 291] on icon "button" at bounding box center [630, 297] width 7 height 14
click at [785, 400] on p "[PERSON_NAME] expertise is in American Political Economics and Policy Evaluatio…" at bounding box center [784, 419] width 405 height 39
drag, startPoint x: 784, startPoint y: 383, endPoint x: 793, endPoint y: 383, distance: 9.0
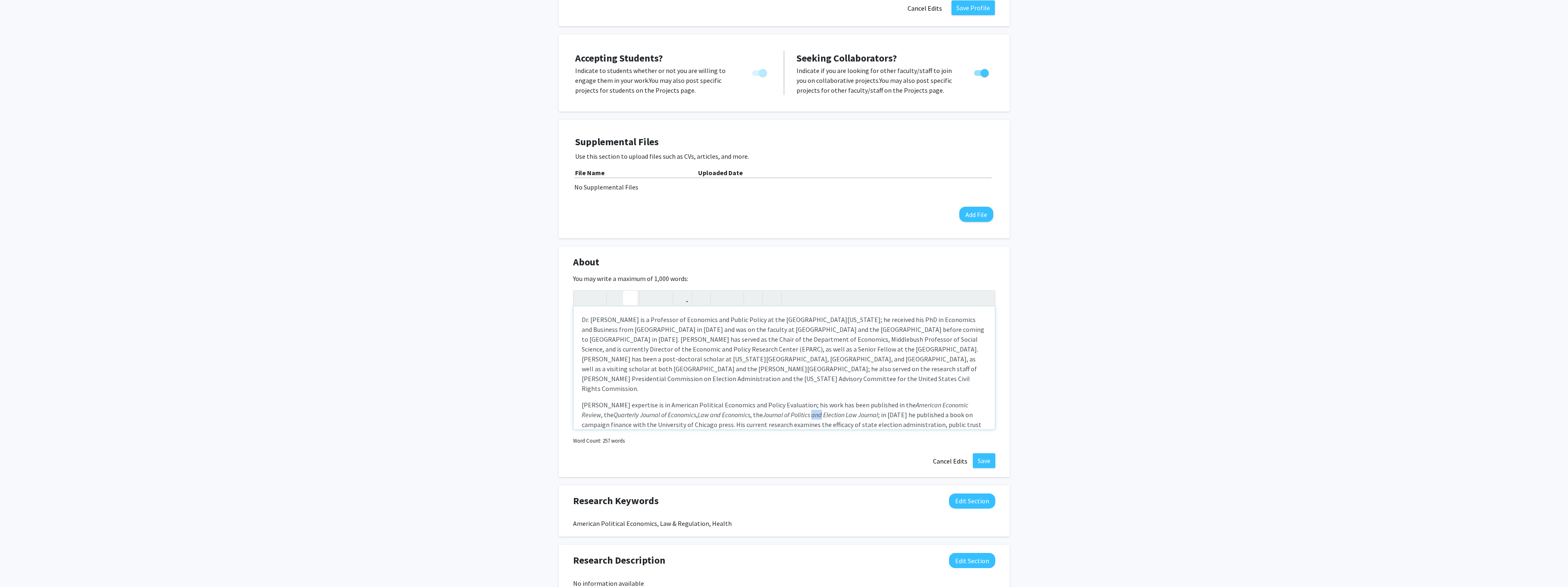
click at [793, 411] on em "Journal of Politics and Election Law Journal" at bounding box center [820, 415] width 115 height 8
click at [630, 291] on icon "button" at bounding box center [630, 297] width 7 height 14
click at [781, 411] on em "Journal of Politics" at bounding box center [786, 415] width 47 height 8
drag, startPoint x: 687, startPoint y: 404, endPoint x: 763, endPoint y: 401, distance: 76.1
click at [766, 400] on p "[PERSON_NAME] expertise is in American Political Economics and Policy Evaluatio…" at bounding box center [784, 419] width 405 height 39
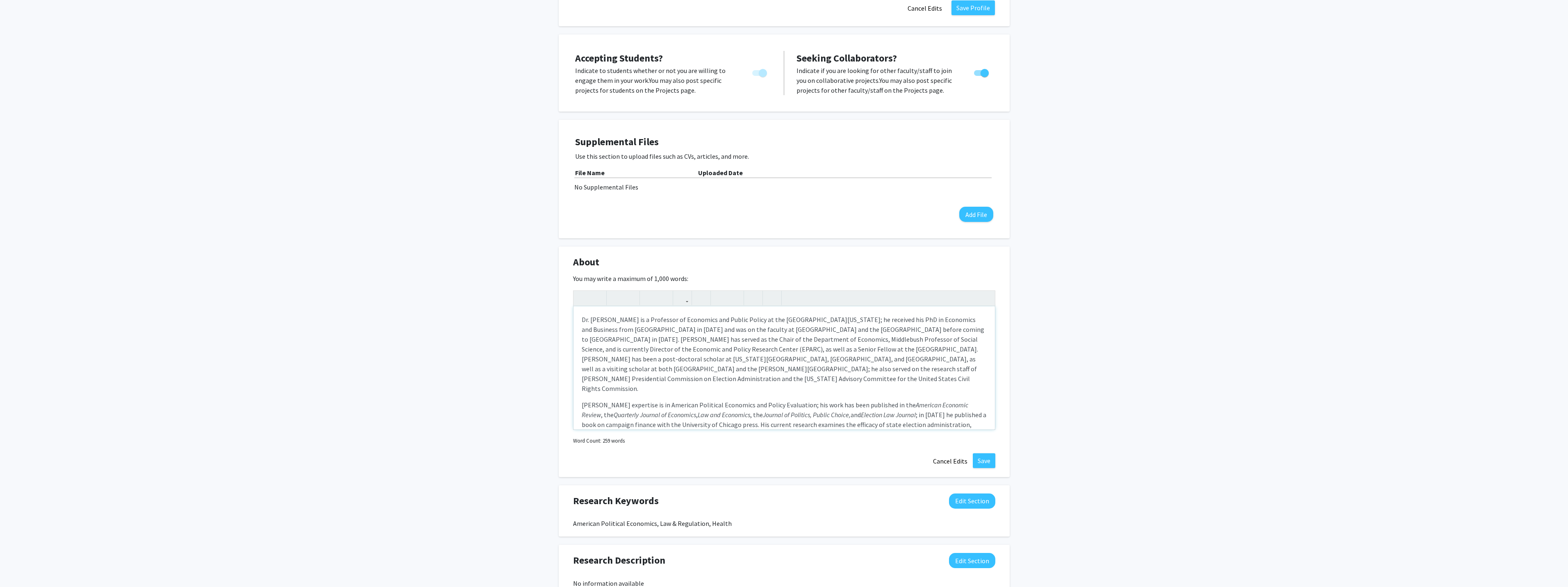
click at [770, 401] on p "[PERSON_NAME] expertise is in American Political Economics and Policy Evaluatio…" at bounding box center [784, 419] width 405 height 39
drag, startPoint x: 685, startPoint y: 404, endPoint x: 767, endPoint y: 400, distance: 82.1
click at [767, 400] on p "[PERSON_NAME] expertise is in American Political Economics and Policy Evaluatio…" at bounding box center [784, 419] width 405 height 39
click at [825, 400] on p "[PERSON_NAME] expertise is in American Political Economics and Policy Evaluatio…" at bounding box center [784, 419] width 405 height 39
click at [794, 403] on p "[PERSON_NAME] expertise is in American Political Economics and Policy Evaluatio…" at bounding box center [784, 419] width 405 height 39
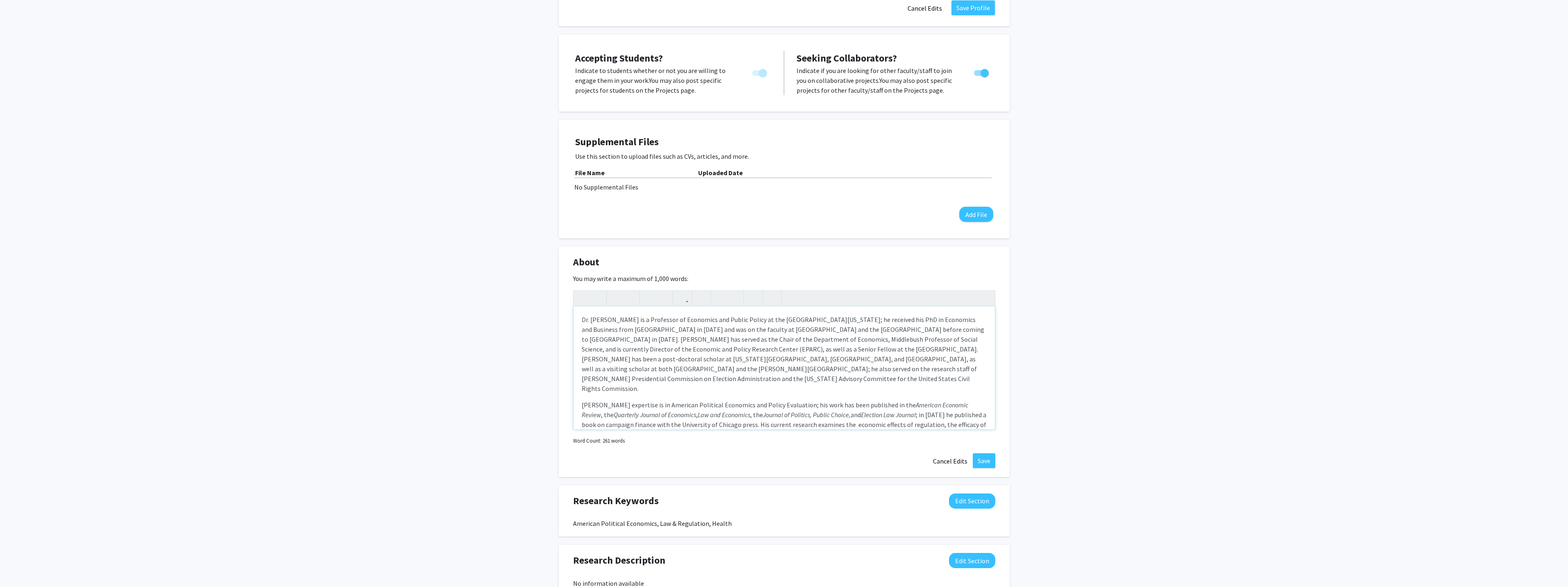
drag, startPoint x: 814, startPoint y: 403, endPoint x: 912, endPoint y: 404, distance: 98.0
click at [912, 404] on p "[PERSON_NAME] expertise is in American Political Economics and Policy Evaluatio…" at bounding box center [784, 419] width 405 height 39
click at [648, 403] on p "[PERSON_NAME] expertise is in American Political Economics and Policy Evaluatio…" at bounding box center [784, 419] width 405 height 39
click at [908, 403] on p "[PERSON_NAME] expertise is in American Political Economics and Policy Evaluatio…" at bounding box center [784, 419] width 405 height 39
drag, startPoint x: 835, startPoint y: 384, endPoint x: 892, endPoint y: 386, distance: 57.0
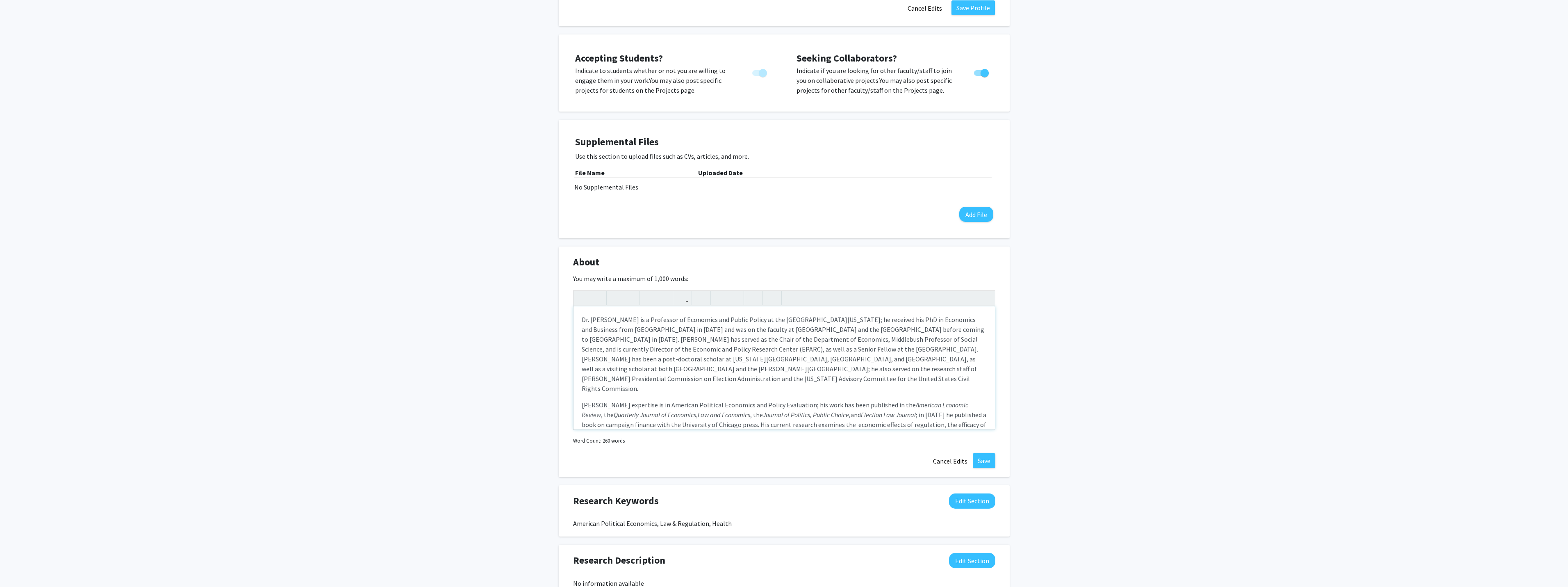
click at [892, 400] on p "[PERSON_NAME] expertise is in American Political Economics and Policy Evaluatio…" at bounding box center [784, 419] width 405 height 39
click at [955, 400] on p "[PERSON_NAME] expertise is in American Political Economics and Policy Evaluatio…" at bounding box center [784, 419] width 405 height 39
drag, startPoint x: 782, startPoint y: 383, endPoint x: 829, endPoint y: 384, distance: 47.0
click at [829, 411] on em "Journal of Politics, Public Choice," at bounding box center [868, 415] width 88 height 8
drag, startPoint x: 823, startPoint y: 381, endPoint x: 784, endPoint y: 385, distance: 39.2
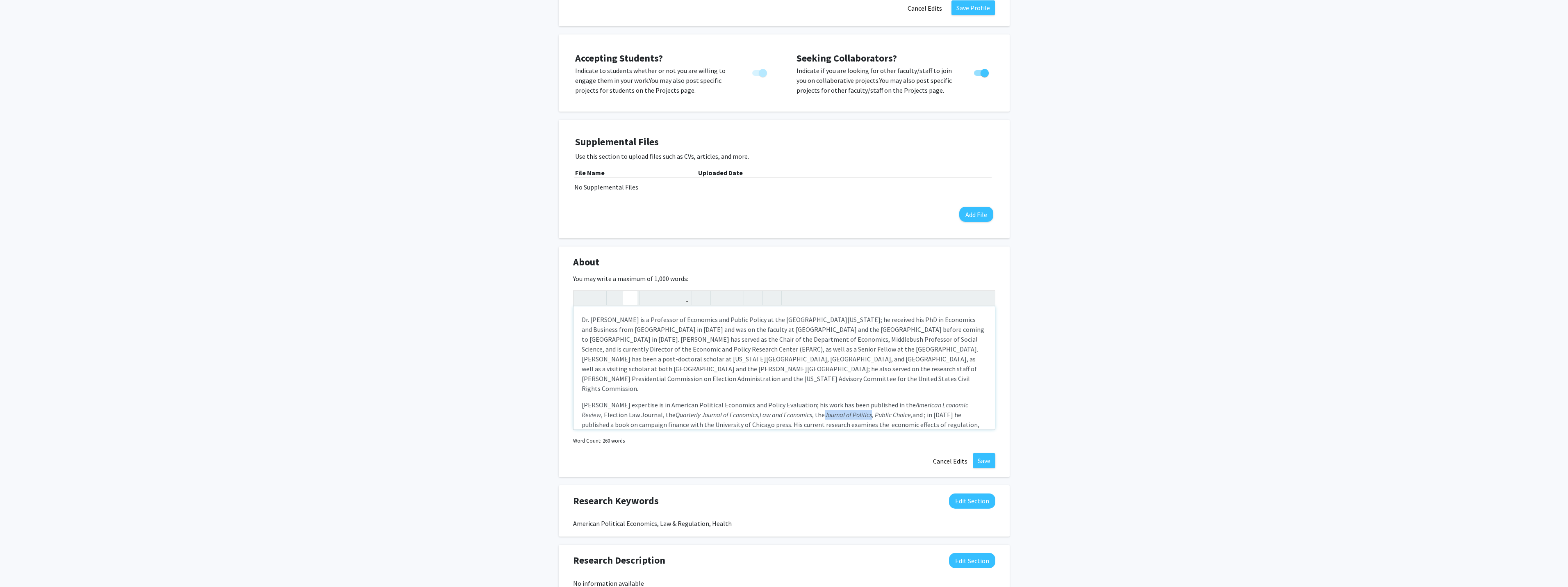
click at [825, 411] on em "Journal of Politics, Public Choice," at bounding box center [868, 415] width 88 height 8
drag, startPoint x: 771, startPoint y: 384, endPoint x: 828, endPoint y: 383, distance: 57.0
click at [828, 400] on p "[PERSON_NAME] expertise is in American Political Economics and Policy Evaluatio…" at bounding box center [784, 419] width 405 height 39
click at [618, 400] on p "[PERSON_NAME] expertise is in American Political Economics and Policy Evaluatio…" at bounding box center [784, 419] width 405 height 39
click at [825, 411] on em "Law and Economics" at bounding box center [851, 415] width 53 height 8
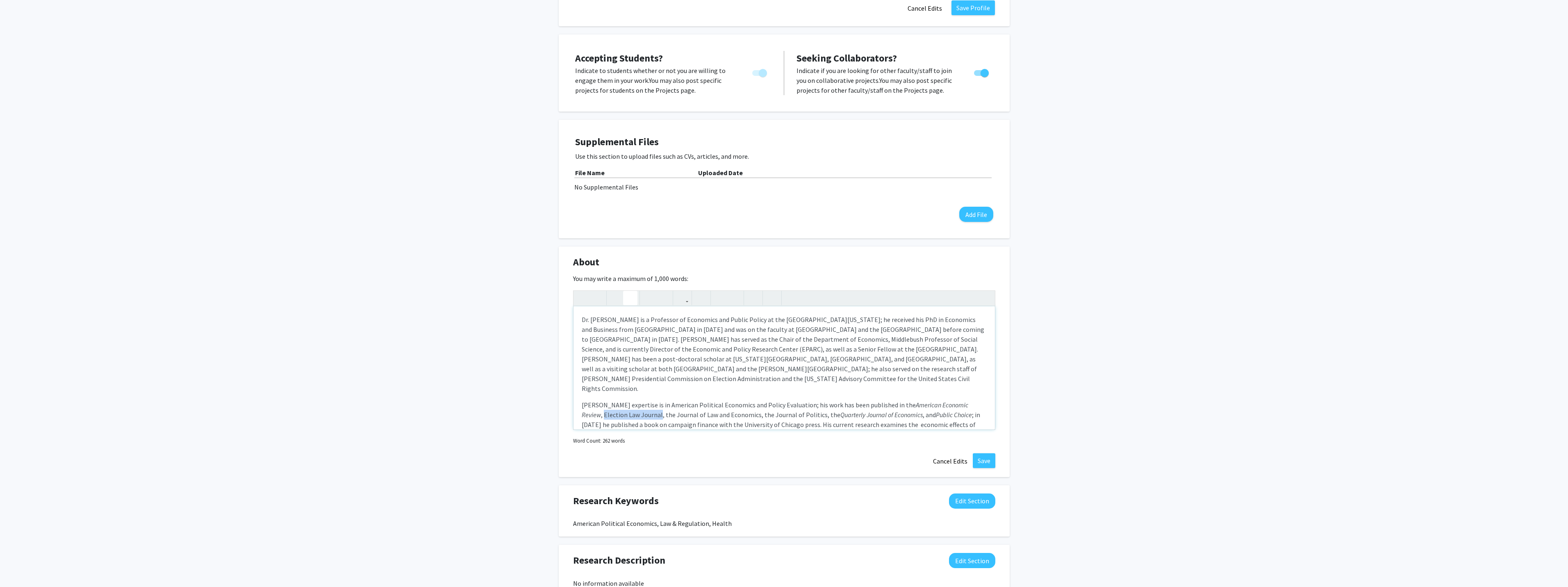
drag, startPoint x: 955, startPoint y: 373, endPoint x: 615, endPoint y: 385, distance: 340.2
click at [615, 400] on p "[PERSON_NAME] expertise is in American Political Economics and Policy Evaluatio…" at bounding box center [784, 424] width 405 height 49
drag, startPoint x: 605, startPoint y: 387, endPoint x: 628, endPoint y: 286, distance: 103.6
click at [628, 291] on icon "button" at bounding box center [630, 297] width 7 height 14
click at [631, 400] on p "[PERSON_NAME] expertise is in American Political Economics and Policy Evaluatio…" at bounding box center [784, 424] width 405 height 49
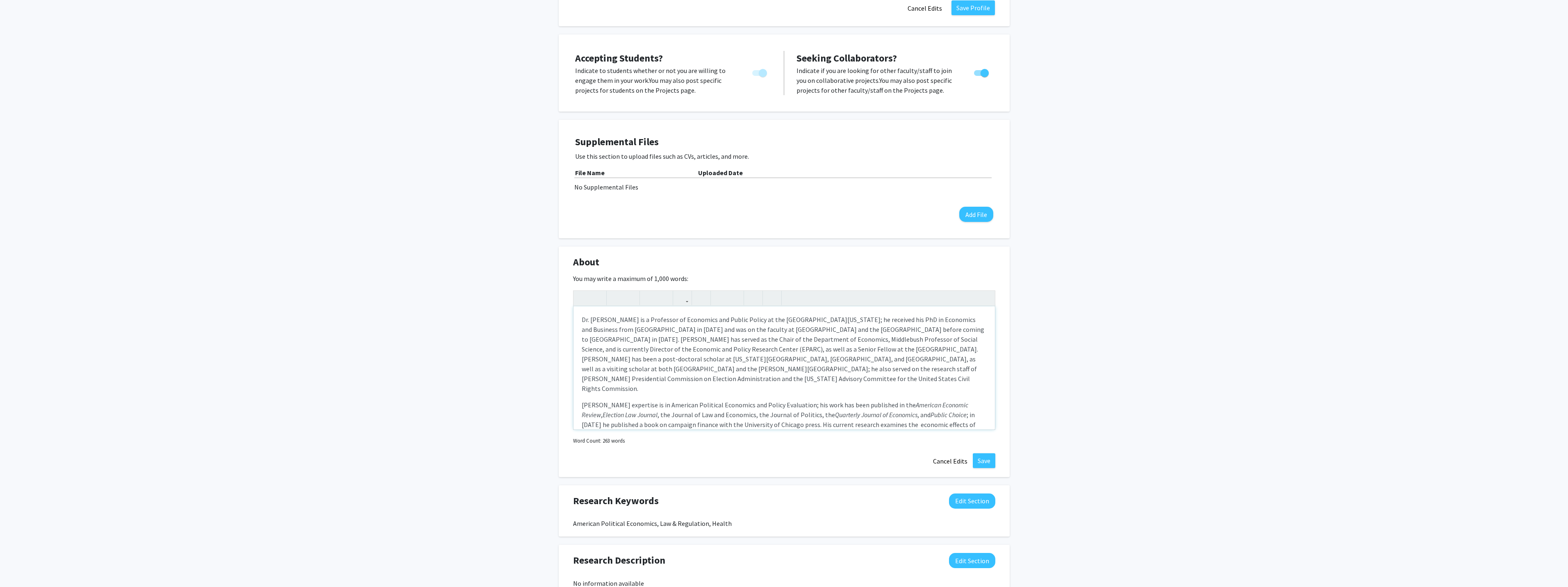
click at [953, 400] on p "[PERSON_NAME] expertise is in American Political Economics and Policy Evaluatio…" at bounding box center [784, 424] width 405 height 49
drag, startPoint x: 581, startPoint y: 384, endPoint x: 674, endPoint y: 383, distance: 93.0
click at [674, 400] on p "[PERSON_NAME] expertise is in American Political Economics and Policy Evaluatio…" at bounding box center [784, 424] width 405 height 49
click at [631, 291] on icon "button" at bounding box center [630, 297] width 7 height 14
click at [702, 400] on p "[PERSON_NAME] expertise is in American Political Economics and Policy Evaluatio…" at bounding box center [784, 424] width 405 height 49
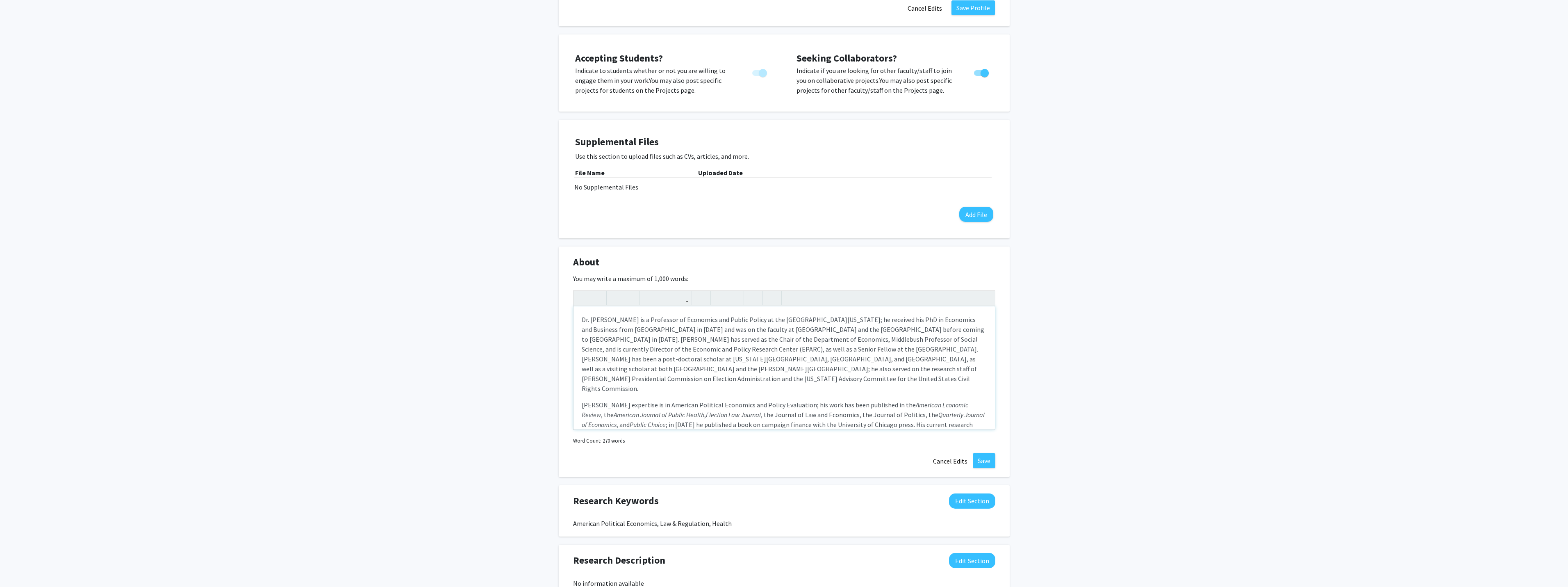
click at [675, 400] on p "[PERSON_NAME] expertise is in American Political Economics and Policy Evaluatio…" at bounding box center [784, 424] width 405 height 49
drag, startPoint x: 745, startPoint y: 383, endPoint x: 827, endPoint y: 382, distance: 82.0
click at [827, 400] on p "[PERSON_NAME] expertise is in American Political Economics and Policy Evaluatio…" at bounding box center [784, 424] width 405 height 49
click at [629, 291] on icon "button" at bounding box center [630, 297] width 7 height 14
click at [734, 400] on p "[PERSON_NAME] expertise is in American Political Economics and Policy Evaluatio…" at bounding box center [784, 424] width 405 height 49
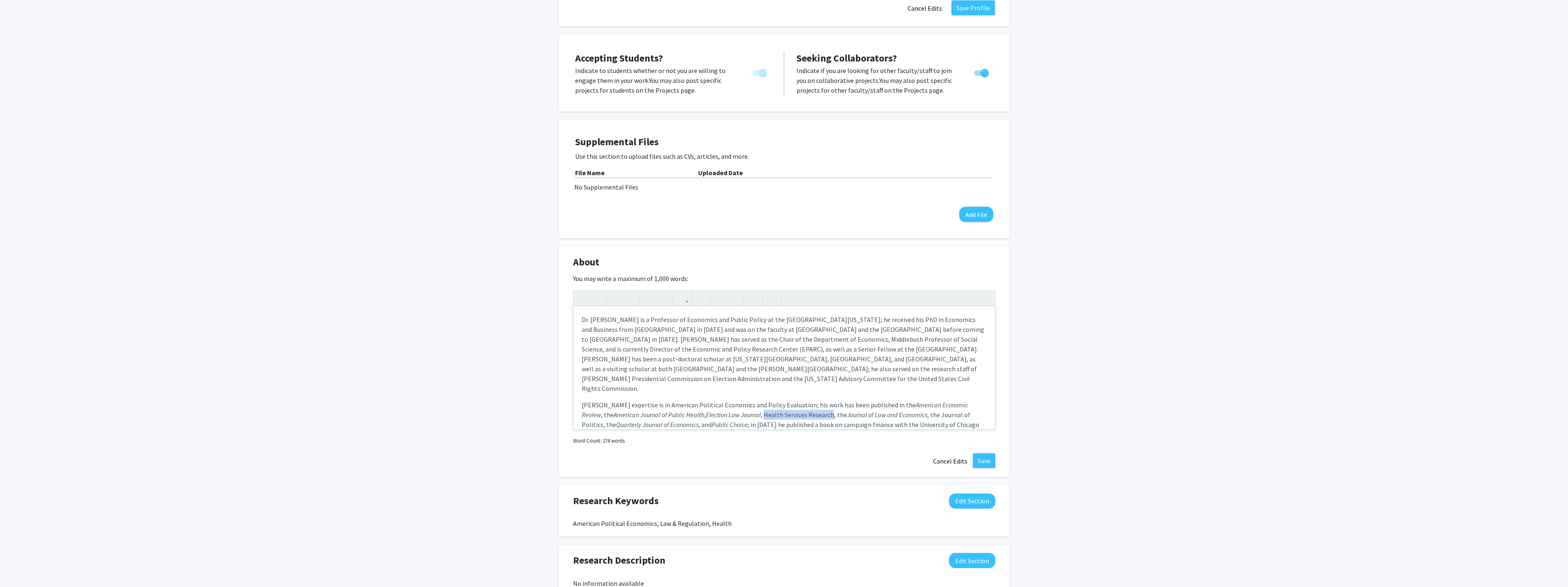
drag, startPoint x: 736, startPoint y: 383, endPoint x: 801, endPoint y: 384, distance: 65.0
click at [801, 400] on p "[PERSON_NAME] expertise is in American Political Economics and Policy Evaluatio…" at bounding box center [784, 424] width 405 height 49
click at [627, 291] on use "button" at bounding box center [627, 291] width 0 height 0
click at [812, 400] on p "[PERSON_NAME] expertise is in American Political Economics and Policy Evaluatio…" at bounding box center [784, 424] width 405 height 49
click at [898, 400] on p "[PERSON_NAME] expertise is in American Political Economics and Policy Evaluatio…" at bounding box center [784, 424] width 405 height 49
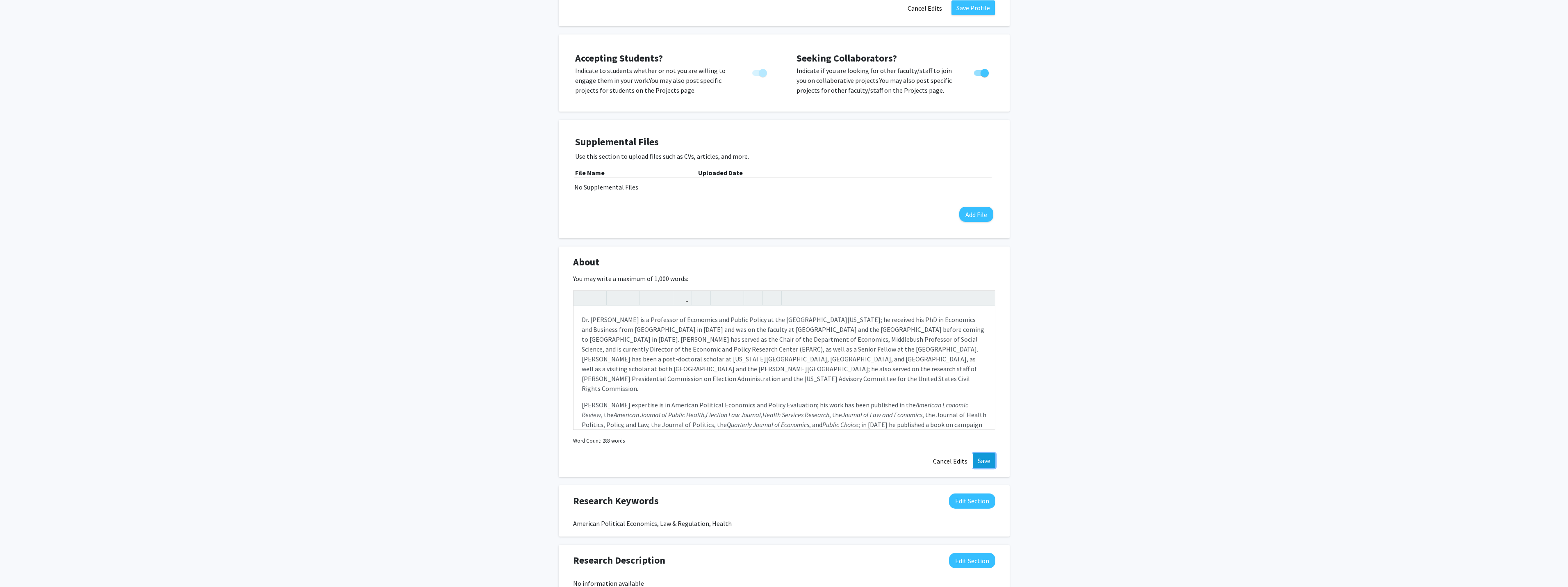
click at [988, 453] on button "Save" at bounding box center [983, 460] width 23 height 15
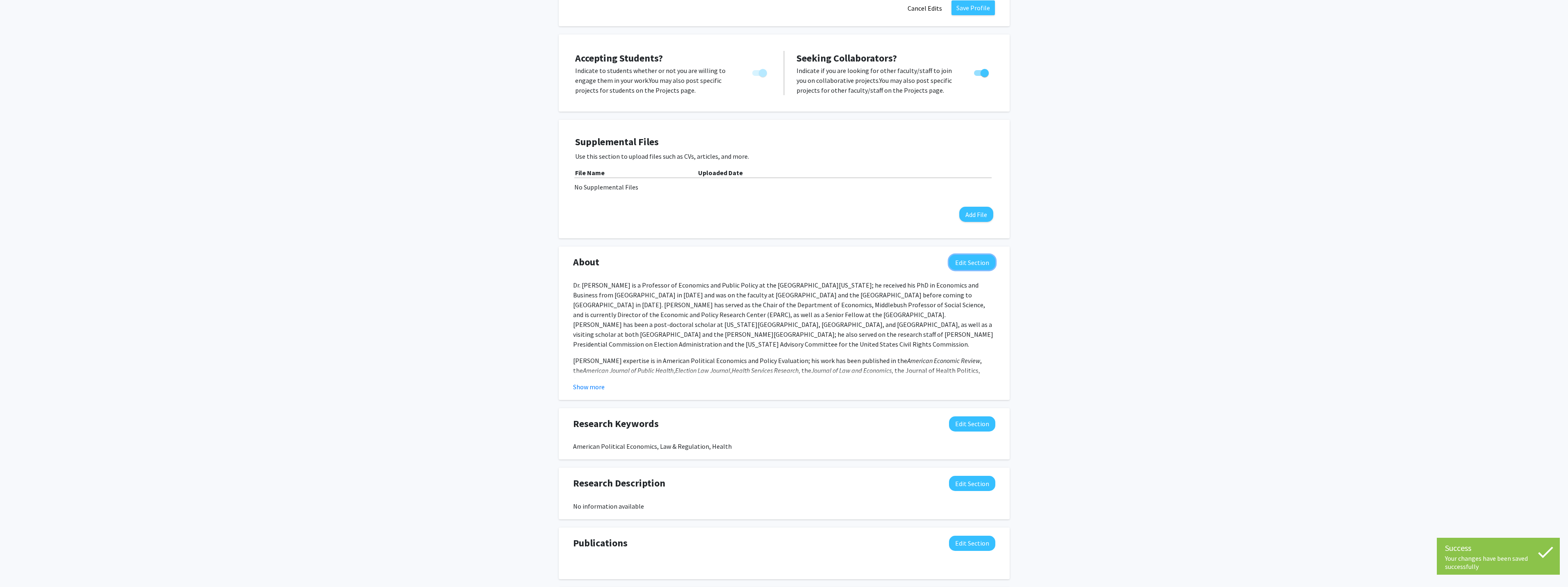
click at [965, 254] on button "Edit Section" at bounding box center [972, 262] width 46 height 15
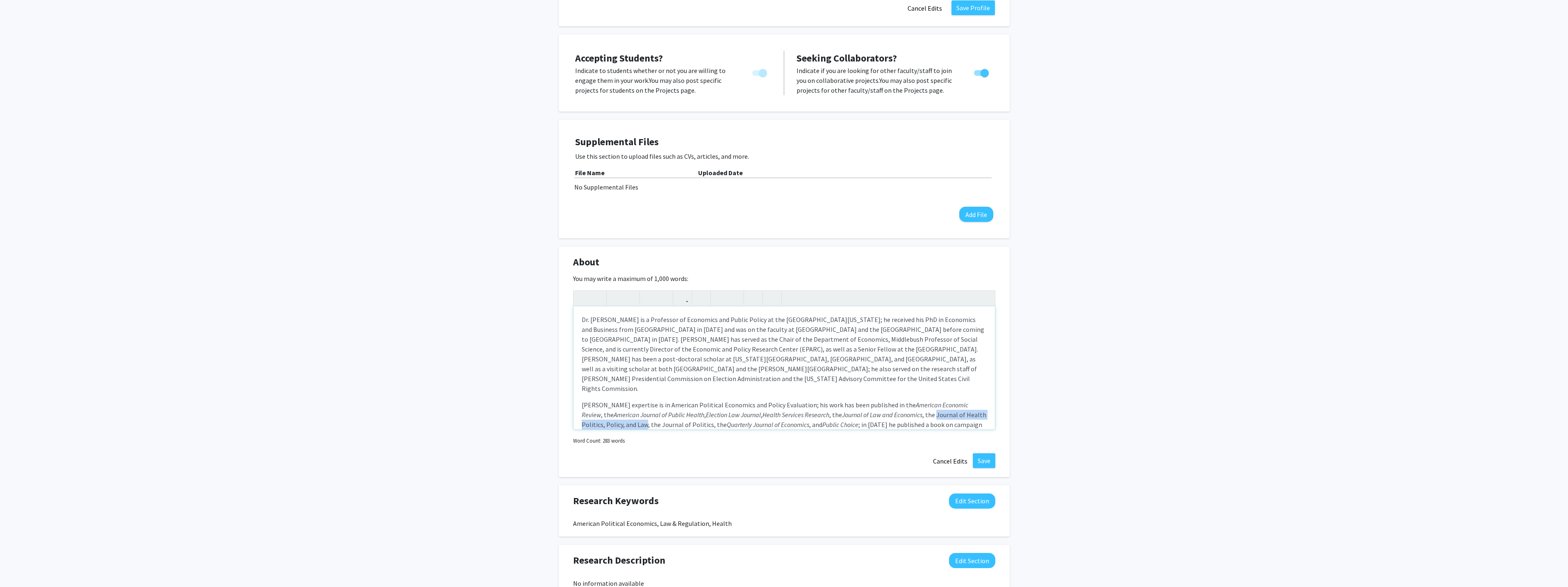
drag, startPoint x: 909, startPoint y: 383, endPoint x: 624, endPoint y: 392, distance: 285.1
click at [624, 400] on p "[PERSON_NAME] expertise is in American Political Economics and Policy Evaluatio…" at bounding box center [784, 424] width 405 height 49
click at [629, 291] on icon "button" at bounding box center [630, 297] width 7 height 14
click at [648, 402] on p "[PERSON_NAME] expertise is in American Political Economics and Policy Evaluatio…" at bounding box center [784, 424] width 405 height 49
drag, startPoint x: 637, startPoint y: 394, endPoint x: 685, endPoint y: 394, distance: 48.0
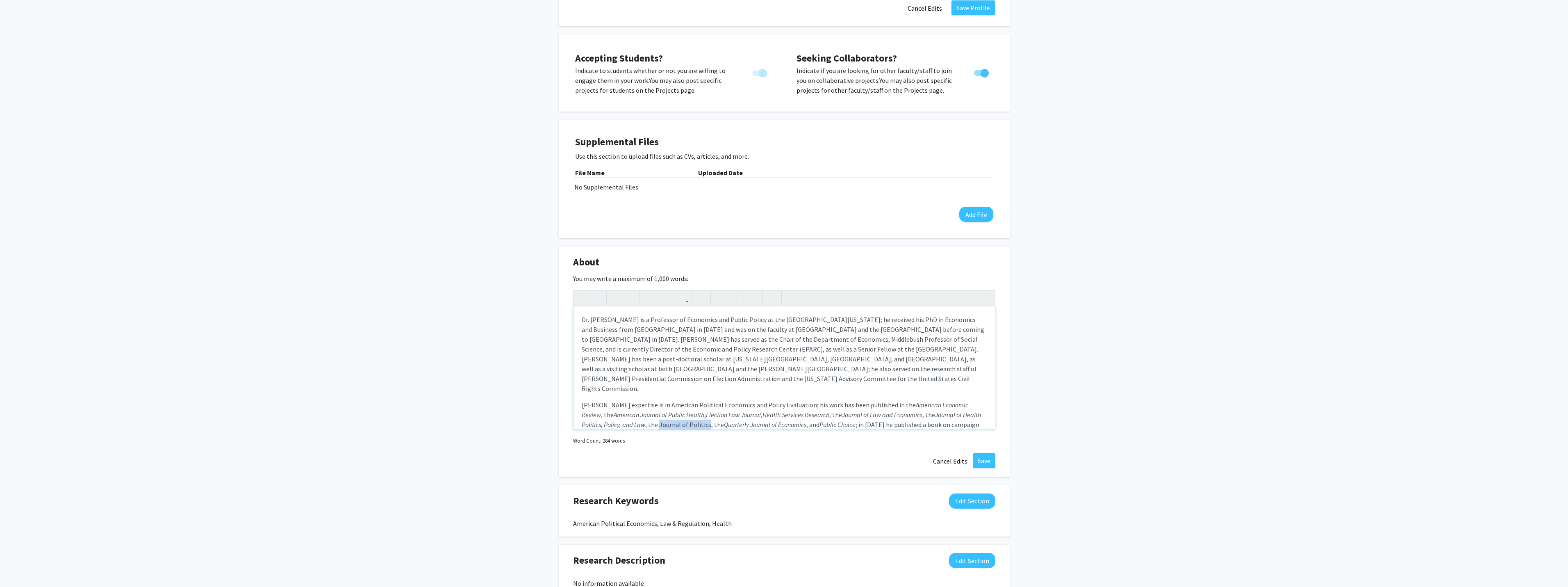
click at [685, 400] on p "[PERSON_NAME] expertise is in American Political Economics and Policy Evaluatio…" at bounding box center [784, 424] width 405 height 49
click at [627, 291] on icon "button" at bounding box center [630, 297] width 7 height 14
click at [713, 411] on em "Election Law Journal" at bounding box center [733, 415] width 55 height 8
click at [784, 400] on p "[PERSON_NAME] expertise is in American Political Economics and Policy Evaluatio…" at bounding box center [784, 424] width 405 height 49
drag, startPoint x: 835, startPoint y: 393, endPoint x: 927, endPoint y: 392, distance: 92.0
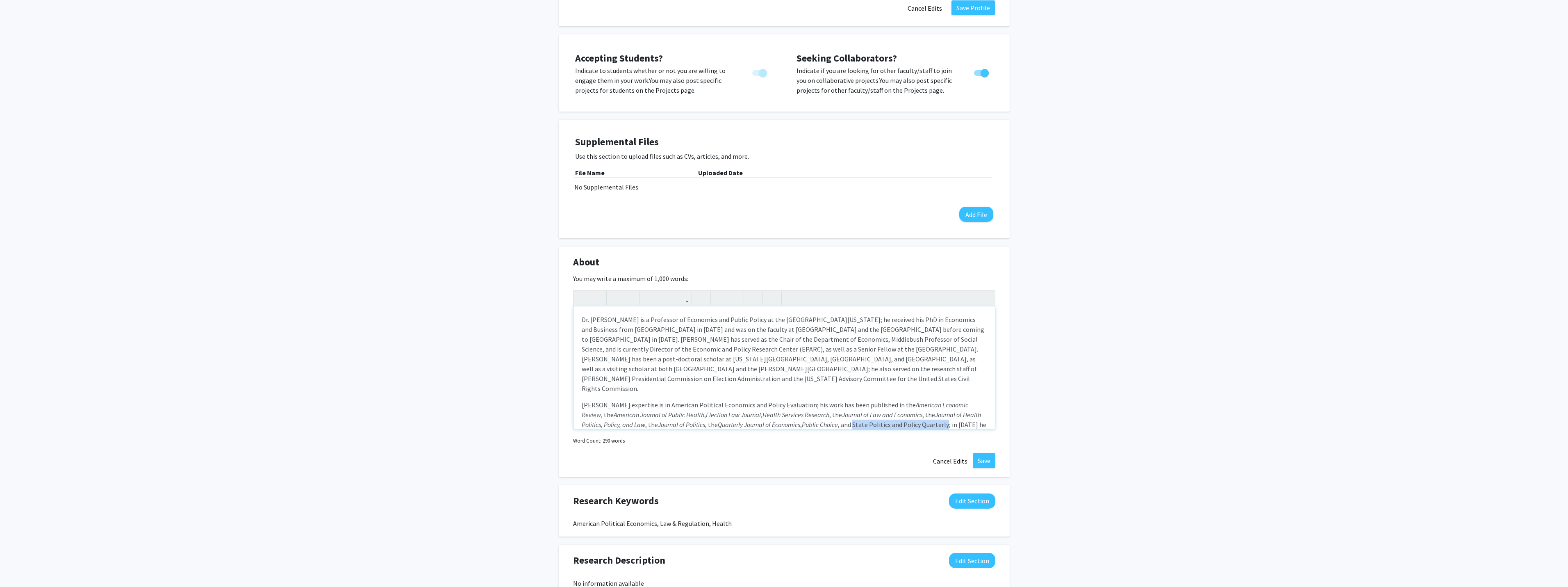
click at [927, 400] on p "[PERSON_NAME] expertise is in American Political Economics and Policy Evaluatio…" at bounding box center [784, 424] width 405 height 49
drag, startPoint x: 890, startPoint y: 393, endPoint x: 630, endPoint y: 288, distance: 280.4
click at [627, 291] on use "button" at bounding box center [627, 291] width 0 height 0
drag, startPoint x: 734, startPoint y: 383, endPoint x: 755, endPoint y: 410, distance: 34.2
click at [762, 411] on em "Health Services Research" at bounding box center [795, 415] width 67 height 8
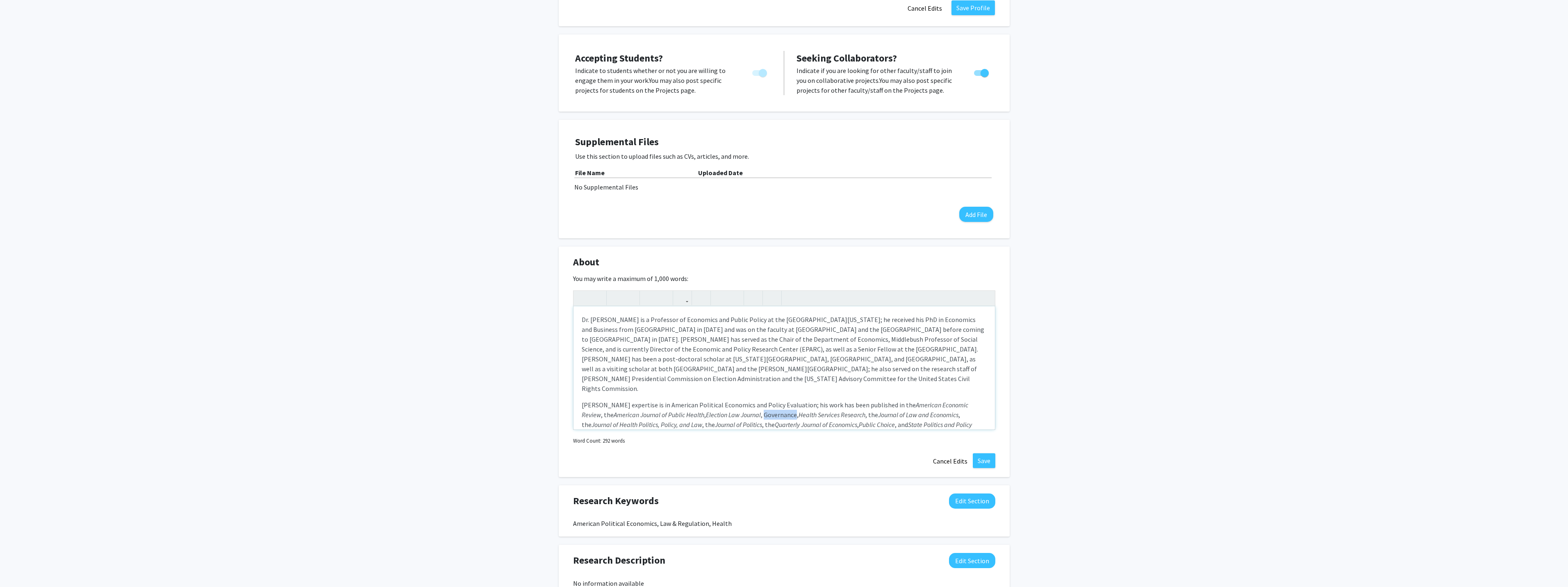
drag, startPoint x: 734, startPoint y: 383, endPoint x: 766, endPoint y: 386, distance: 32.1
click at [766, 400] on p "[PERSON_NAME] expertise is in American Political Economics and Policy Evaluatio…" at bounding box center [784, 429] width 405 height 59
drag, startPoint x: 762, startPoint y: 387, endPoint x: 631, endPoint y: 285, distance: 166.0
click at [631, 291] on icon "button" at bounding box center [630, 297] width 7 height 14
click at [775, 420] on em "Quarterly Journal of Economics" at bounding box center [816, 424] width 83 height 8
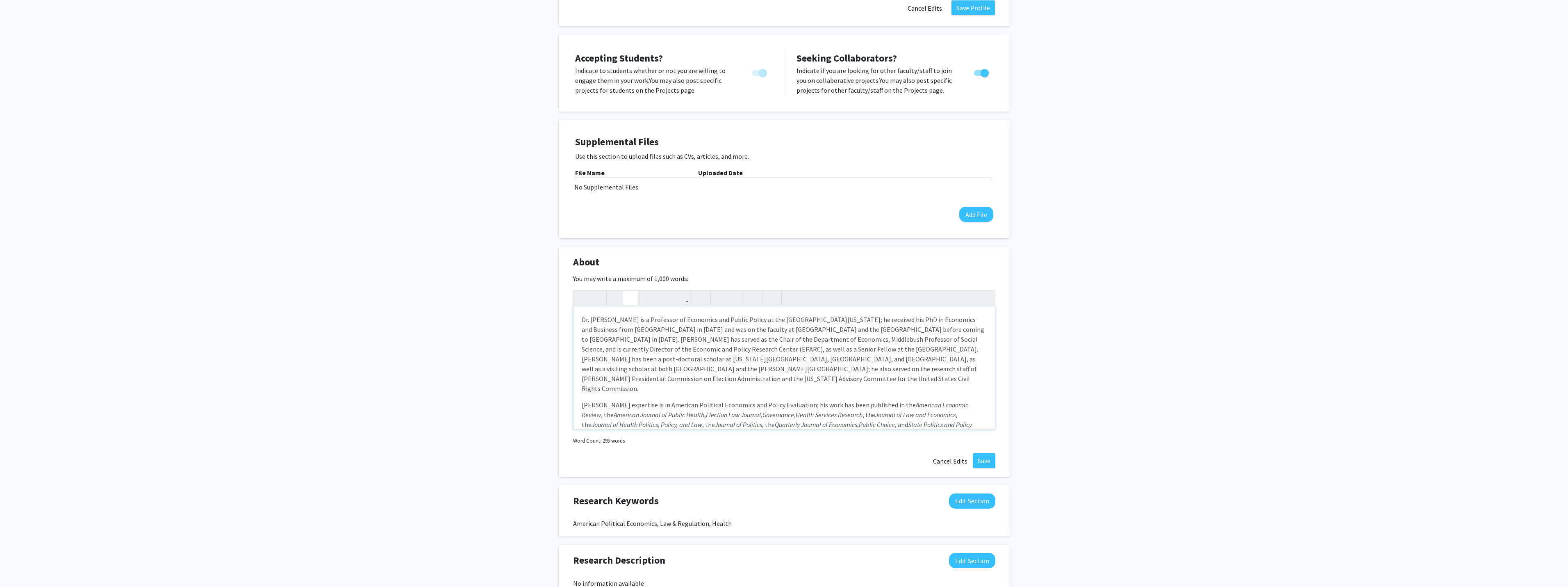
click at [728, 400] on p "[PERSON_NAME] expertise is in American Political Economics and Policy Evaluatio…" at bounding box center [784, 429] width 405 height 59
drag, startPoint x: 738, startPoint y: 393, endPoint x: 876, endPoint y: 396, distance: 138.0
click at [876, 400] on p "[PERSON_NAME] expertise is in American Political Economics and Policy Evaluatio…" at bounding box center [784, 429] width 405 height 59
click at [629, 291] on icon "button" at bounding box center [630, 297] width 7 height 14
click at [886, 420] on em "Quarterly Journal of Economics" at bounding box center [777, 430] width 392 height 18
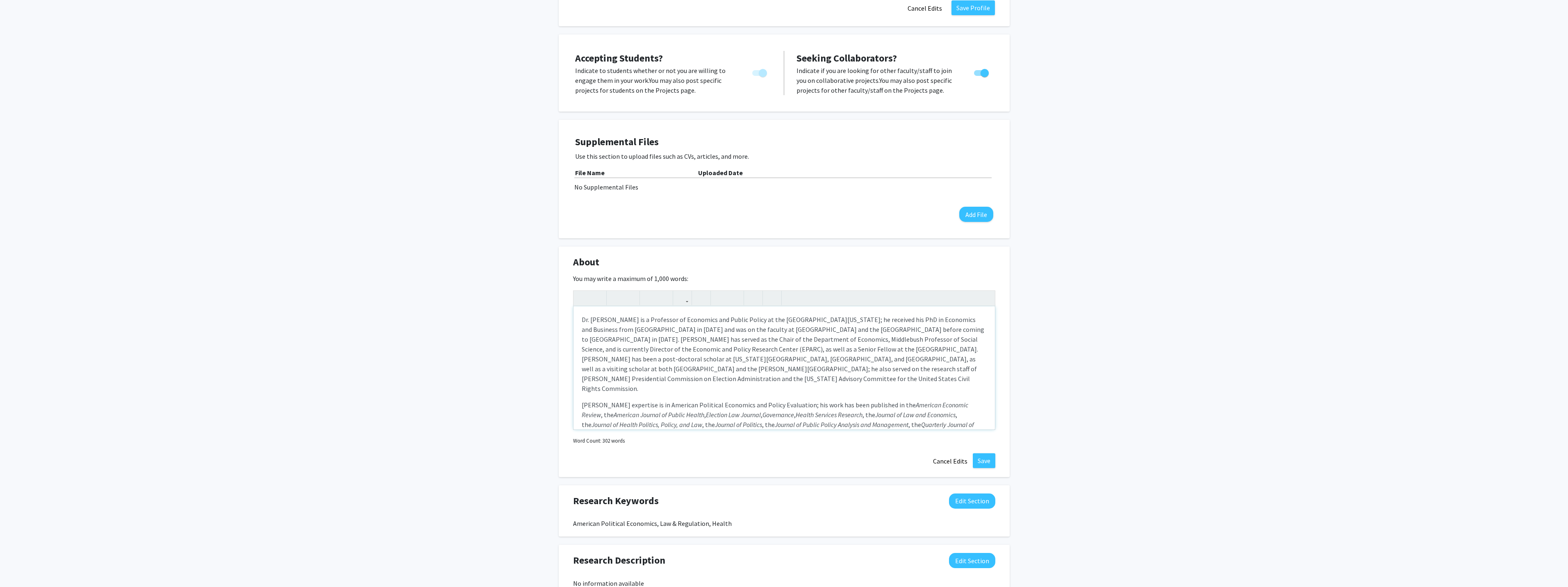
click at [876, 400] on p "[PERSON_NAME] expertise is in American Political Economics and Policy Evaluatio…" at bounding box center [784, 429] width 405 height 59
drag, startPoint x: 877, startPoint y: 392, endPoint x: 916, endPoint y: 391, distance: 39.0
click at [916, 400] on p "[PERSON_NAME] expertise is in American Political Economics and Policy Evaluatio…" at bounding box center [784, 429] width 405 height 59
click at [631, 291] on icon "button" at bounding box center [630, 297] width 7 height 14
click at [758, 430] on em "State Politics and Policy Quarterly" at bounding box center [769, 434] width 90 height 8
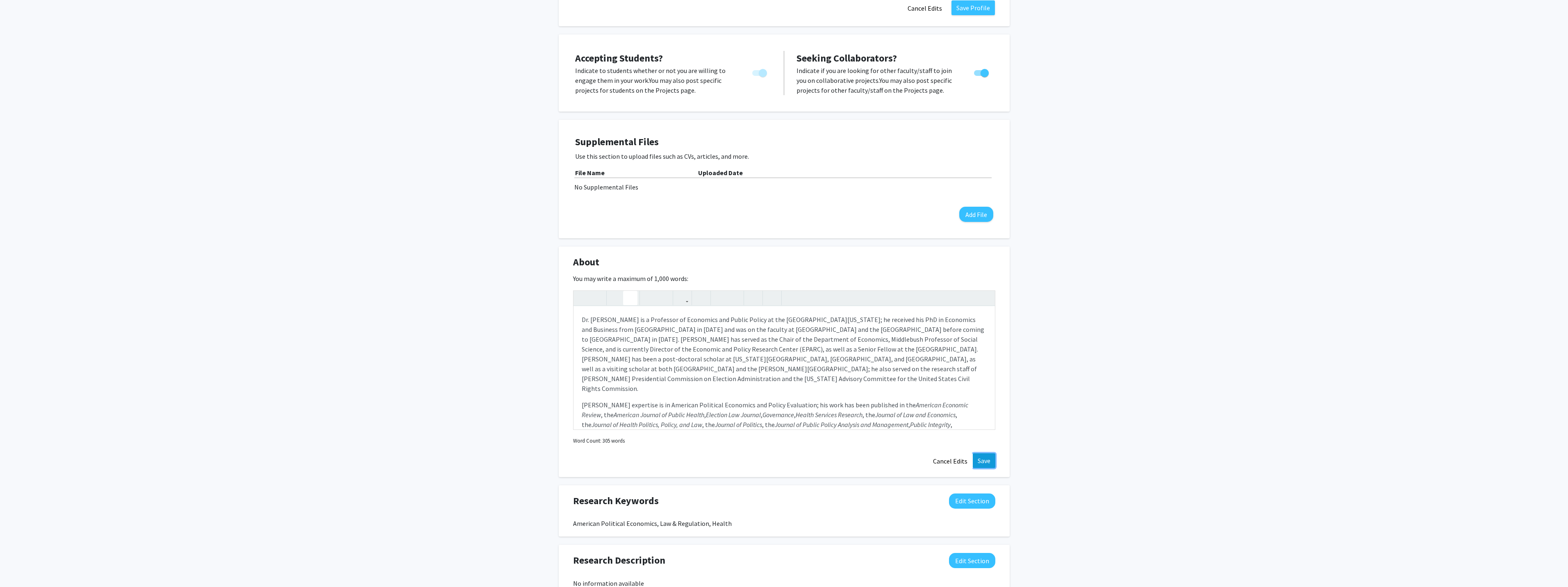
click at [985, 453] on button "Save" at bounding box center [983, 460] width 23 height 15
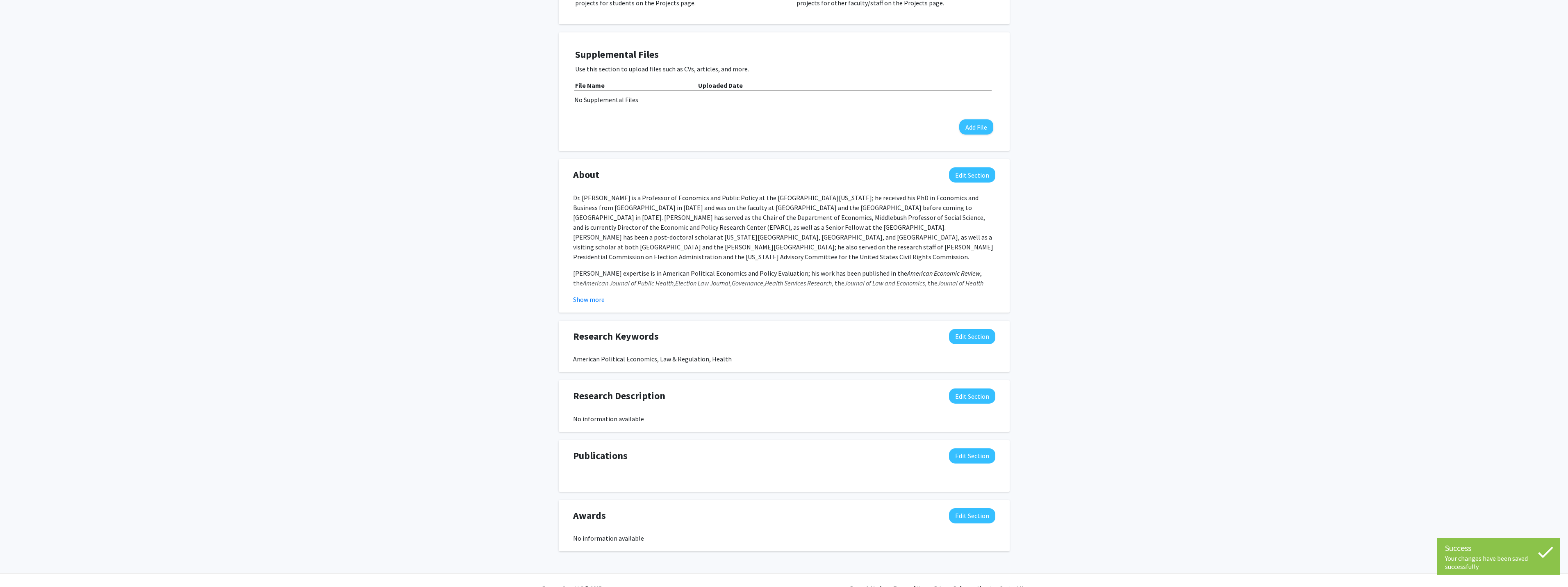
scroll to position [359, 0]
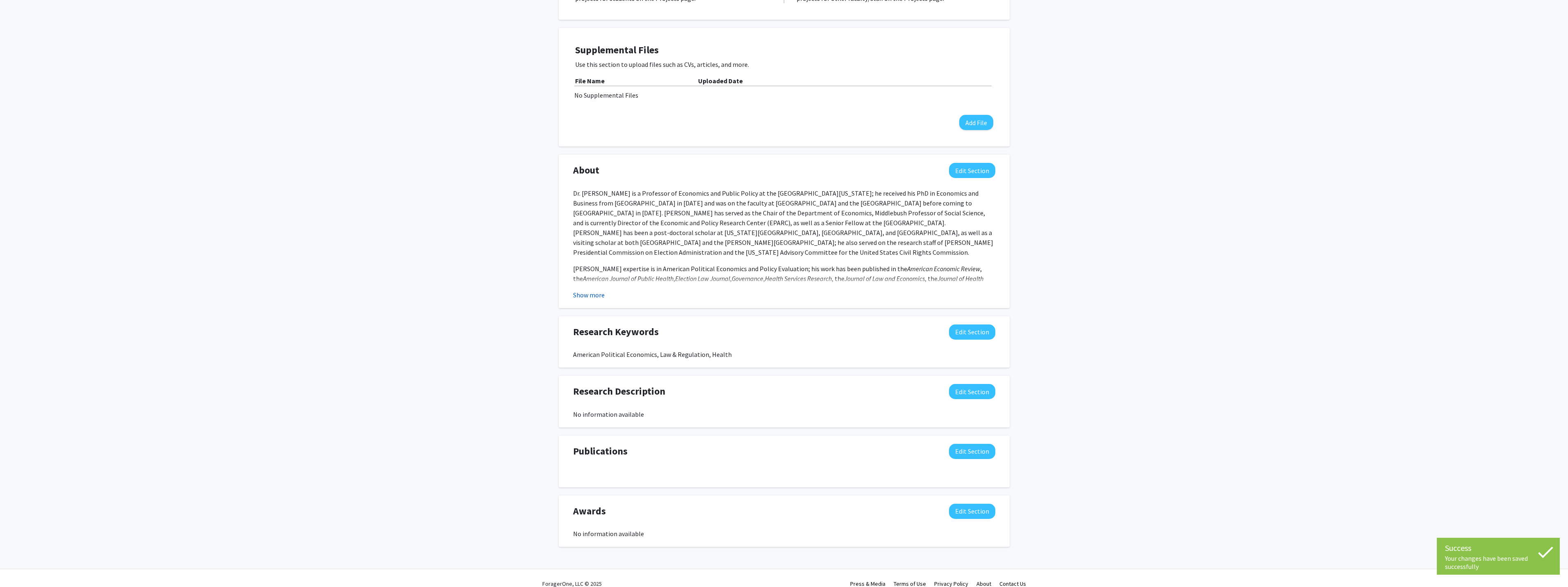
click at [574, 290] on button "Show more" at bounding box center [589, 295] width 32 height 10
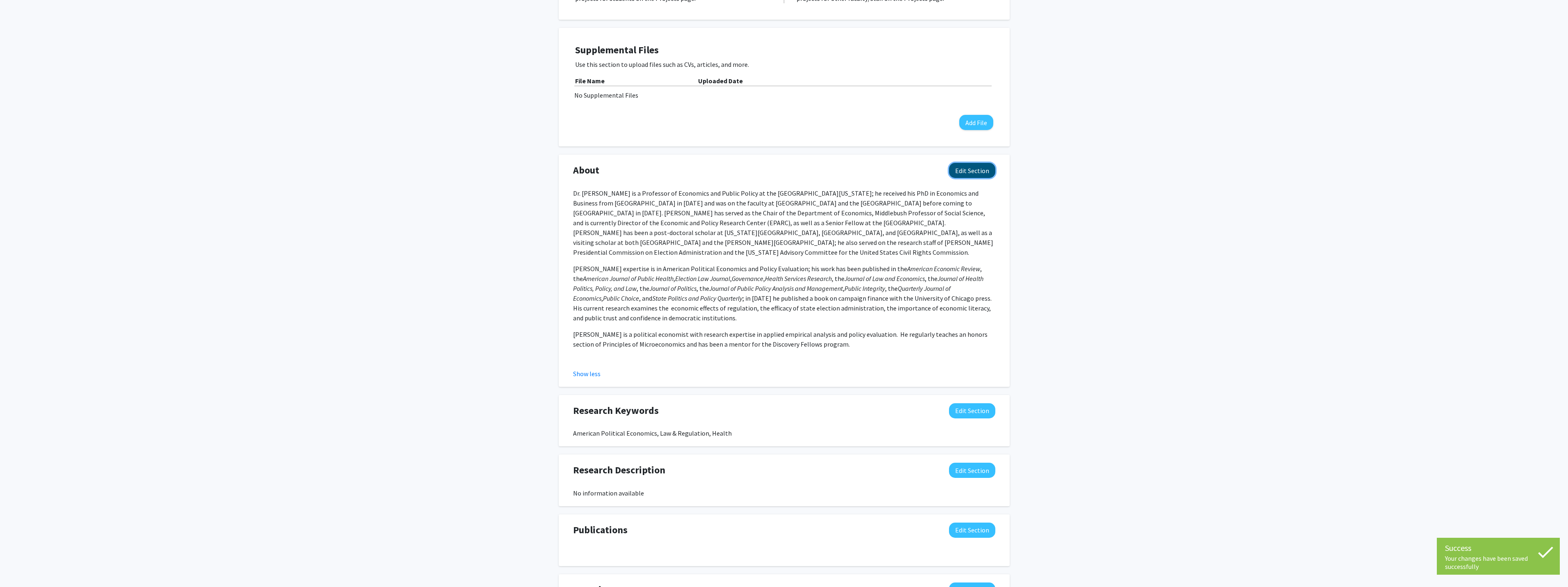
click at [975, 163] on button "Edit Section" at bounding box center [972, 170] width 46 height 15
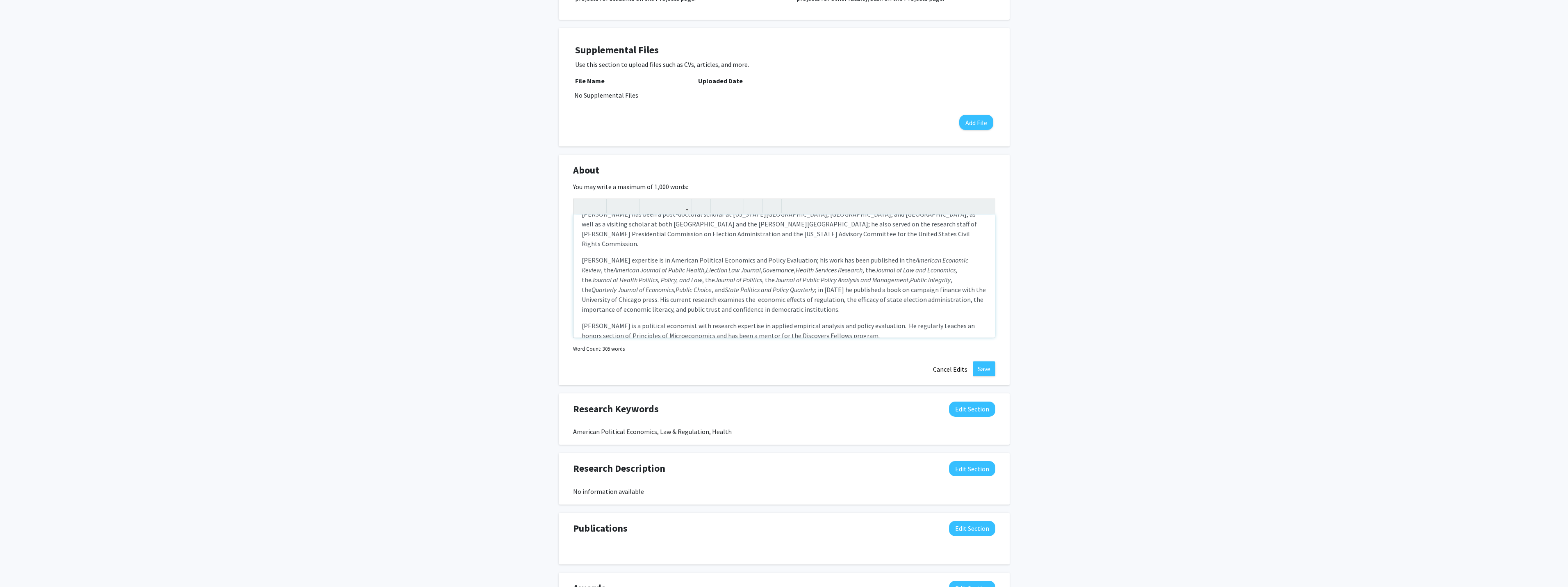
scroll to position [61, 0]
click at [581, 289] on div "Dr. [PERSON_NAME] is a Professor of Economics and Public Policy at the [GEOGRAP…" at bounding box center [784, 276] width 421 height 123
click at [832, 313] on p "[PERSON_NAME] regularly teaches an honors section of Principles of Microeconomi…" at bounding box center [784, 323] width 405 height 20
drag, startPoint x: 844, startPoint y: 306, endPoint x: 879, endPoint y: 252, distance: 64.4
click at [844, 313] on p "[PERSON_NAME] regularly teaches an honors section of Principles of Microeconomi…" at bounding box center [784, 327] width 405 height 29
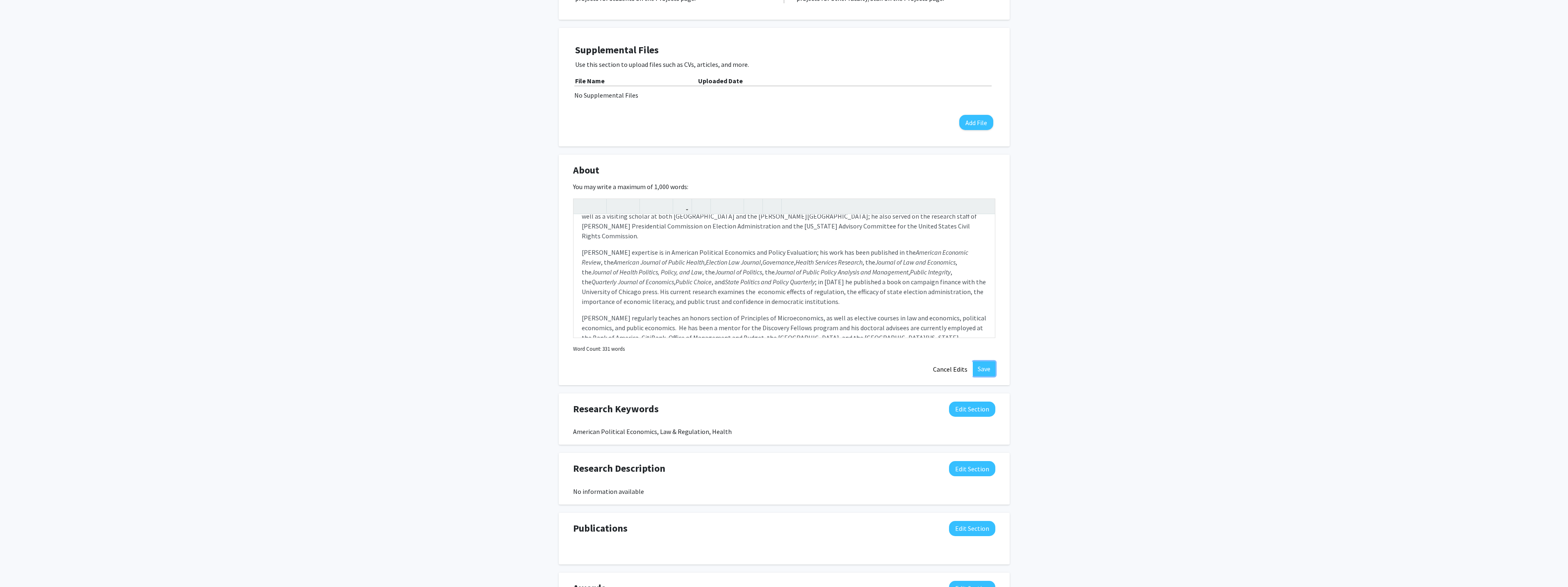
click at [980, 361] on button "Save" at bounding box center [983, 368] width 23 height 15
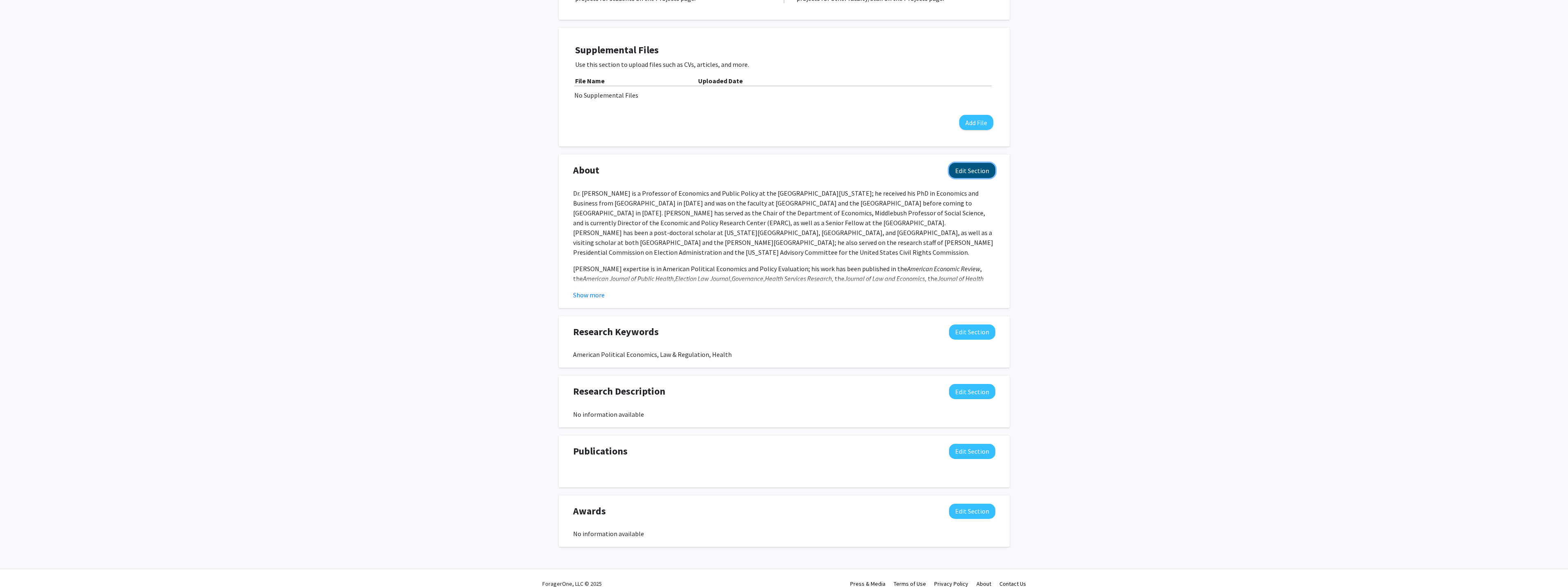
click at [971, 163] on button "Edit Section" at bounding box center [972, 170] width 46 height 15
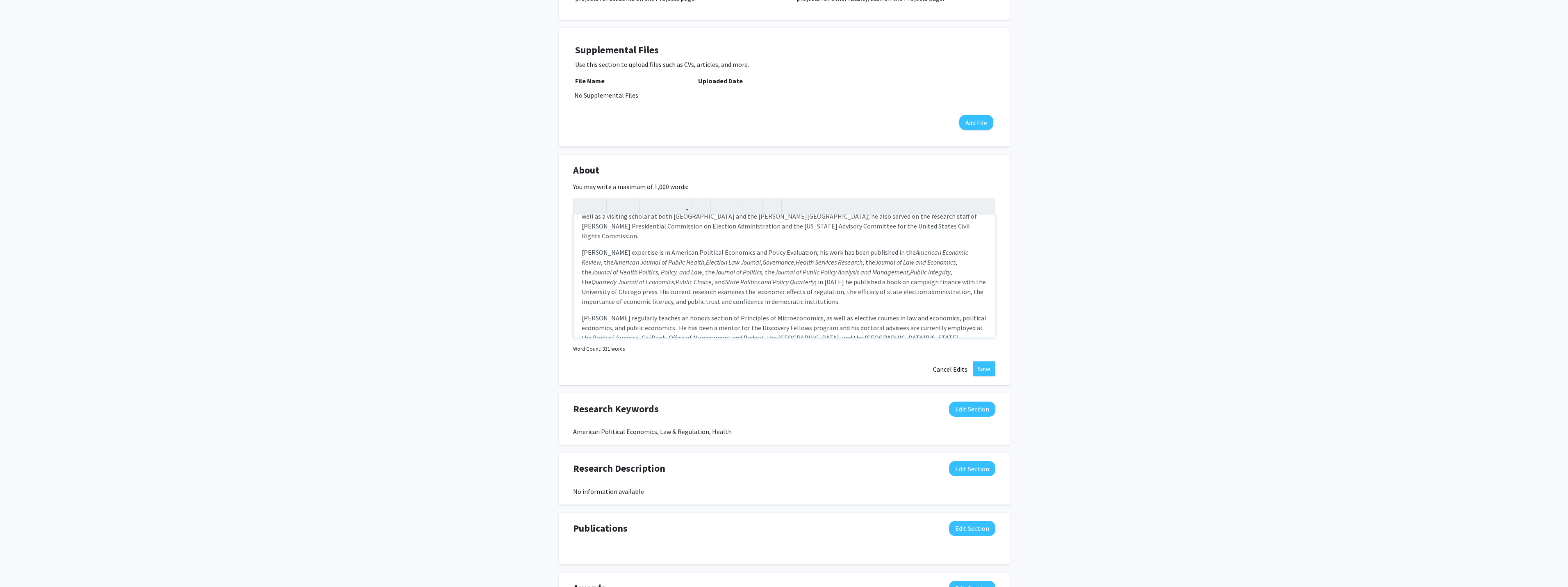
click at [650, 313] on p "[PERSON_NAME] regularly teaches an honors section of Principles of Microeconomi…" at bounding box center [784, 327] width 405 height 29
click at [594, 313] on p "[PERSON_NAME] regularly teaches an honors section of Principles of Microeconomi…" at bounding box center [784, 327] width 405 height 29
click at [979, 361] on button "Save" at bounding box center [983, 368] width 23 height 15
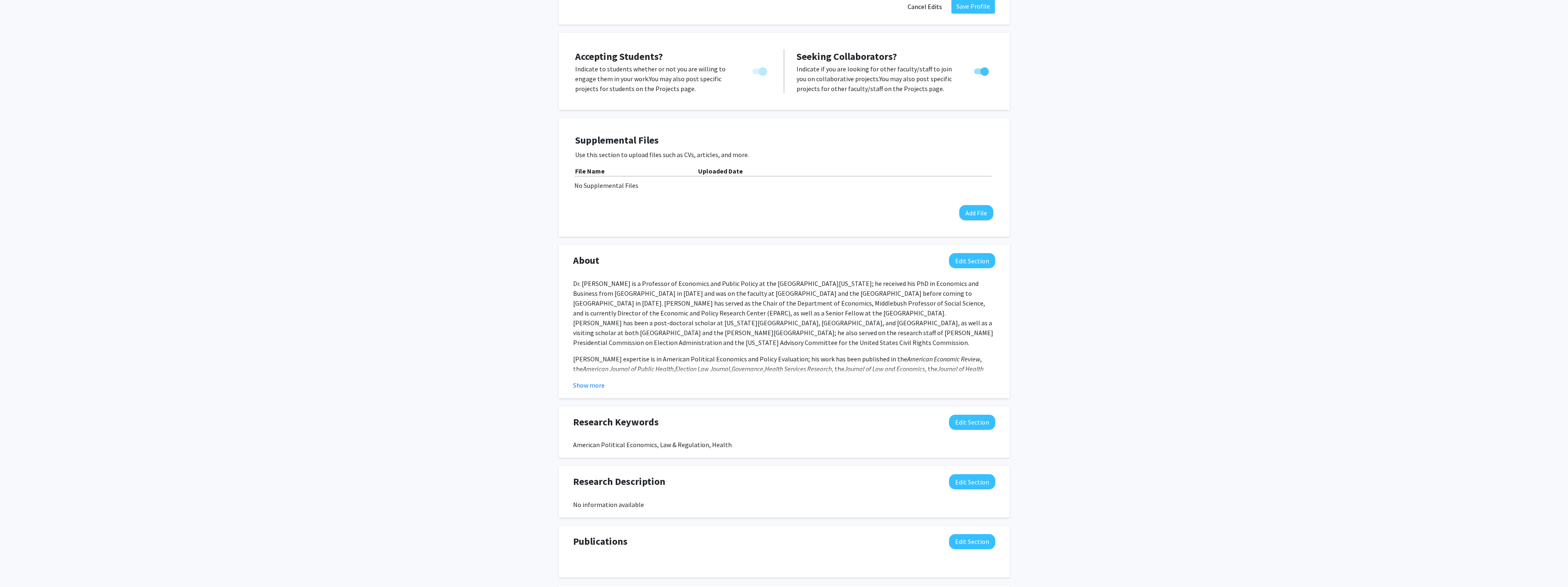
scroll to position [277, 0]
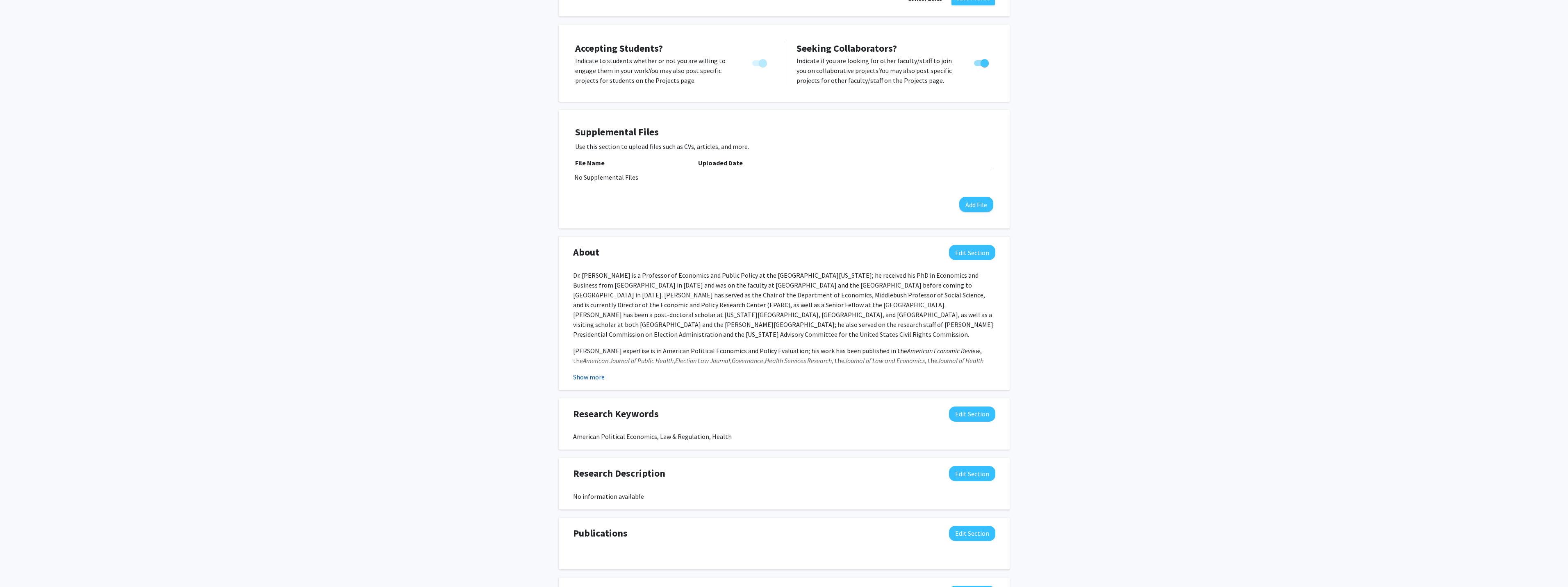
click at [581, 372] on button "Show more" at bounding box center [589, 377] width 32 height 10
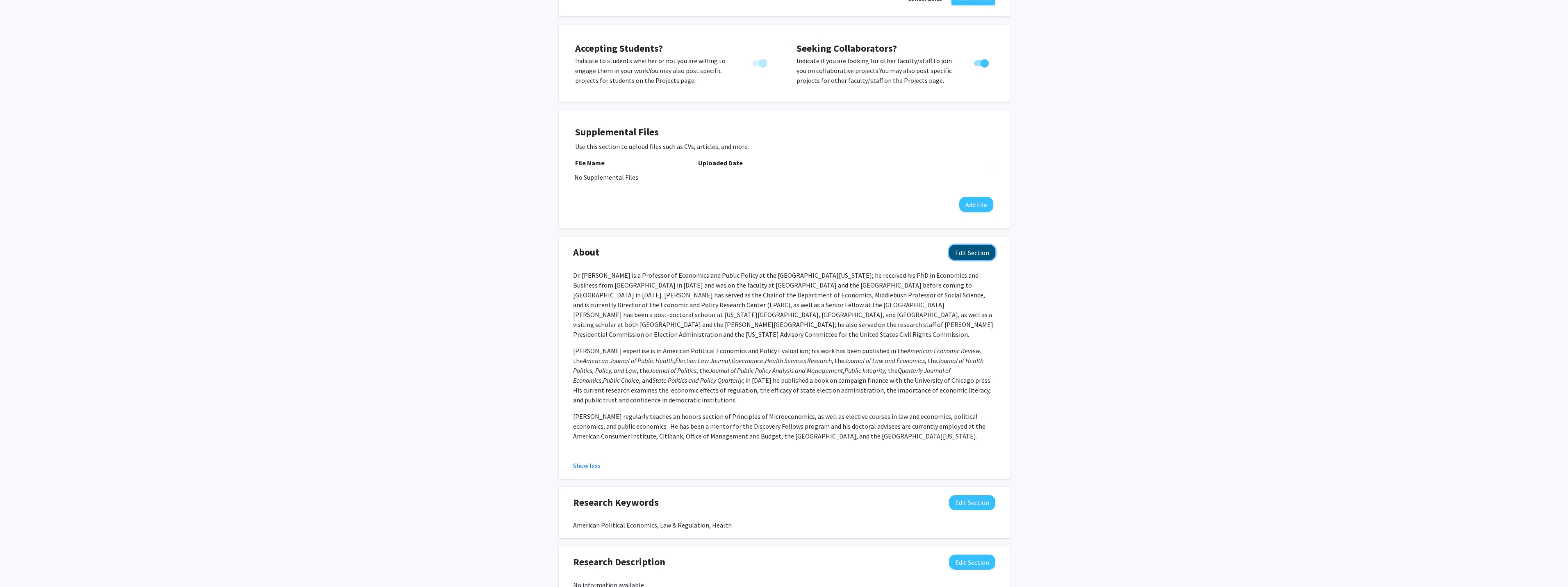
click at [979, 245] on button "Edit Section" at bounding box center [972, 252] width 46 height 15
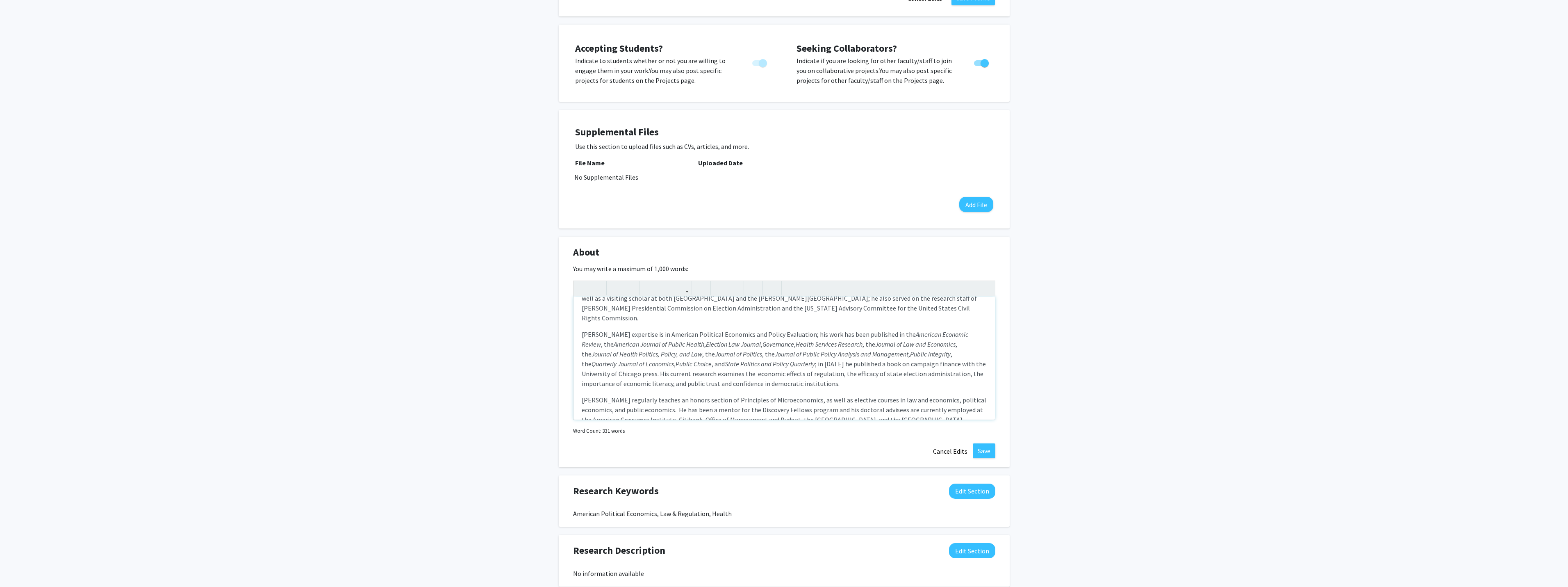
click at [918, 329] on p "[PERSON_NAME] expertise is in American Political Economics and Policy Evaluatio…" at bounding box center [784, 359] width 405 height 59
drag, startPoint x: 920, startPoint y: 322, endPoint x: 955, endPoint y: 324, distance: 35.1
click at [955, 329] on p "[PERSON_NAME] expertise is in American Political Economics and Policy Evaluatio…" at bounding box center [784, 359] width 405 height 59
click at [627, 281] on use "button" at bounding box center [627, 281] width 0 height 0
click at [697, 360] on em "Public Choice" at bounding box center [714, 364] width 36 height 8
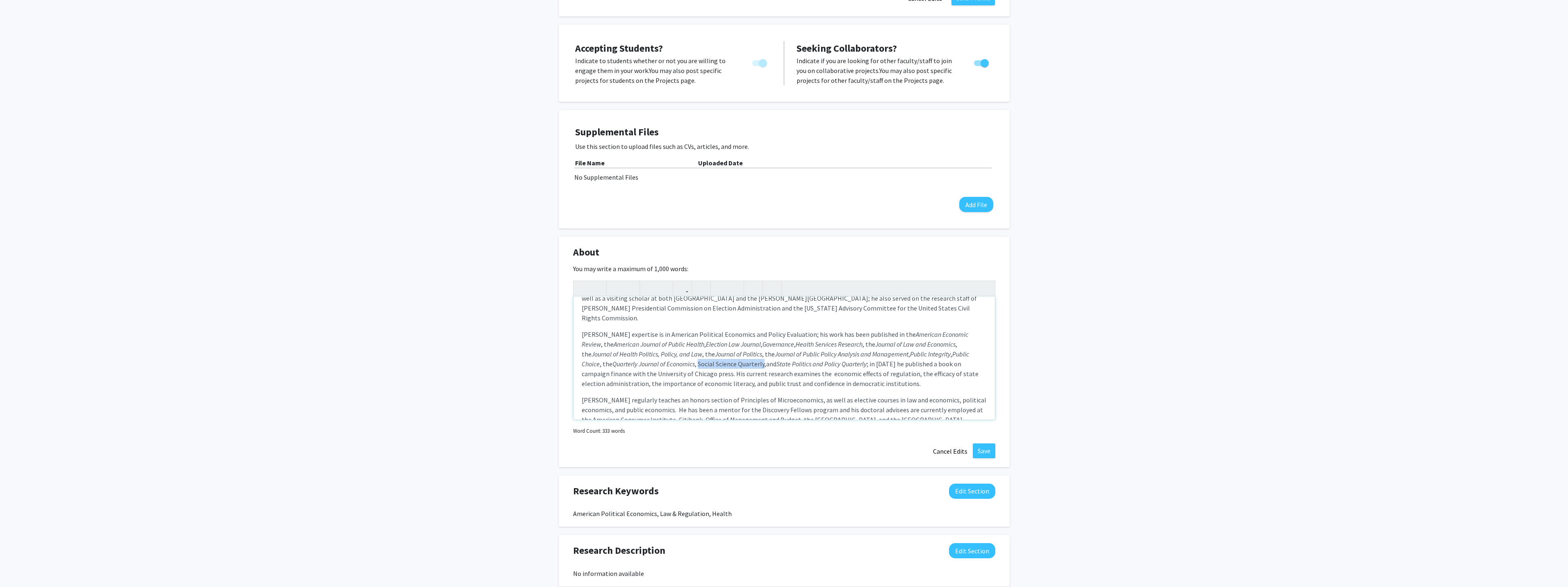
drag, startPoint x: 674, startPoint y: 332, endPoint x: 734, endPoint y: 331, distance: 60.0
click at [734, 331] on p "[PERSON_NAME] expertise is in American Political Economics and Policy Evaluatio…" at bounding box center [784, 359] width 405 height 59
click at [630, 281] on icon "button" at bounding box center [630, 288] width 7 height 14
click at [662, 360] on em "Quarterly Journal of Economics" at bounding box center [654, 364] width 83 height 8
click at [667, 332] on p "[PERSON_NAME] expertise is in American Political Economics and Policy Evaluatio…" at bounding box center [784, 359] width 405 height 59
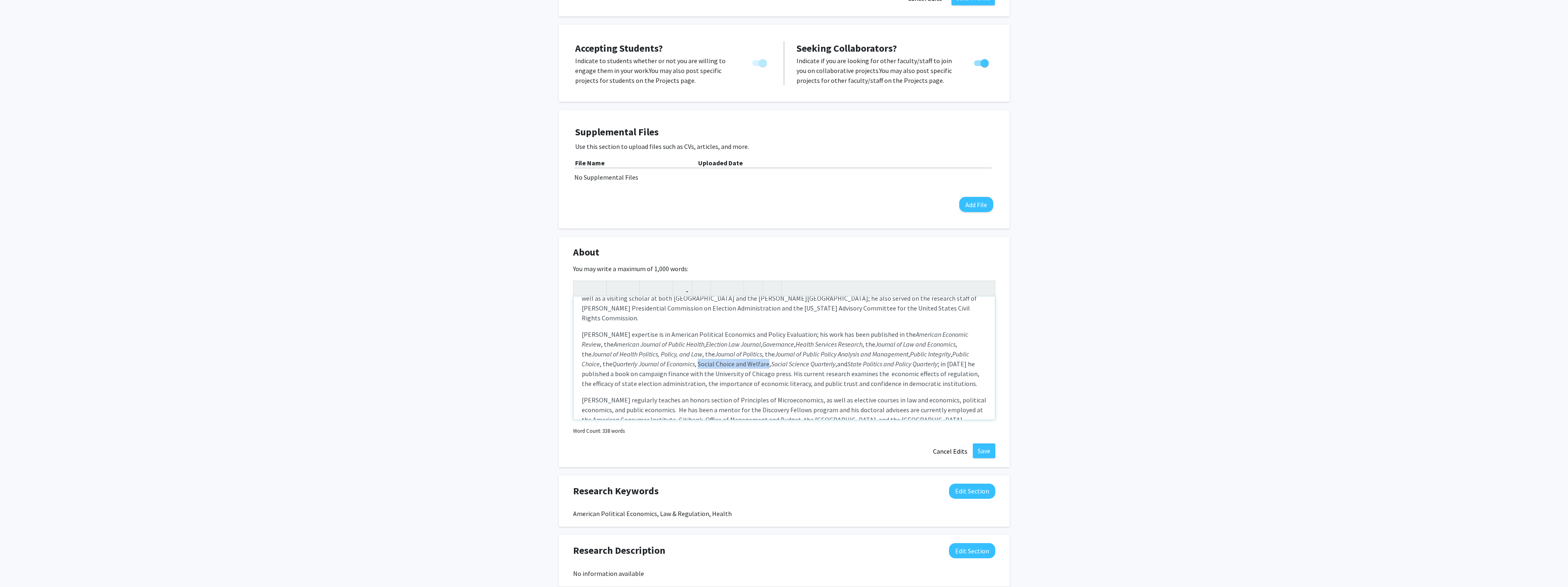
drag, startPoint x: 669, startPoint y: 331, endPoint x: 739, endPoint y: 334, distance: 70.1
click at [739, 334] on p "[PERSON_NAME] expertise is in American Political Economics and Policy Evaluatio…" at bounding box center [784, 359] width 405 height 59
click at [630, 281] on icon "button" at bounding box center [630, 288] width 7 height 14
type textarea "<l>Ip. Dolorsi Ametc ad e Seddoeius te Incididun utl Etdolo Magnaa en adm Venia…"
click at [800, 329] on p "[PERSON_NAME] expertise is in American Political Economics and Policy Evaluatio…" at bounding box center [784, 359] width 405 height 59
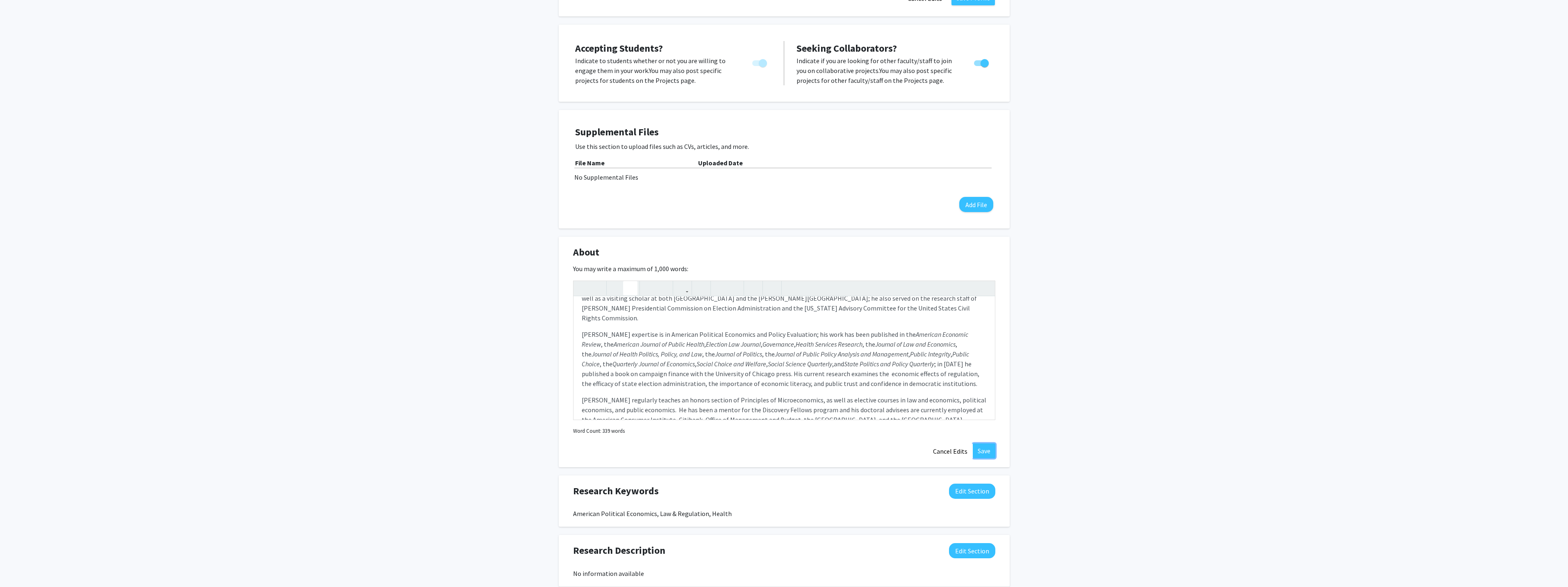
click at [985, 443] on button "Save" at bounding box center [983, 450] width 23 height 15
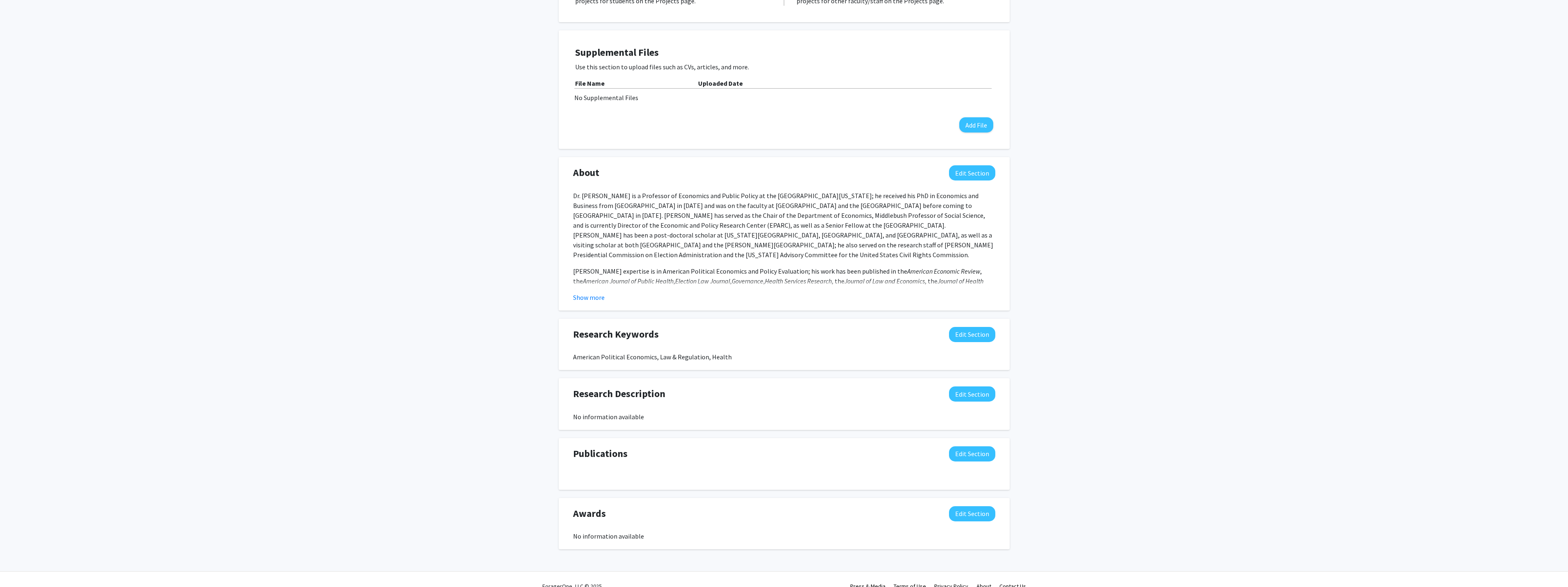
scroll to position [359, 0]
click at [577, 290] on button "Show more" at bounding box center [589, 295] width 32 height 10
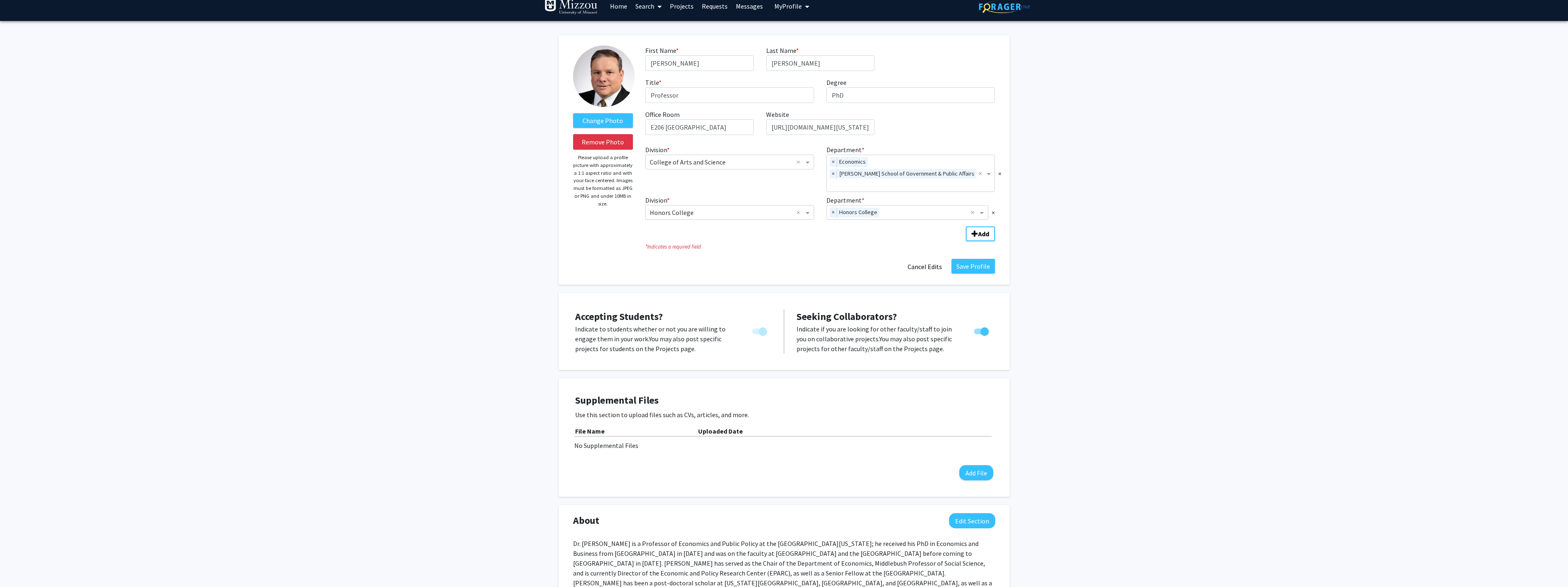
scroll to position [0, 0]
